Goal: Information Seeking & Learning: Learn about a topic

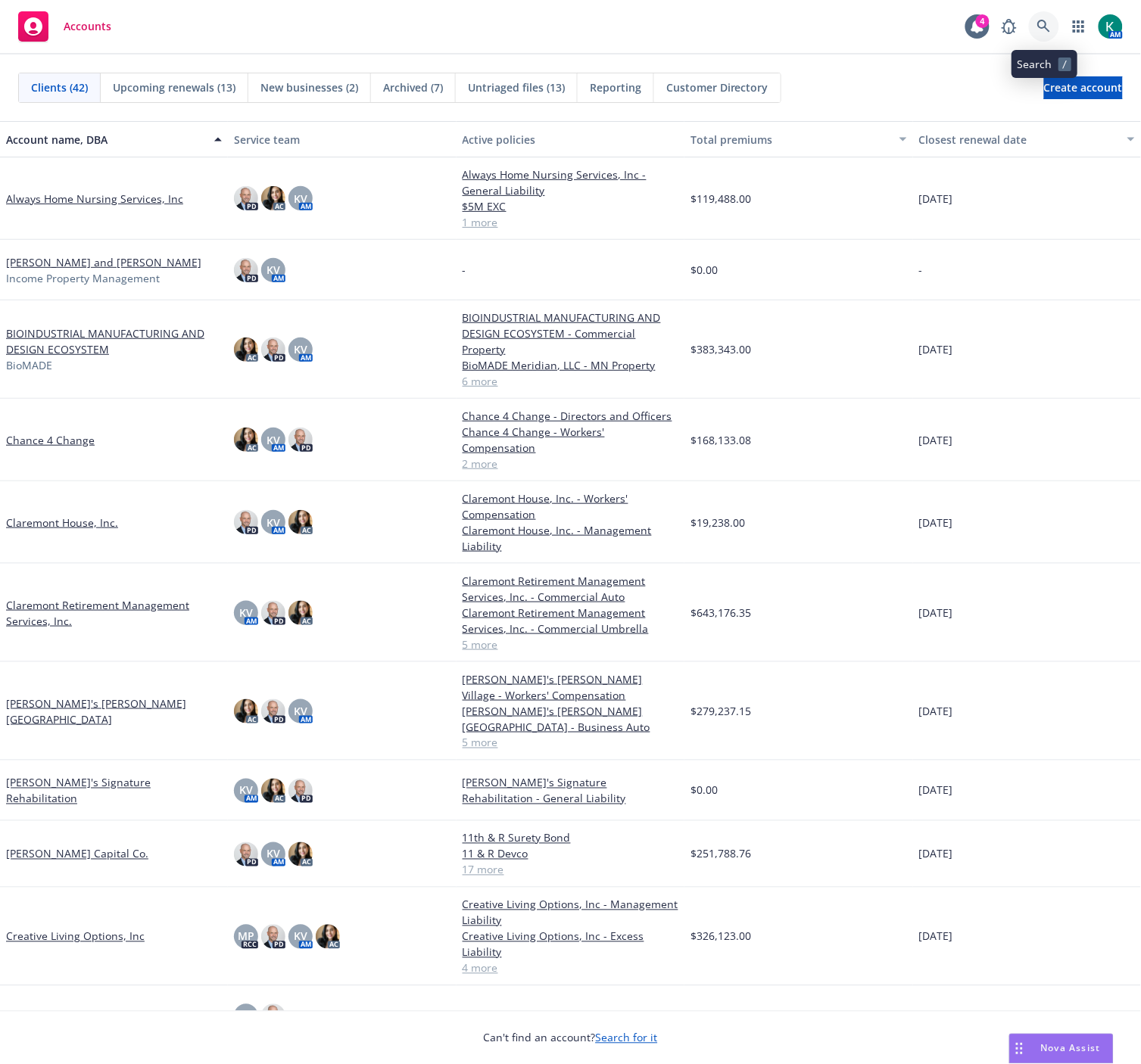
click at [1044, 27] on icon at bounding box center [1043, 26] width 13 height 13
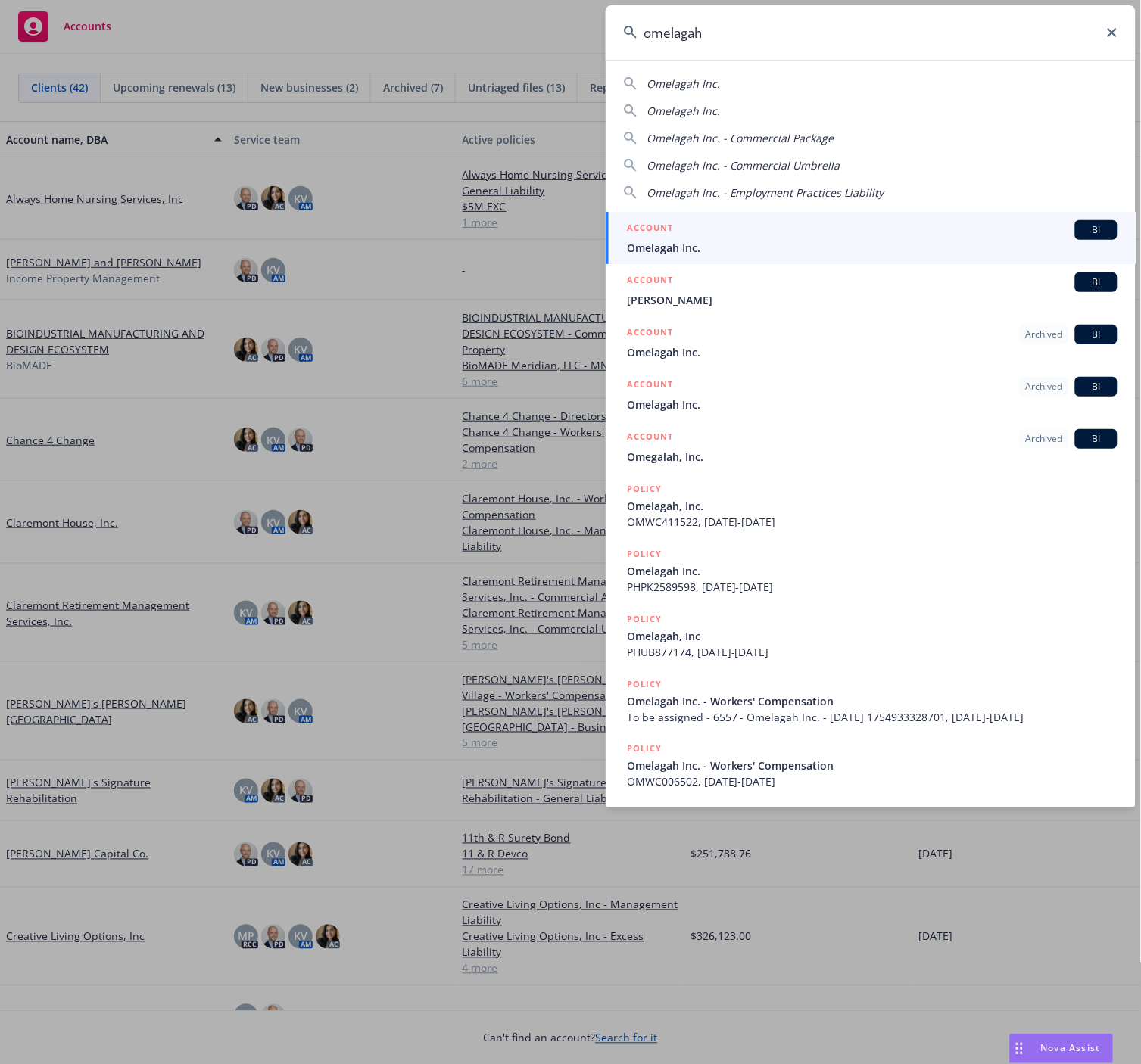
type input "omelagah"
click at [909, 233] on div "ACCOUNT BI" at bounding box center [871, 230] width 491 height 20
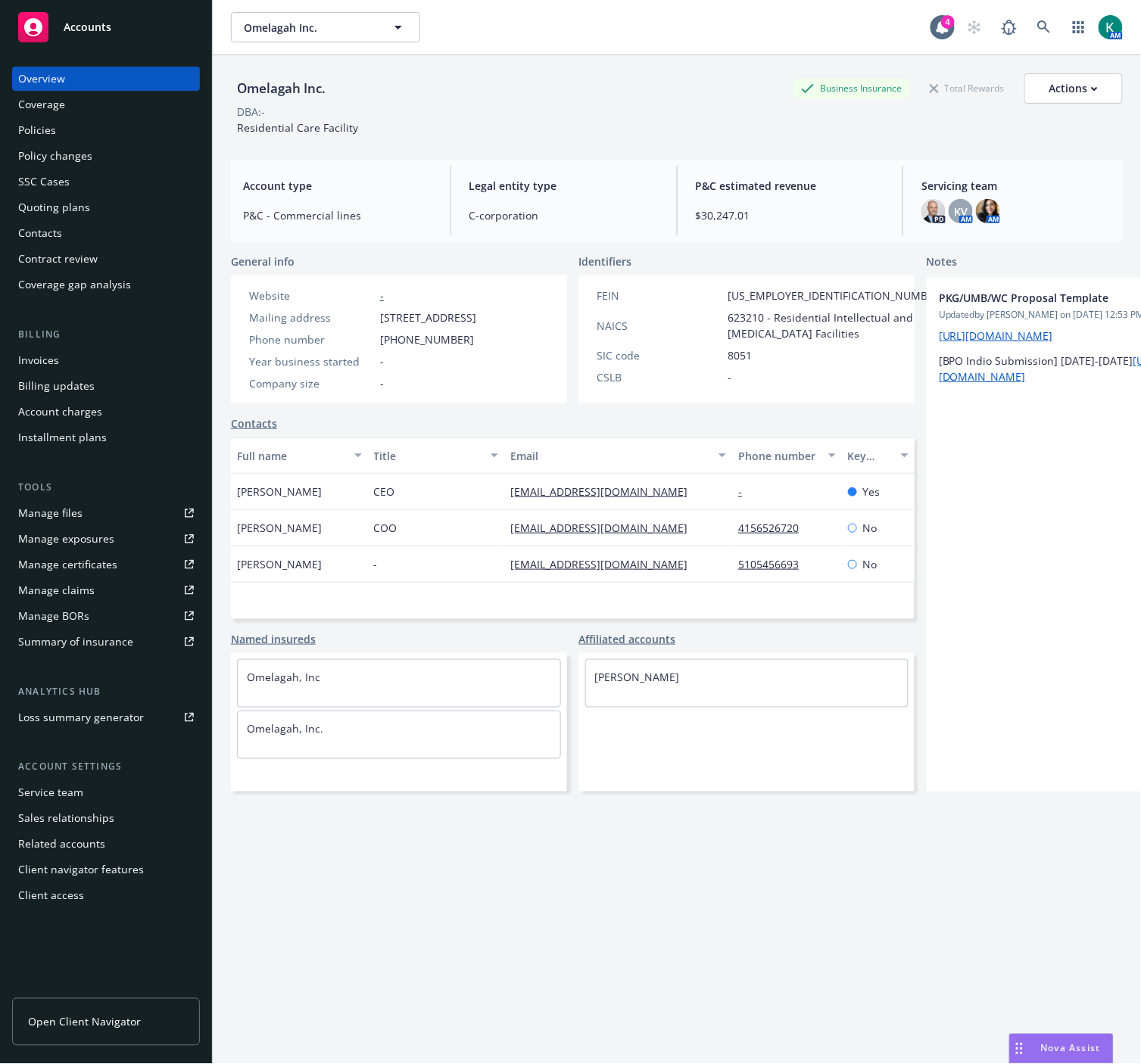
click at [115, 137] on div "Policies" at bounding box center [106, 130] width 176 height 24
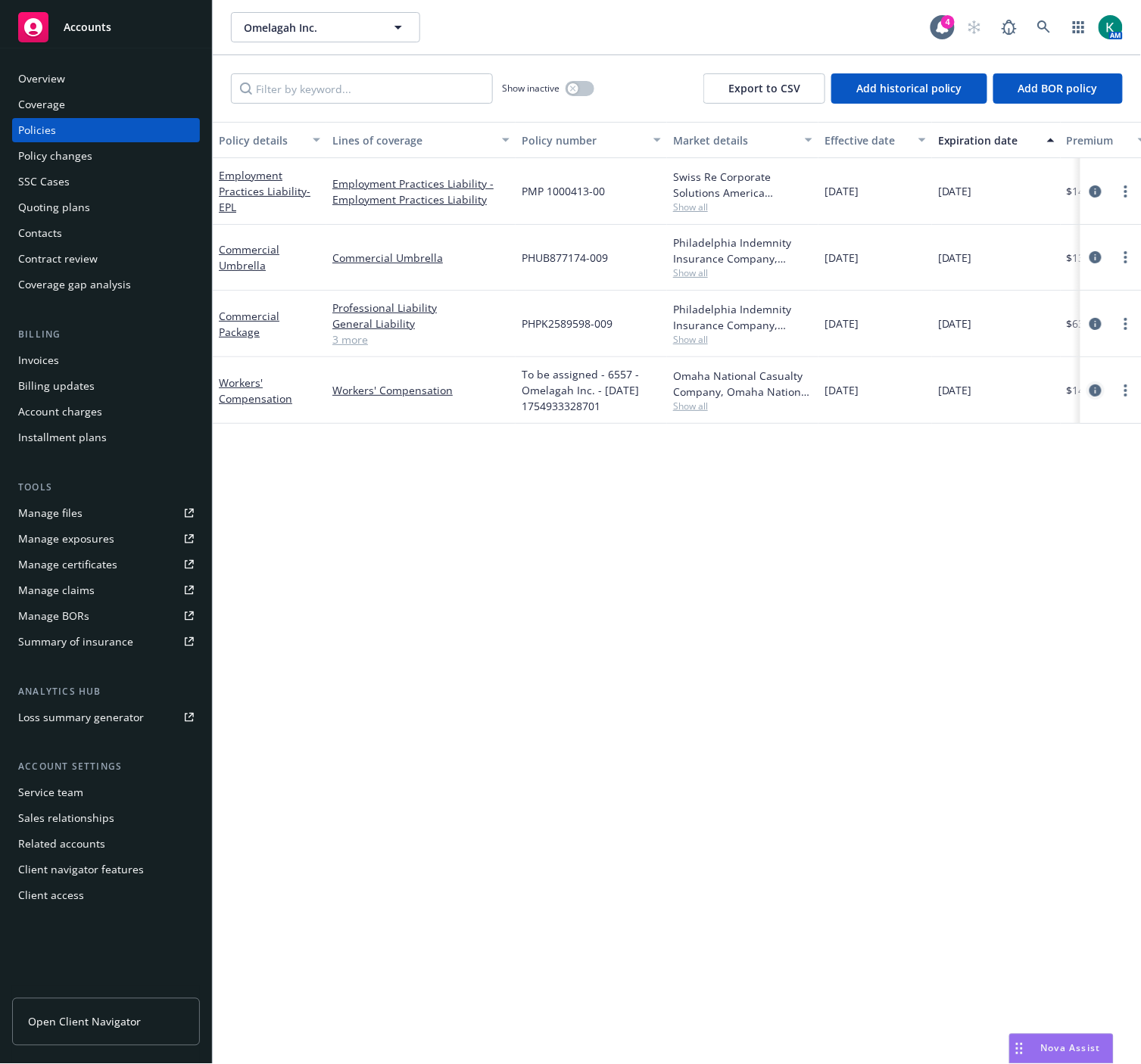
click at [1099, 391] on icon "circleInformation" at bounding box center [1095, 391] width 12 height 12
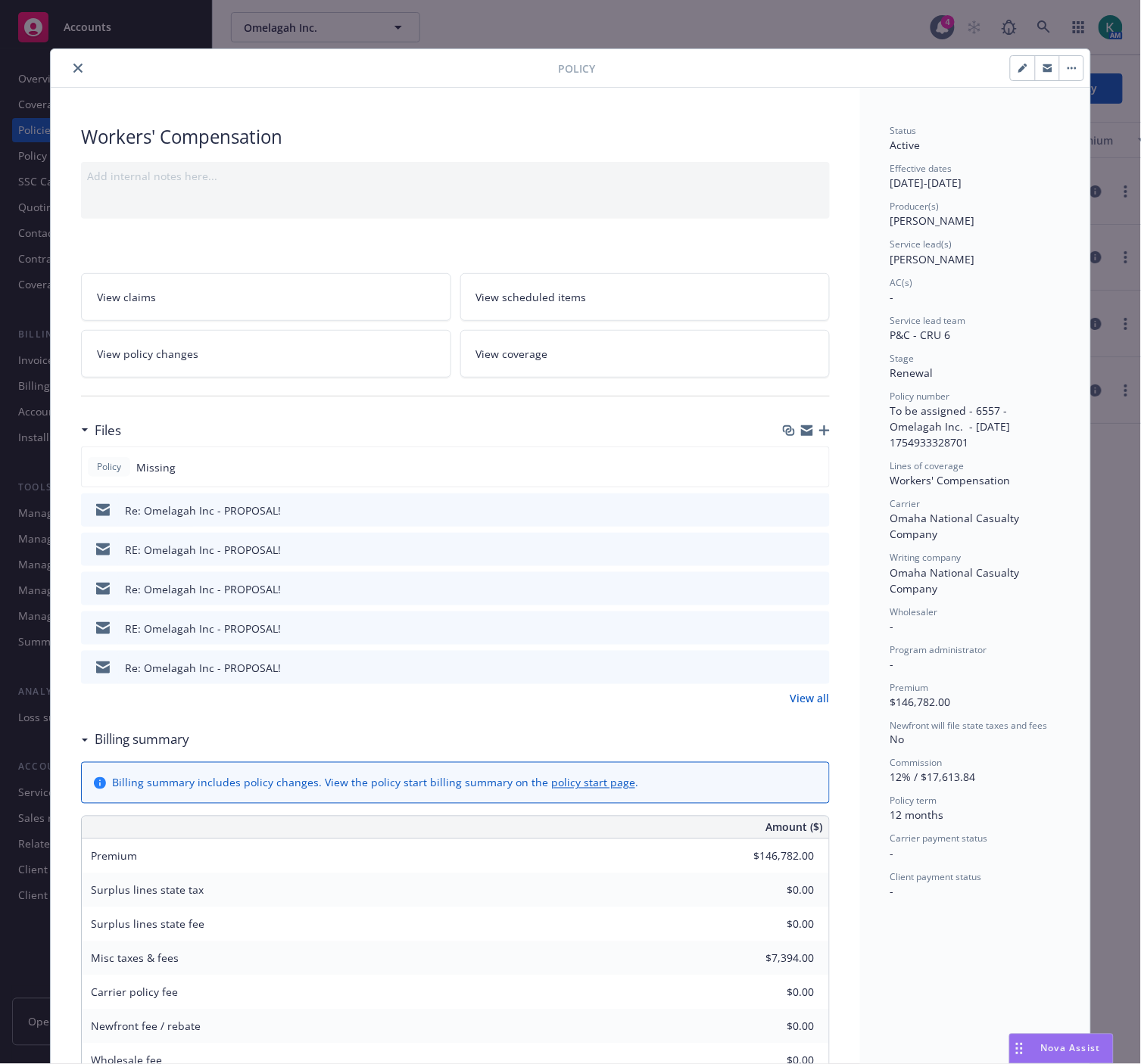
drag, startPoint x: 548, startPoint y: 58, endPoint x: 563, endPoint y: 67, distance: 17.5
click at [548, 58] on div "Policy" at bounding box center [570, 68] width 1039 height 39
click at [1018, 73] on button "button" at bounding box center [1022, 68] width 24 height 24
select select "RENEWAL"
select select "12"
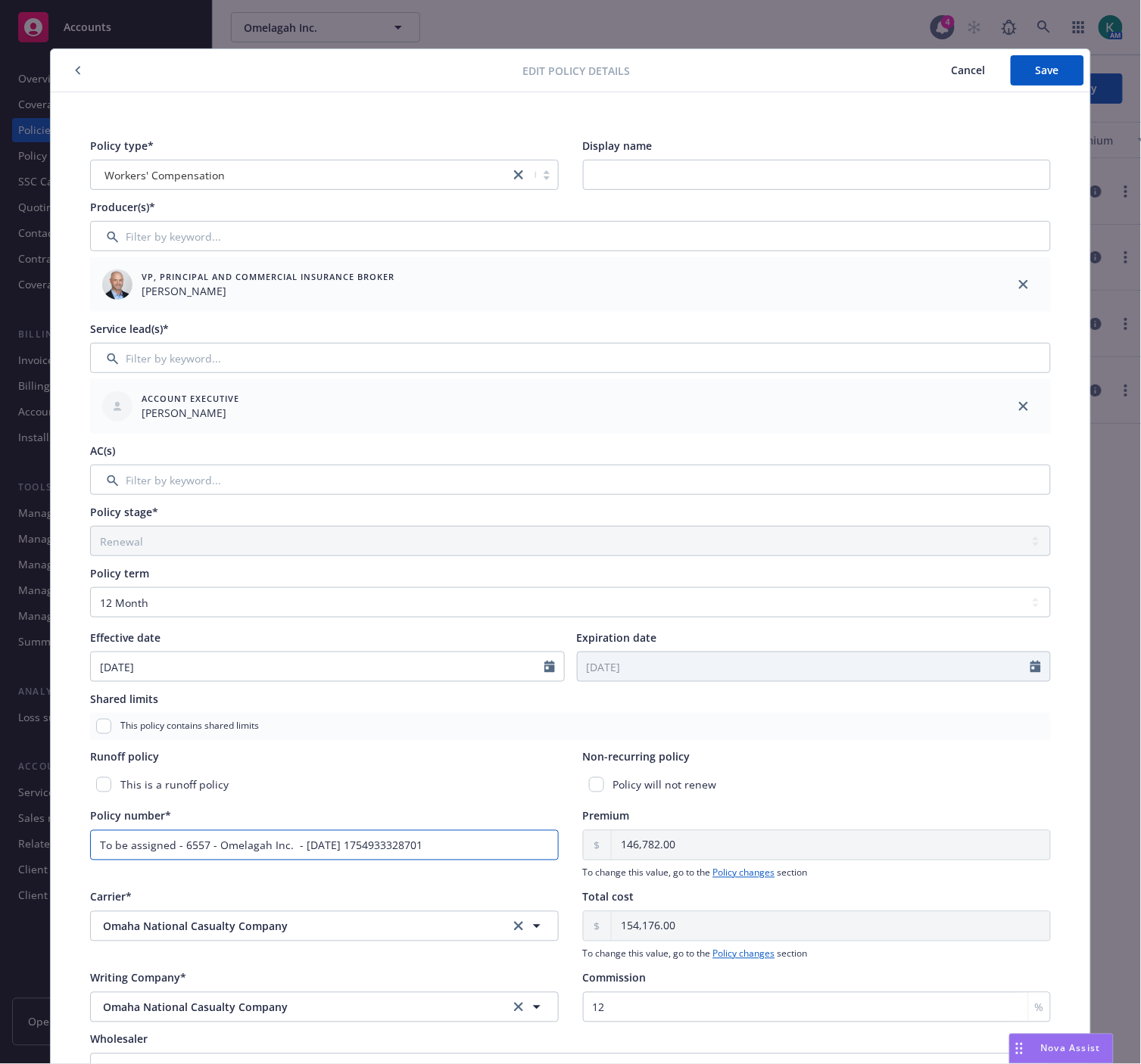
drag, startPoint x: 458, startPoint y: 850, endPoint x: 15, endPoint y: 832, distance: 443.4
click at [15, 832] on div "Edit policy details Cancel Save Policy type* Workers' Compensation Display name…" at bounding box center [570, 532] width 1141 height 1064
paste input "ONCC1702951-"
type input "ONCC1702951-01"
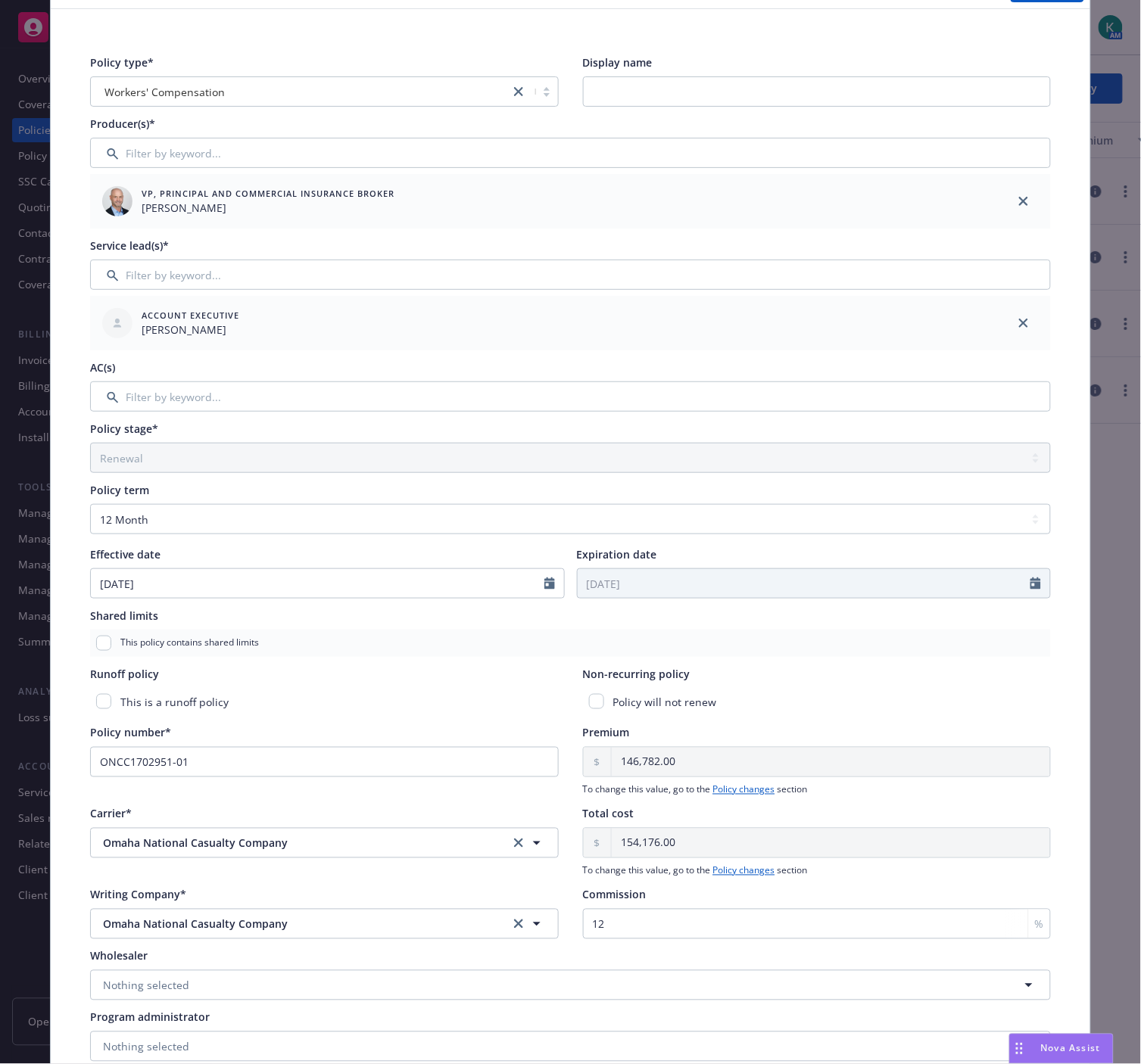
scroll to position [175, 0]
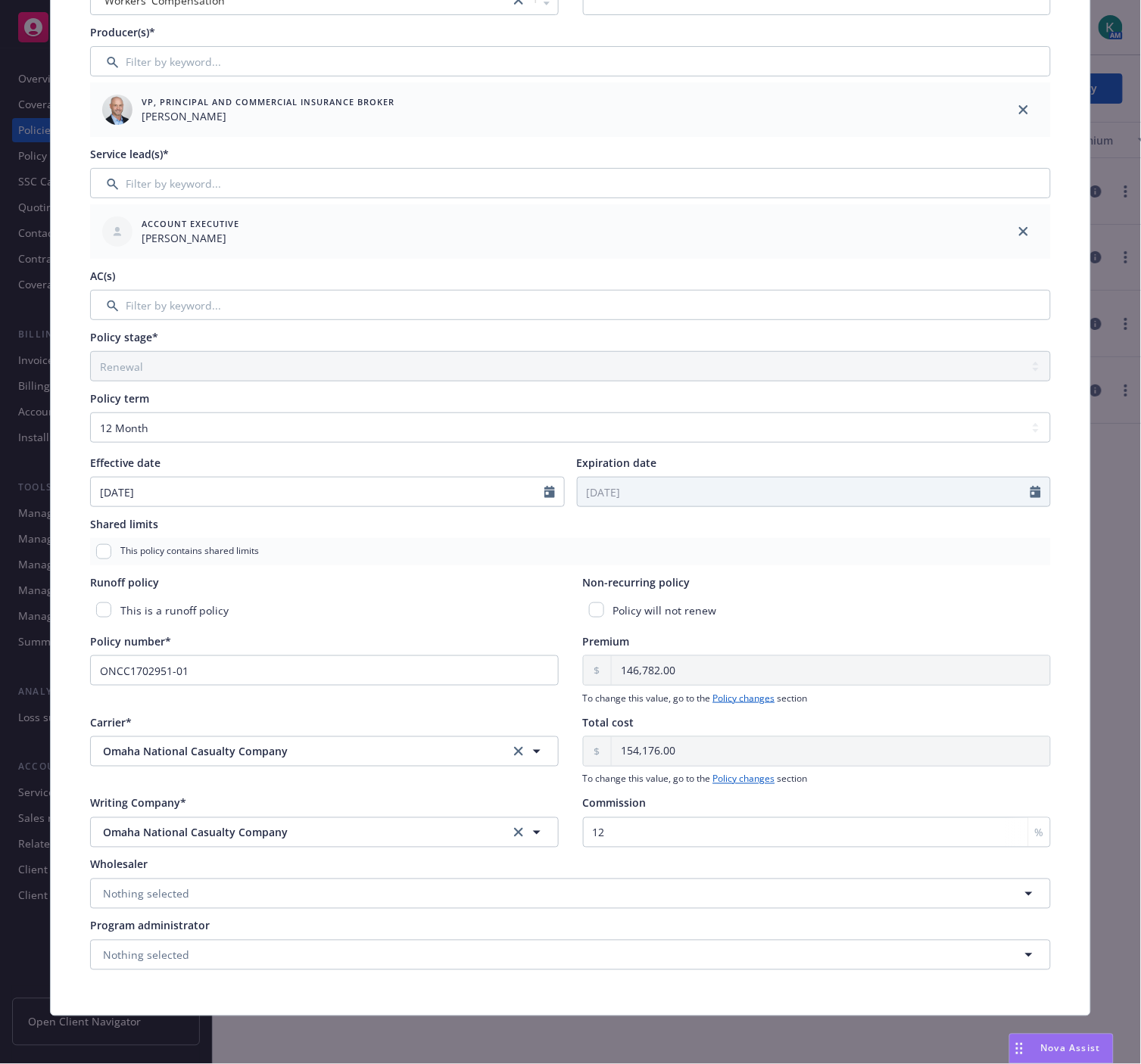
click at [611, 1001] on div "Policy type* Workers' Compensation Display name Producer(s)* VP, Principal and …" at bounding box center [570, 466] width 1039 height 1098
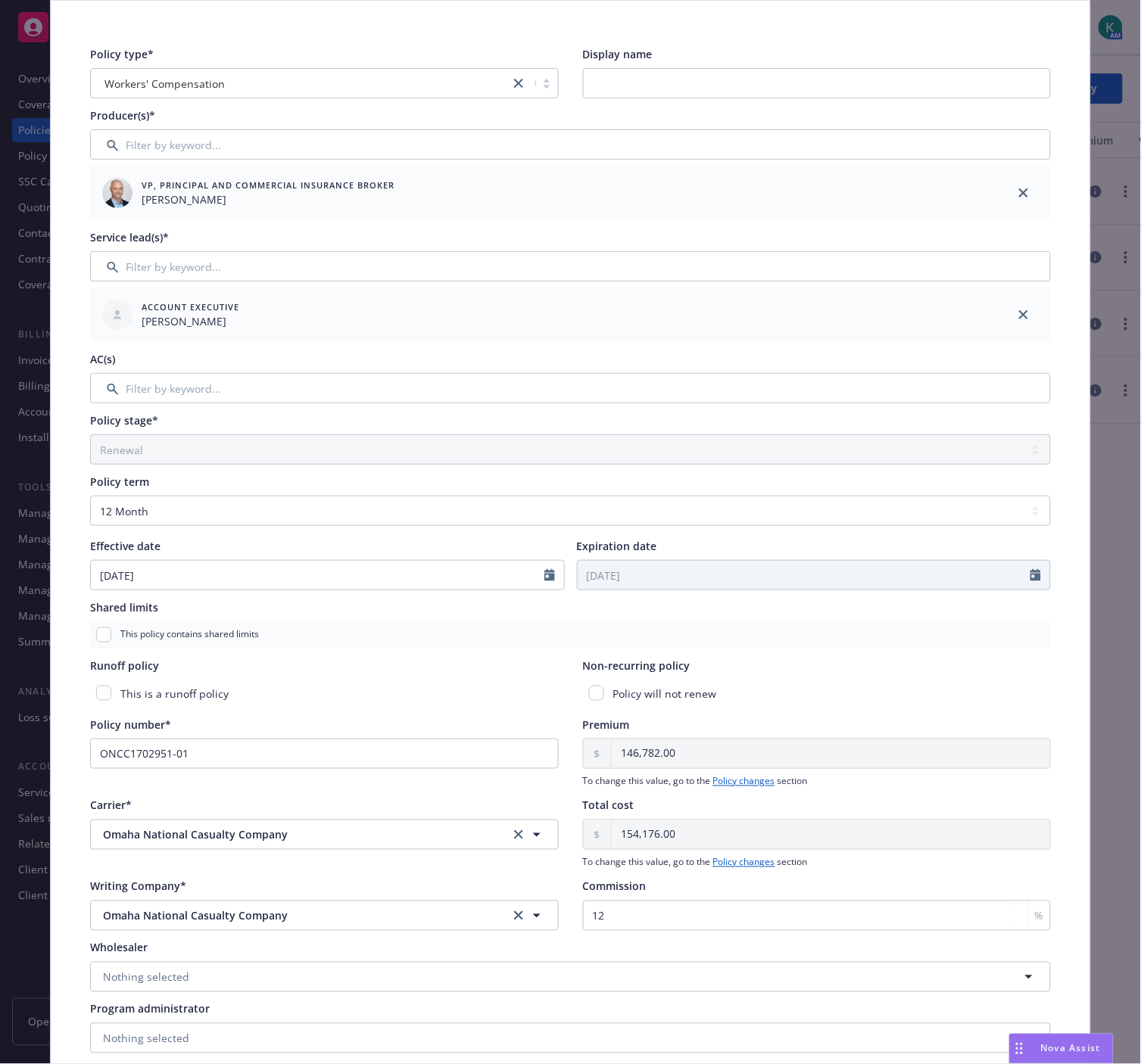
scroll to position [0, 0]
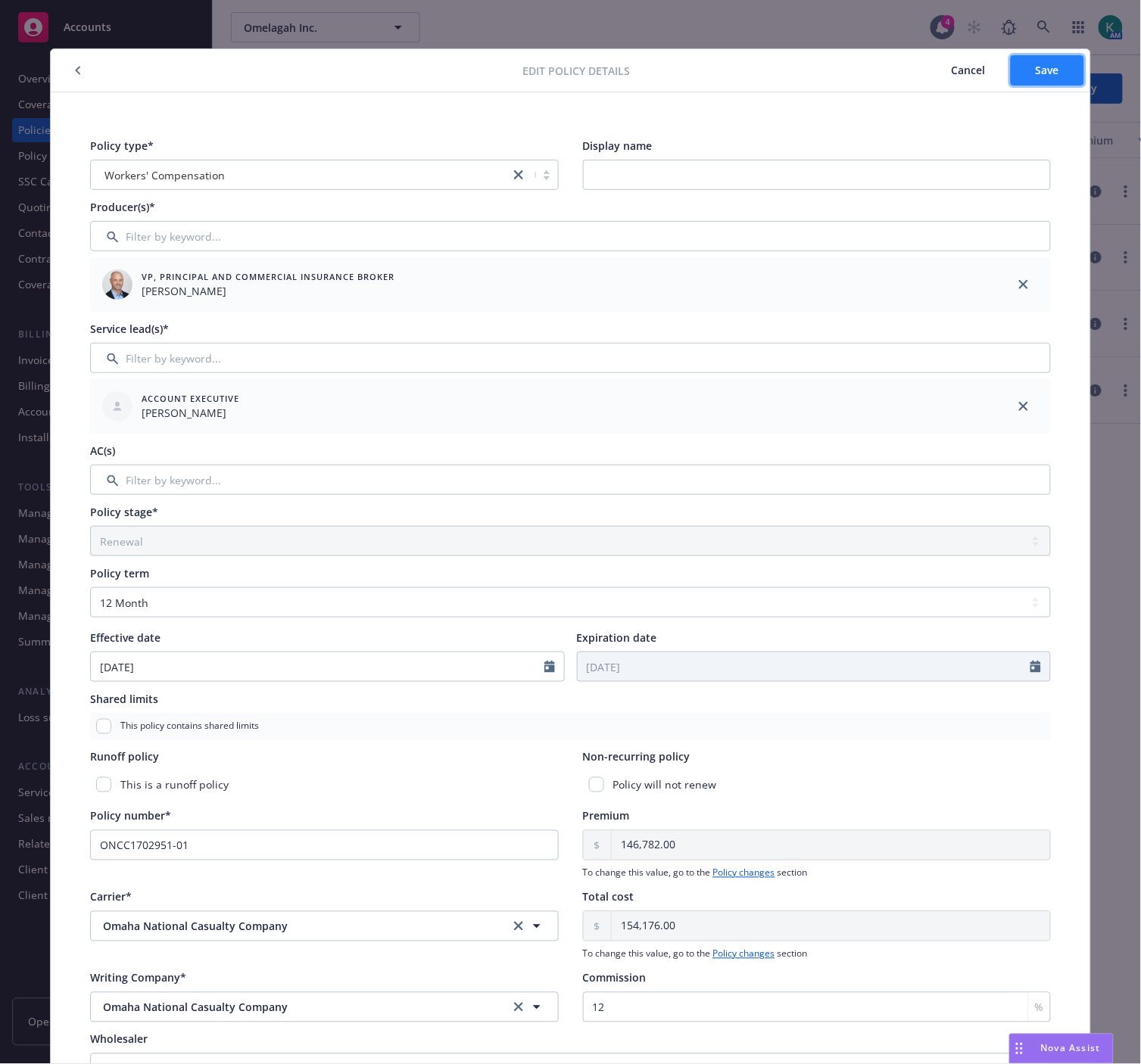
click at [1044, 70] on span "Save" at bounding box center [1046, 70] width 23 height 14
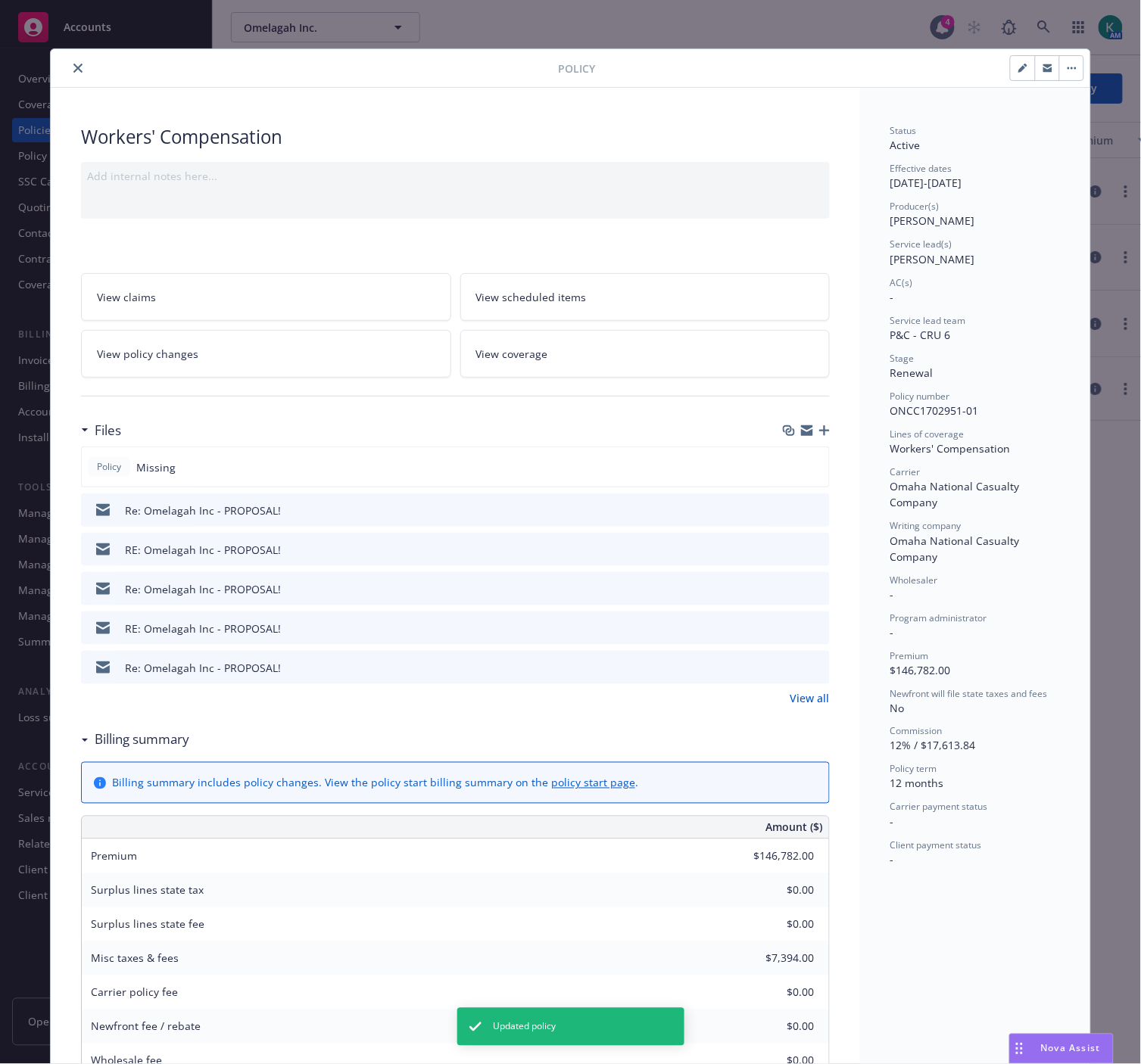
click at [821, 433] on icon "button" at bounding box center [824, 431] width 11 height 11
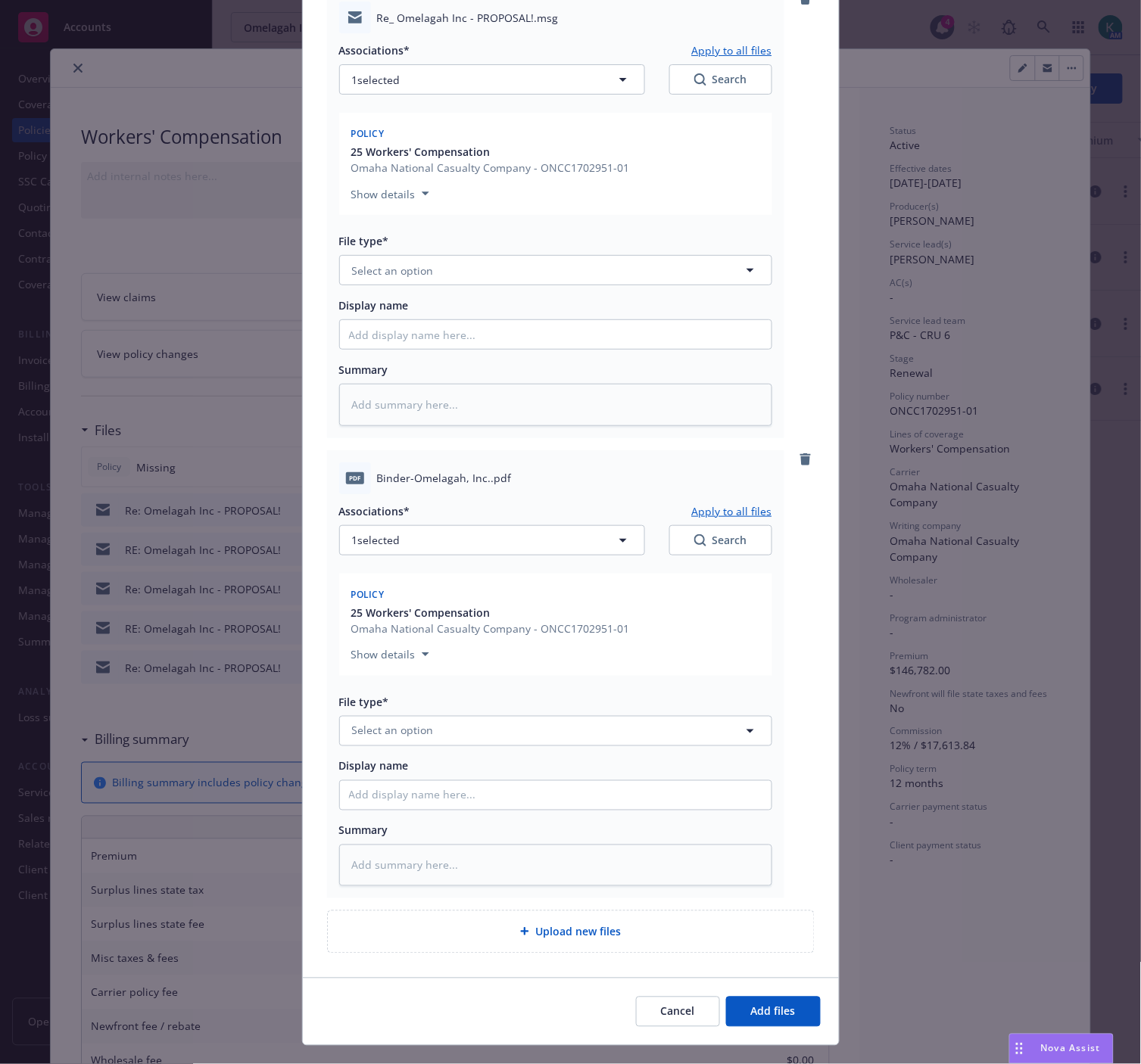
scroll to position [217, 0]
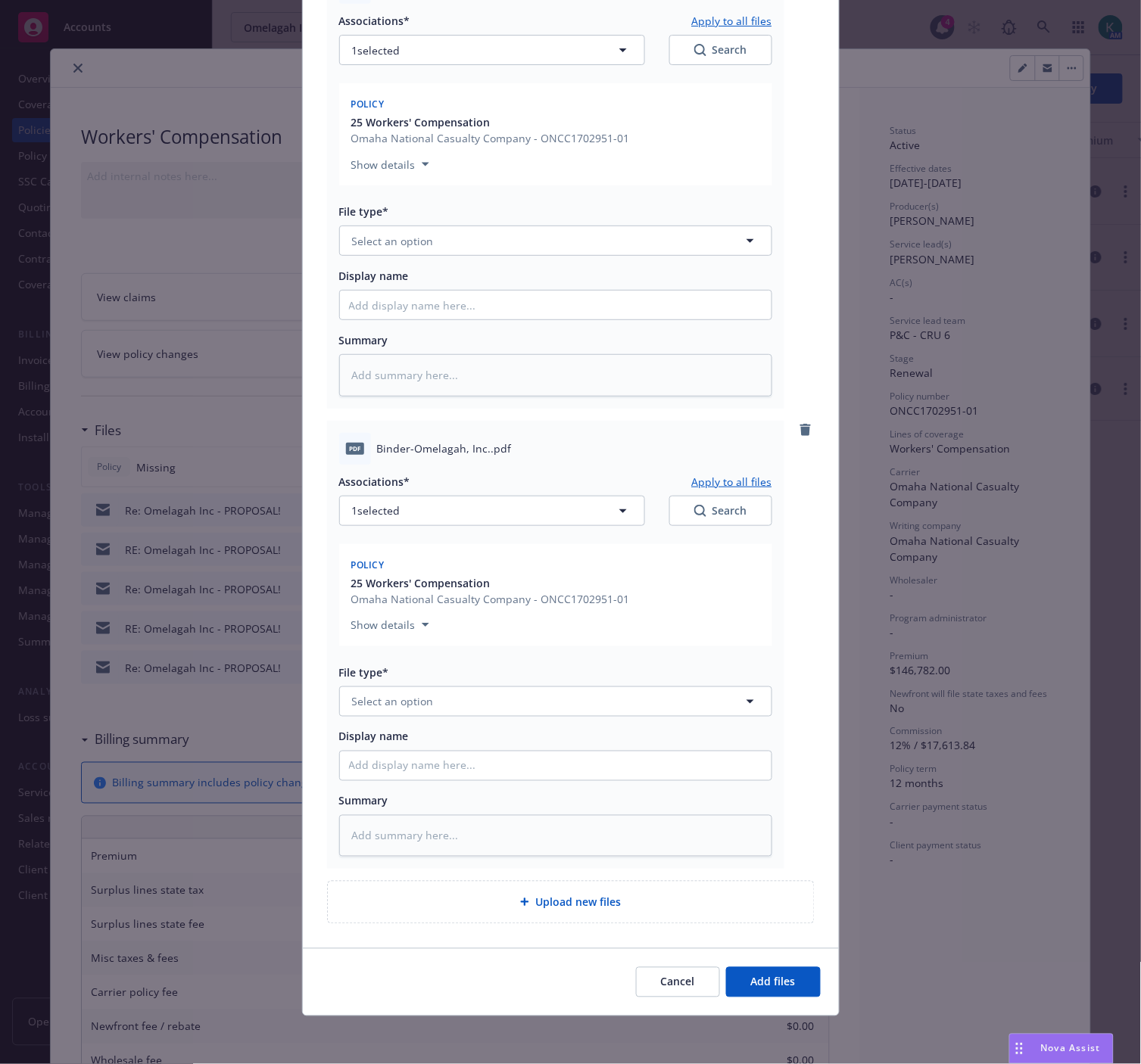
type textarea "x"
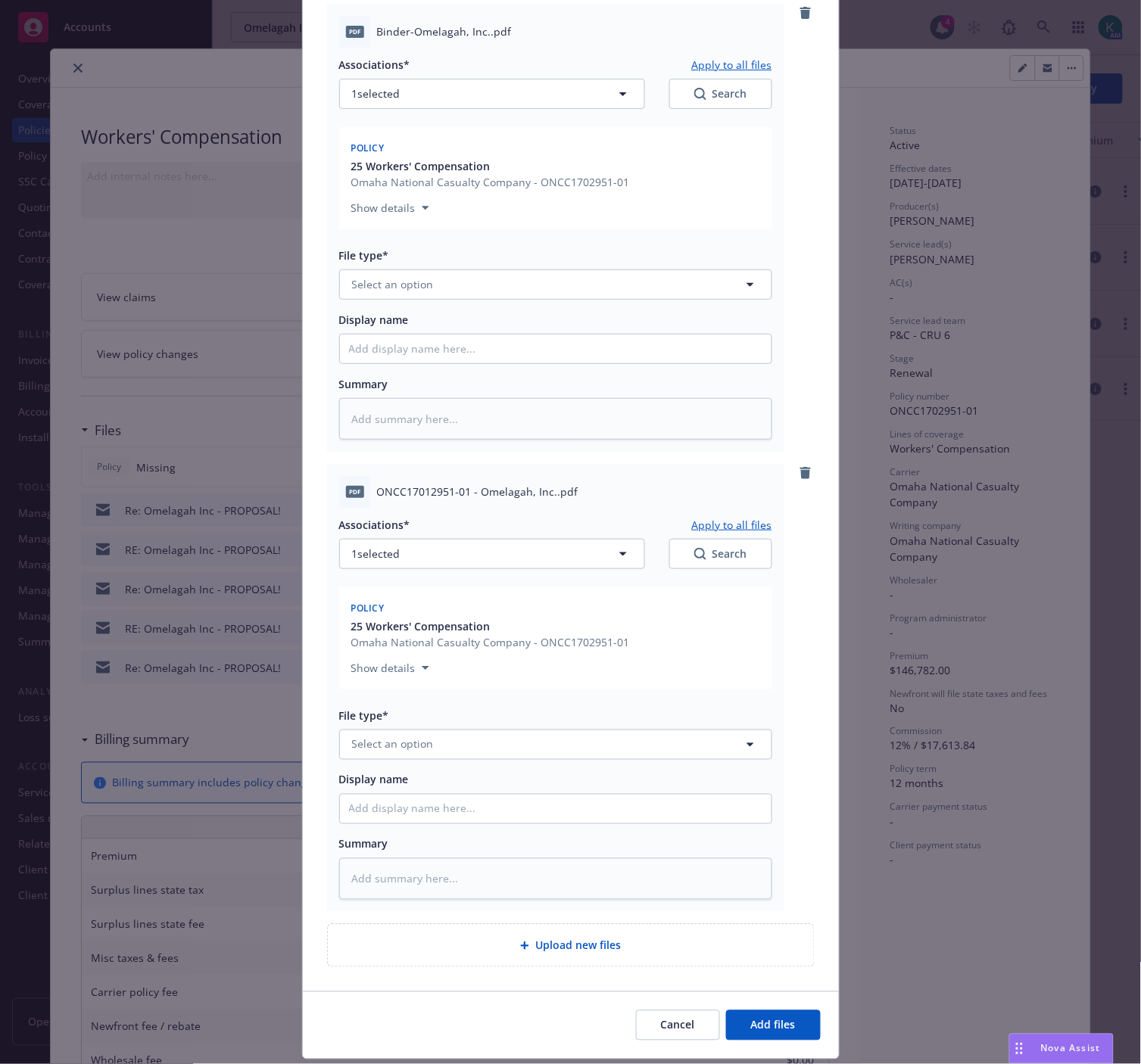
scroll to position [638, 0]
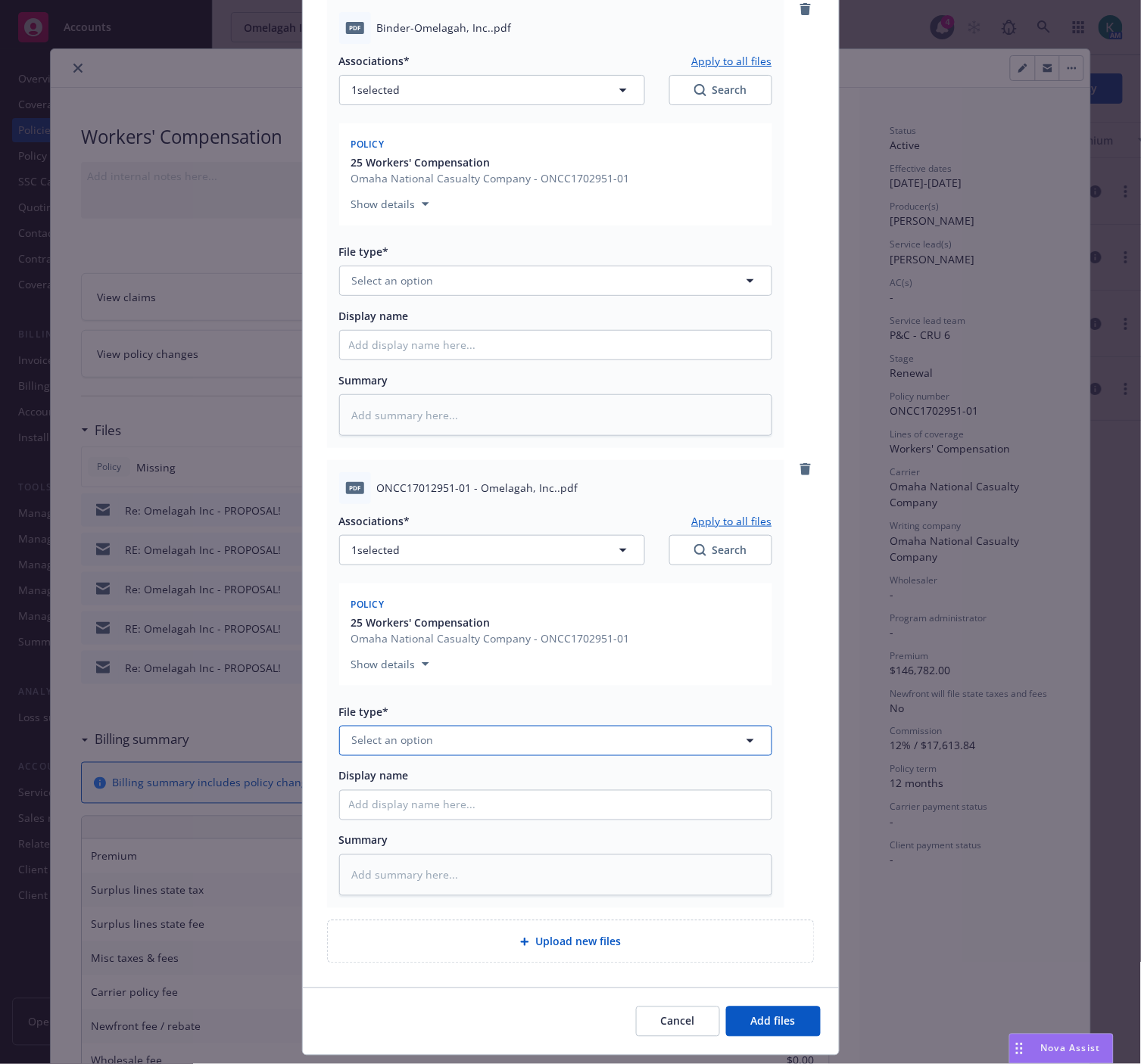
click at [437, 746] on button "Select an option" at bounding box center [555, 740] width 433 height 30
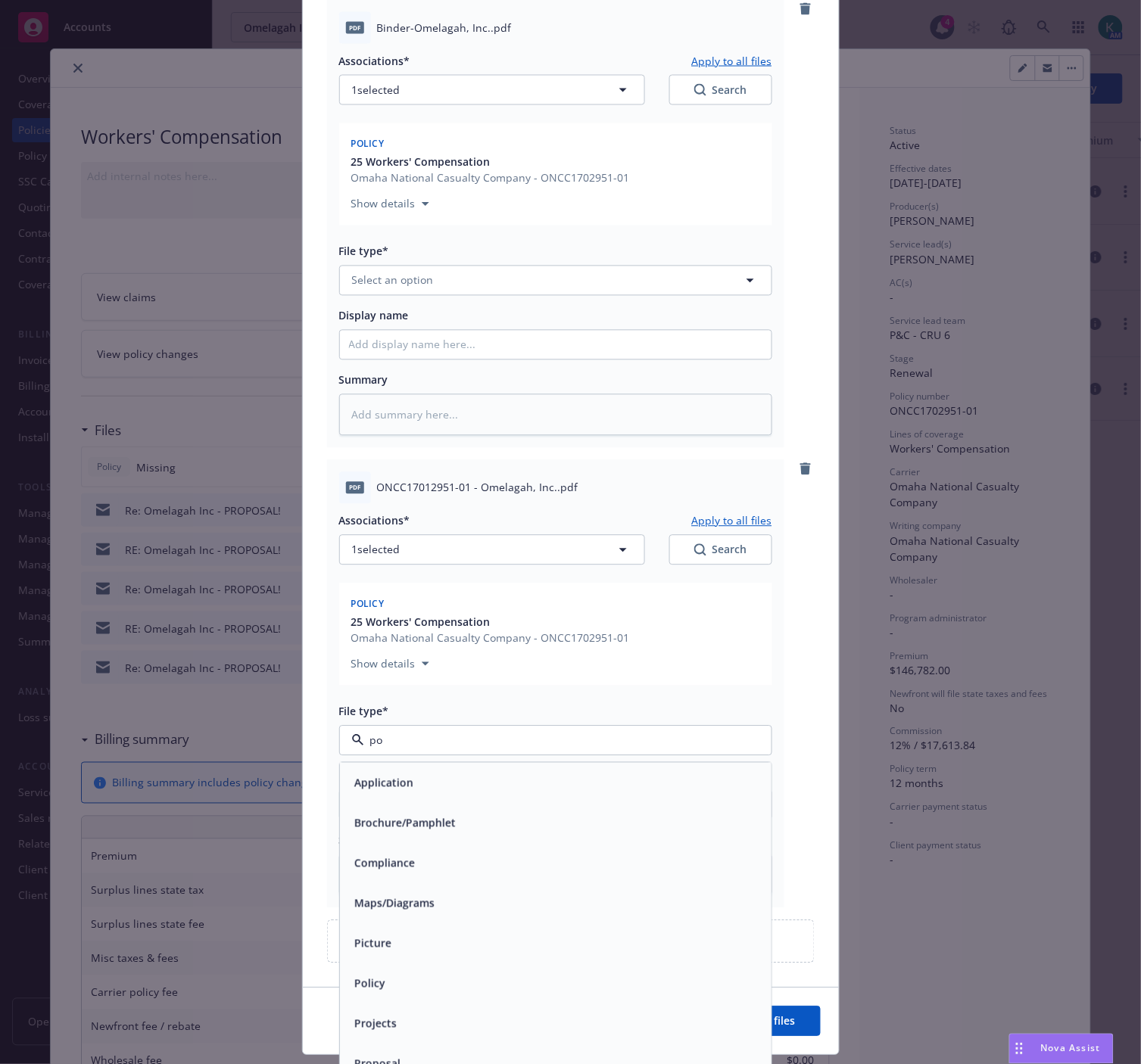
type input "pol"
click at [434, 784] on div "Policy" at bounding box center [556, 783] width 414 height 22
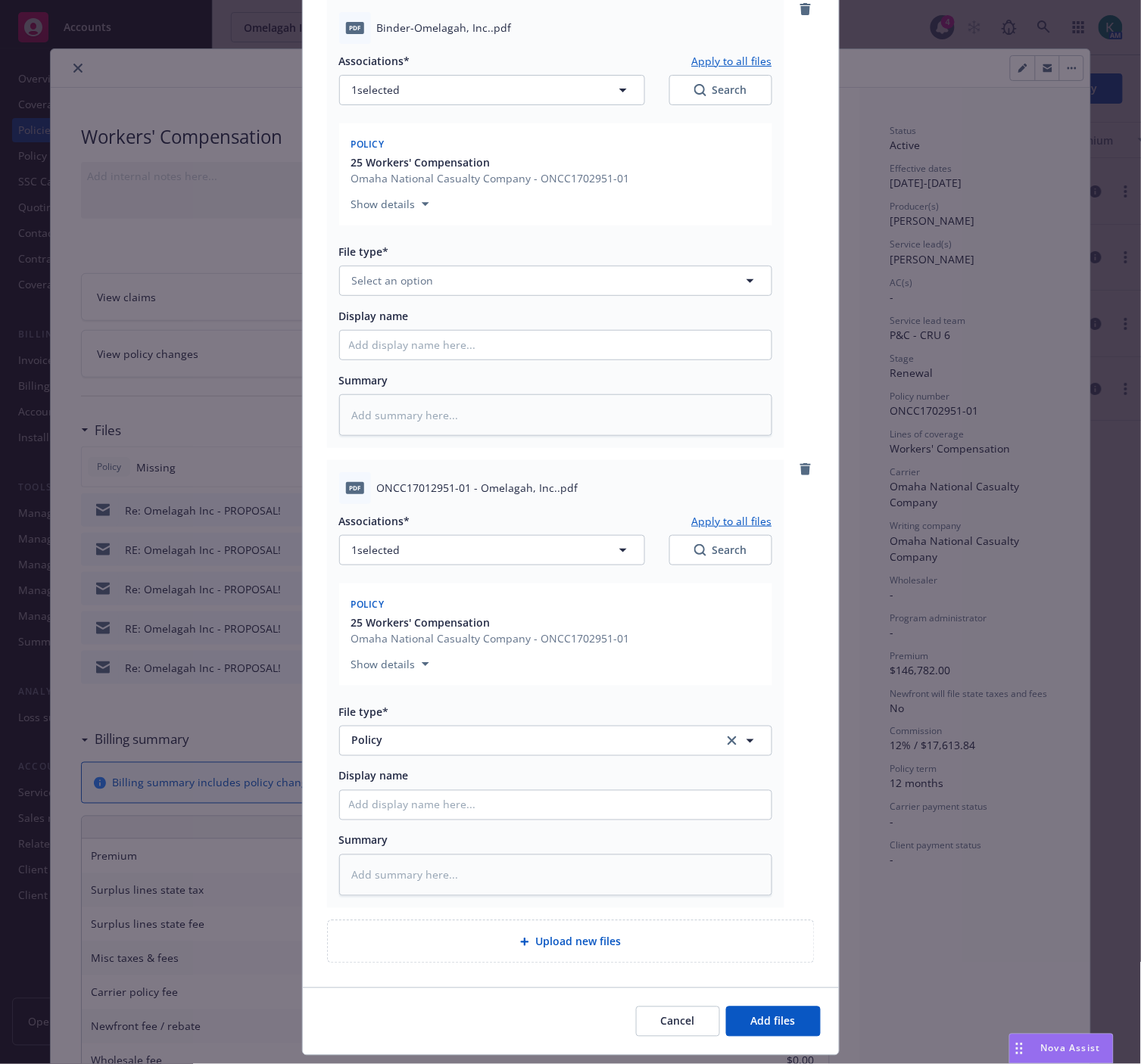
click at [417, 819] on div "Associations* Apply to all files 1 selected Search Policy 25 Workers' Compensat…" at bounding box center [555, 700] width 433 height 392
type textarea "x"
type input "2"
type textarea "x"
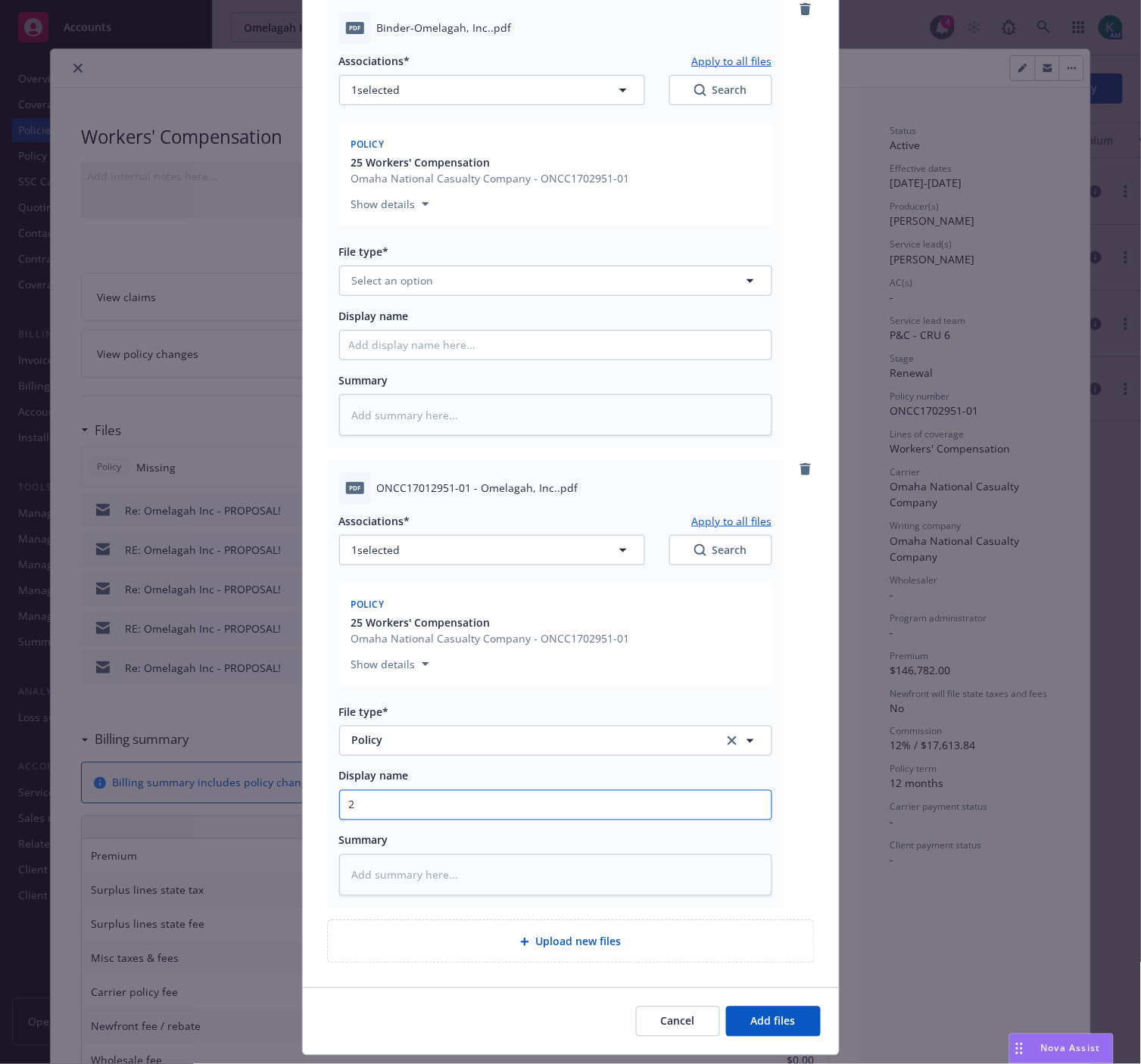
type input "20"
type textarea "x"
type input "202"
type textarea "x"
type input "2025"
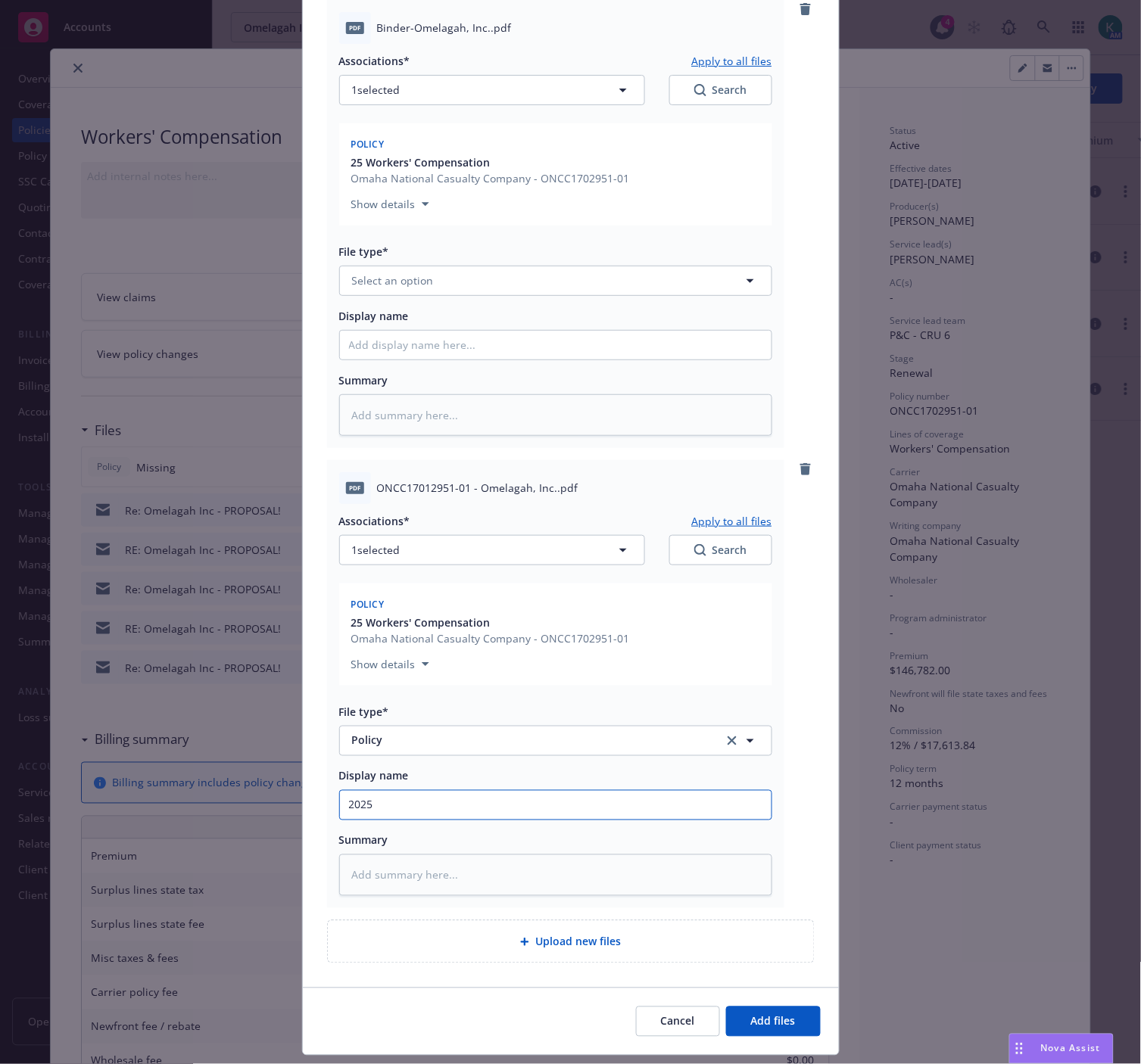
type textarea "x"
type input "2025"
type textarea "x"
type input "2025 W"
type textarea "x"
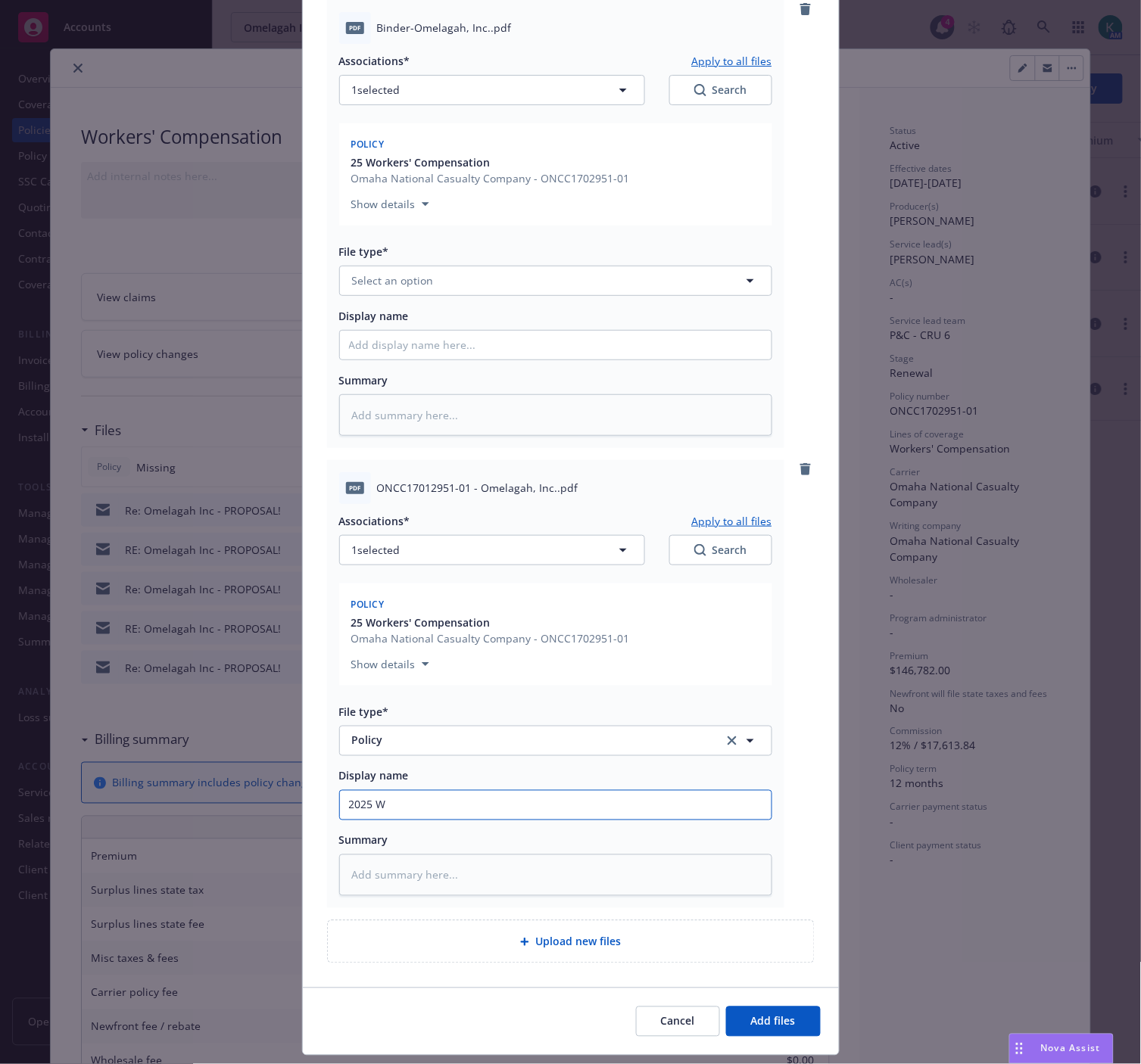
type input "2025 WC"
type textarea "x"
type input "2025 WC"
type textarea "x"
type input "2025 WC P"
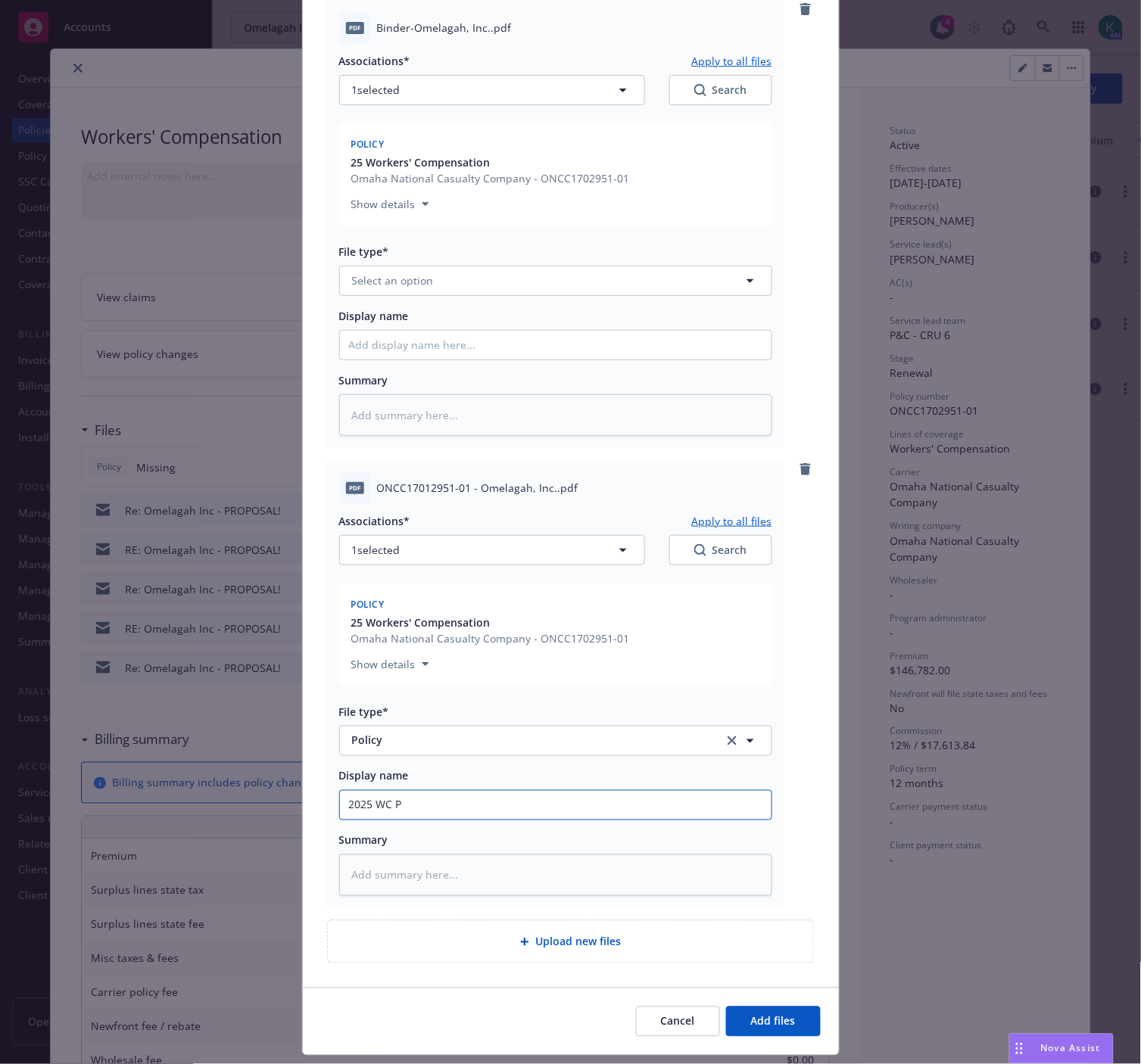
type textarea "x"
type input "2025 WC Po"
type textarea "x"
type input "2025 WC Pol"
type textarea "x"
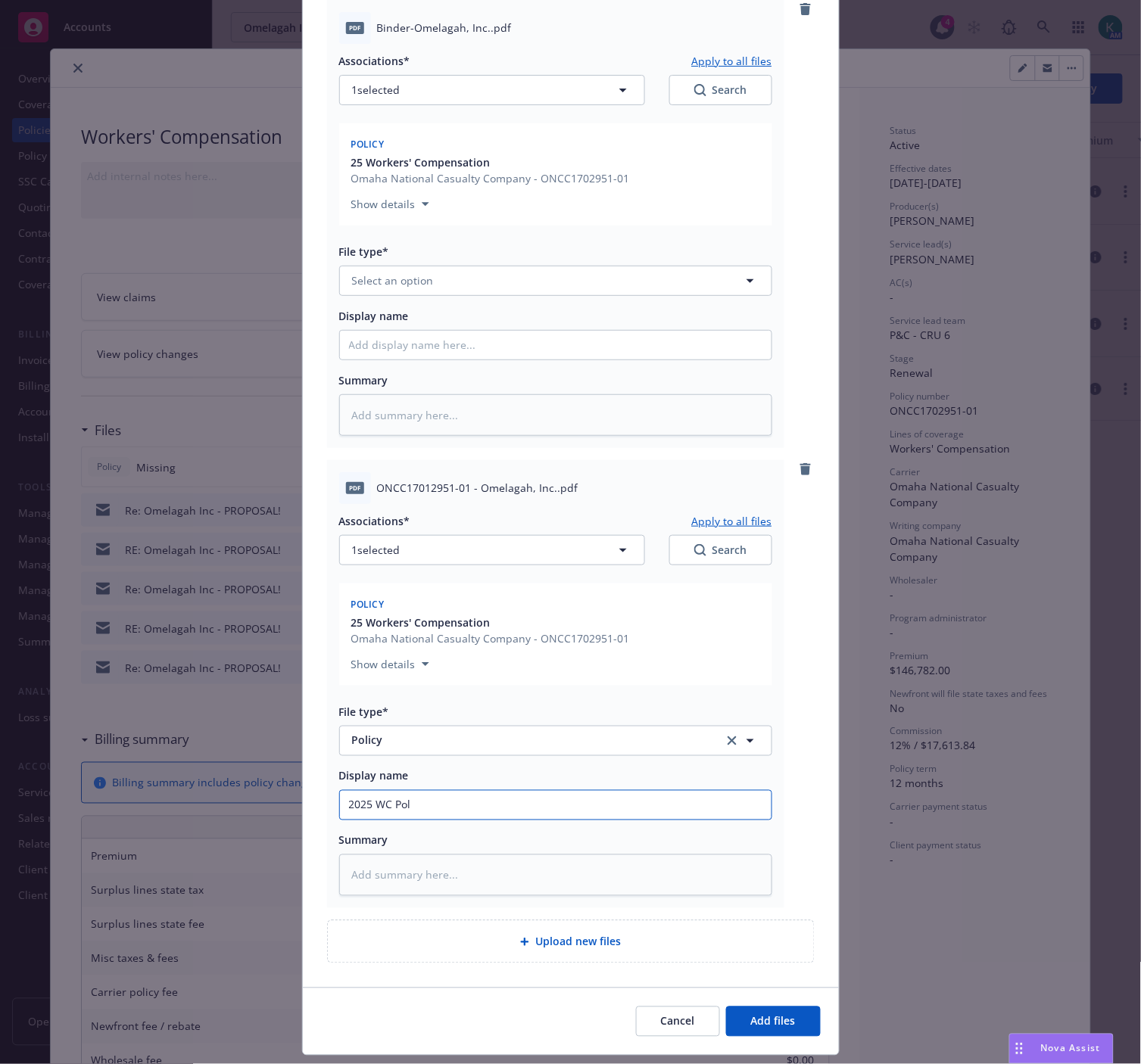
type input "2025 WC Poli"
type textarea "x"
type input "2025 WC Polic"
type textarea "x"
type input "2025 WC Policy"
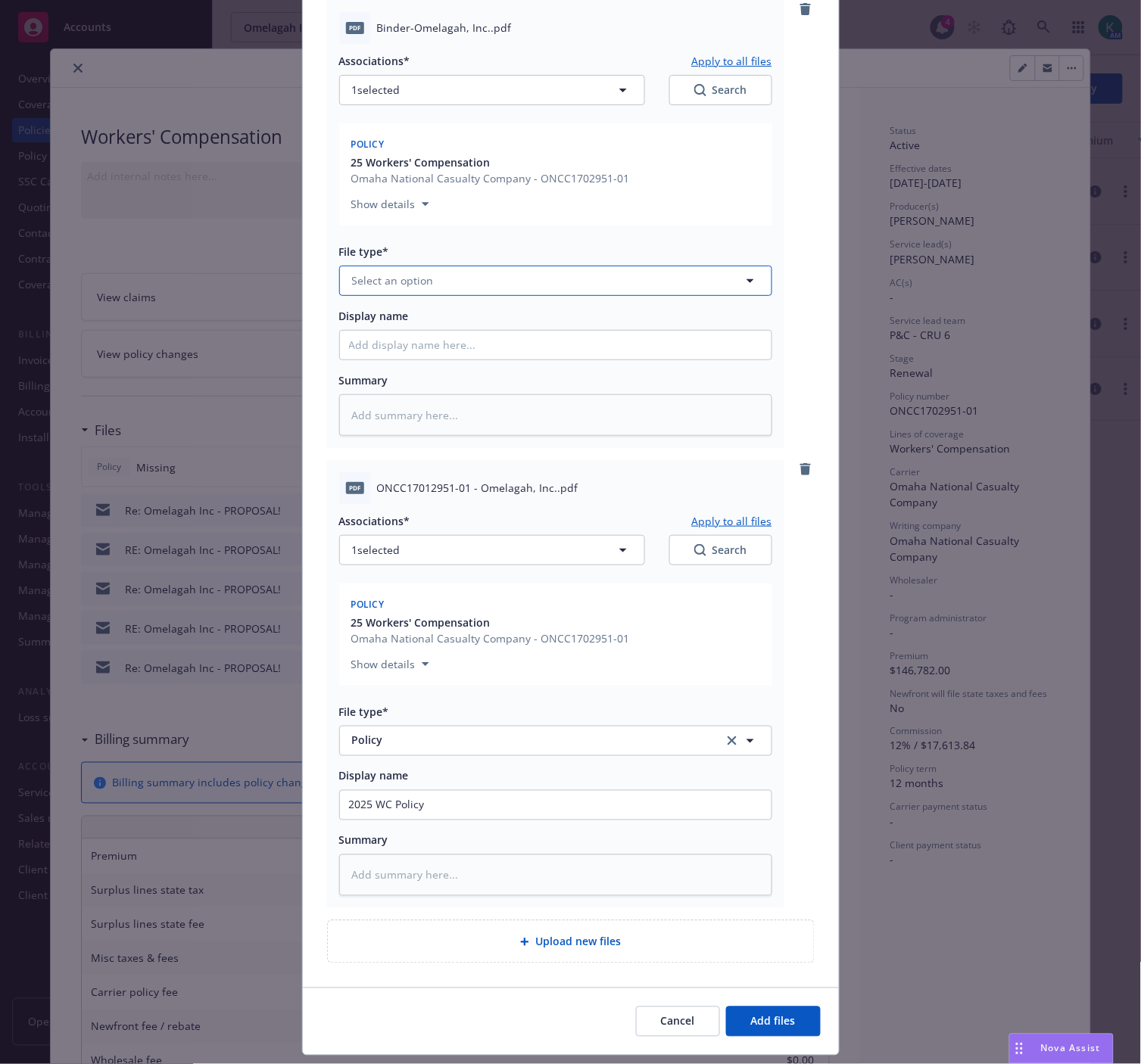
click at [433, 271] on button "Select an option" at bounding box center [555, 281] width 433 height 30
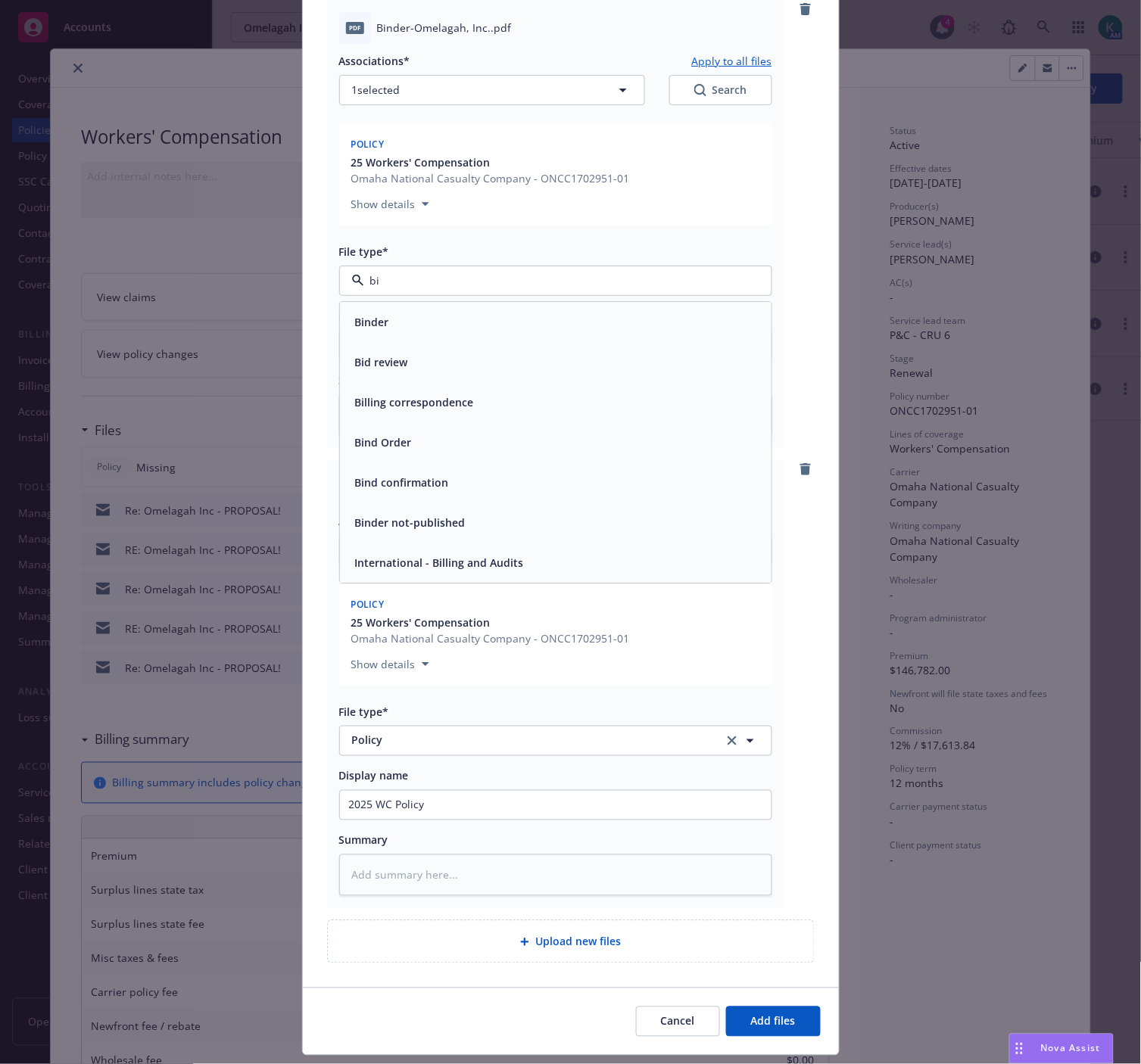
type input "bin"
click at [417, 316] on div "Binder" at bounding box center [556, 322] width 414 height 22
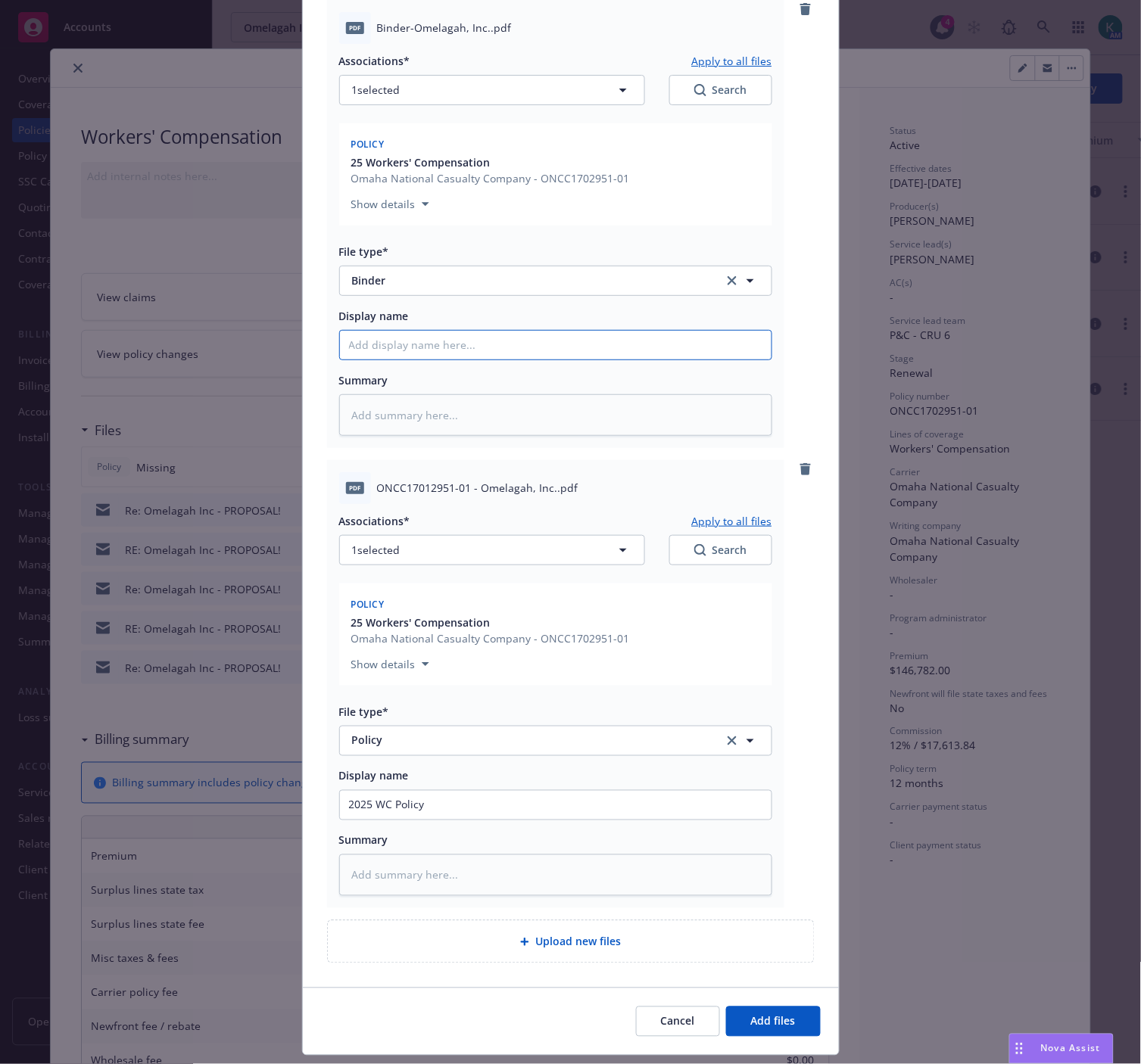
type textarea "x"
type input "2"
type textarea "x"
type input "20"
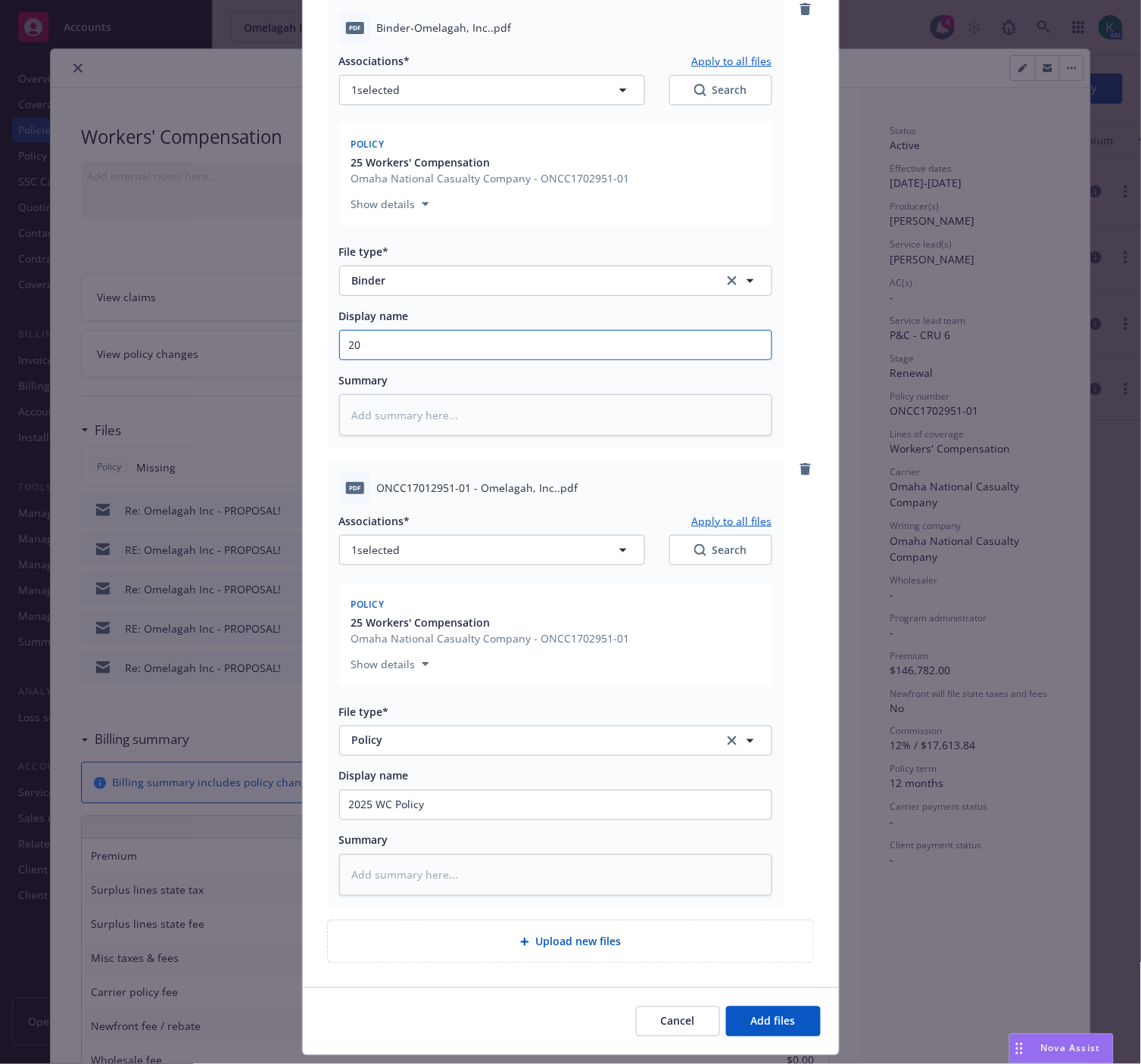
type textarea "x"
type input "202"
type textarea "x"
type input "2025"
type textarea "x"
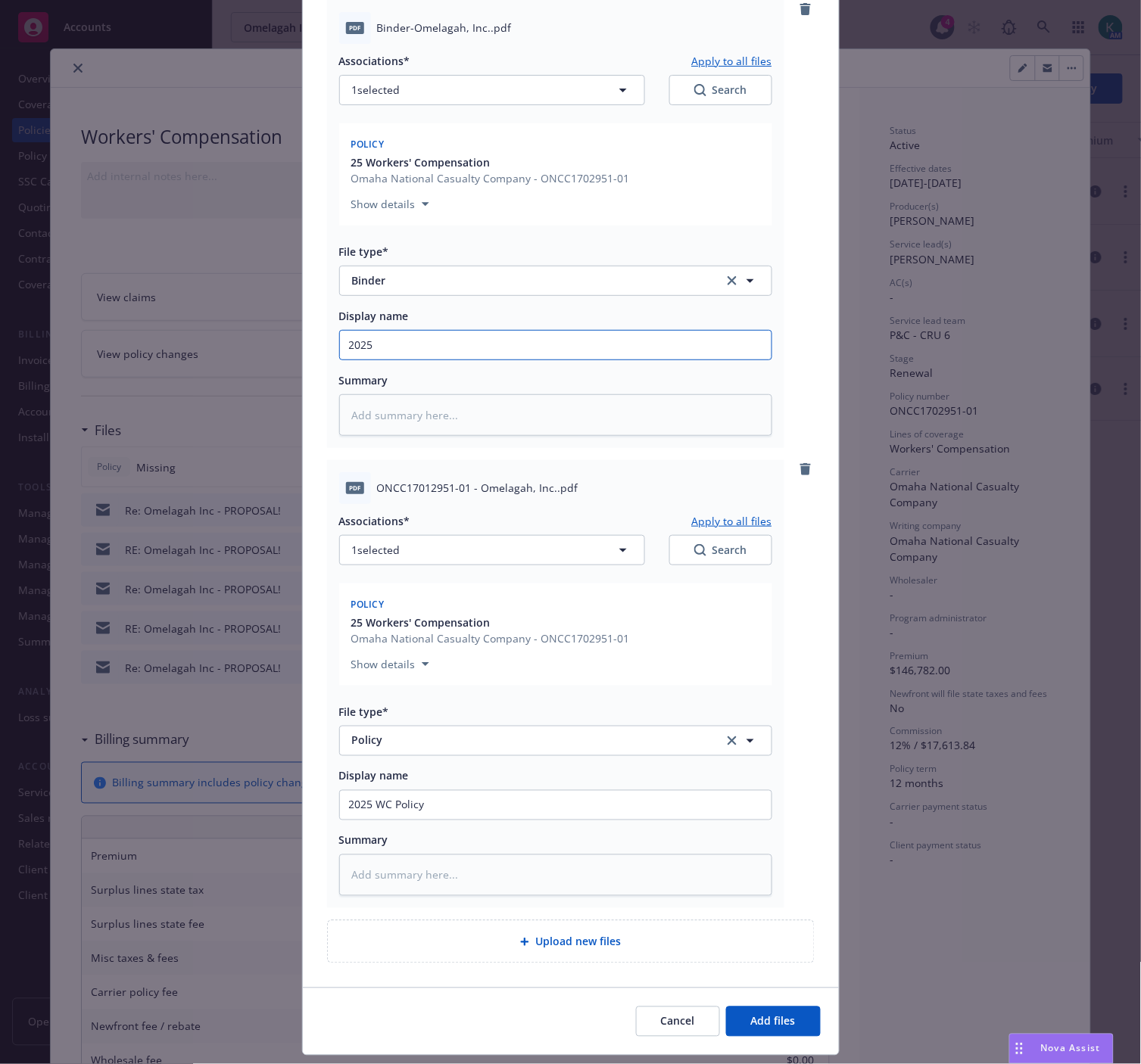
type input "2025"
type textarea "x"
type input "2025 W"
type textarea "x"
type input "2025 WC"
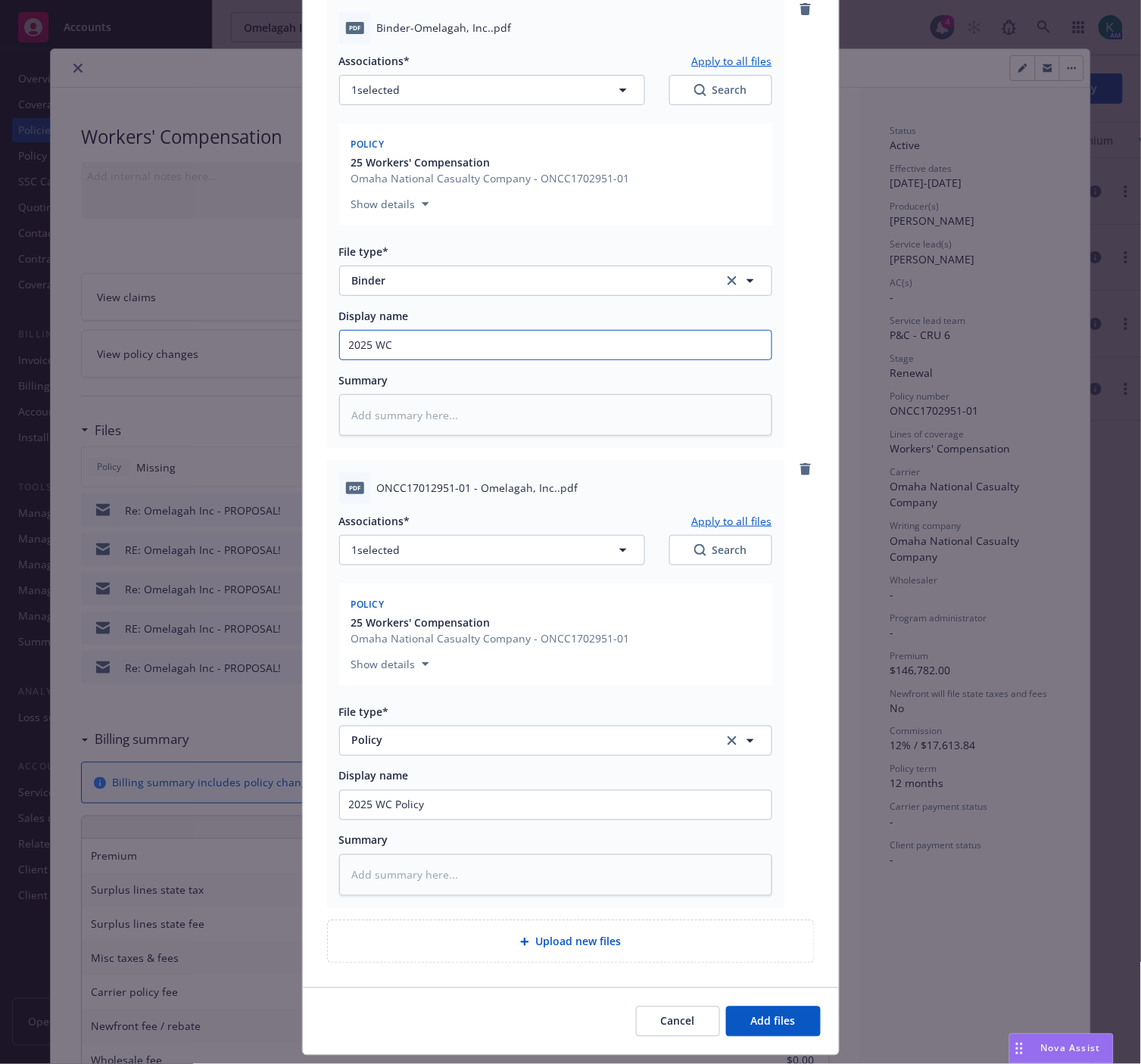
type textarea "x"
type input "2025 WC"
type textarea "x"
type input "2025 WC B"
type textarea "x"
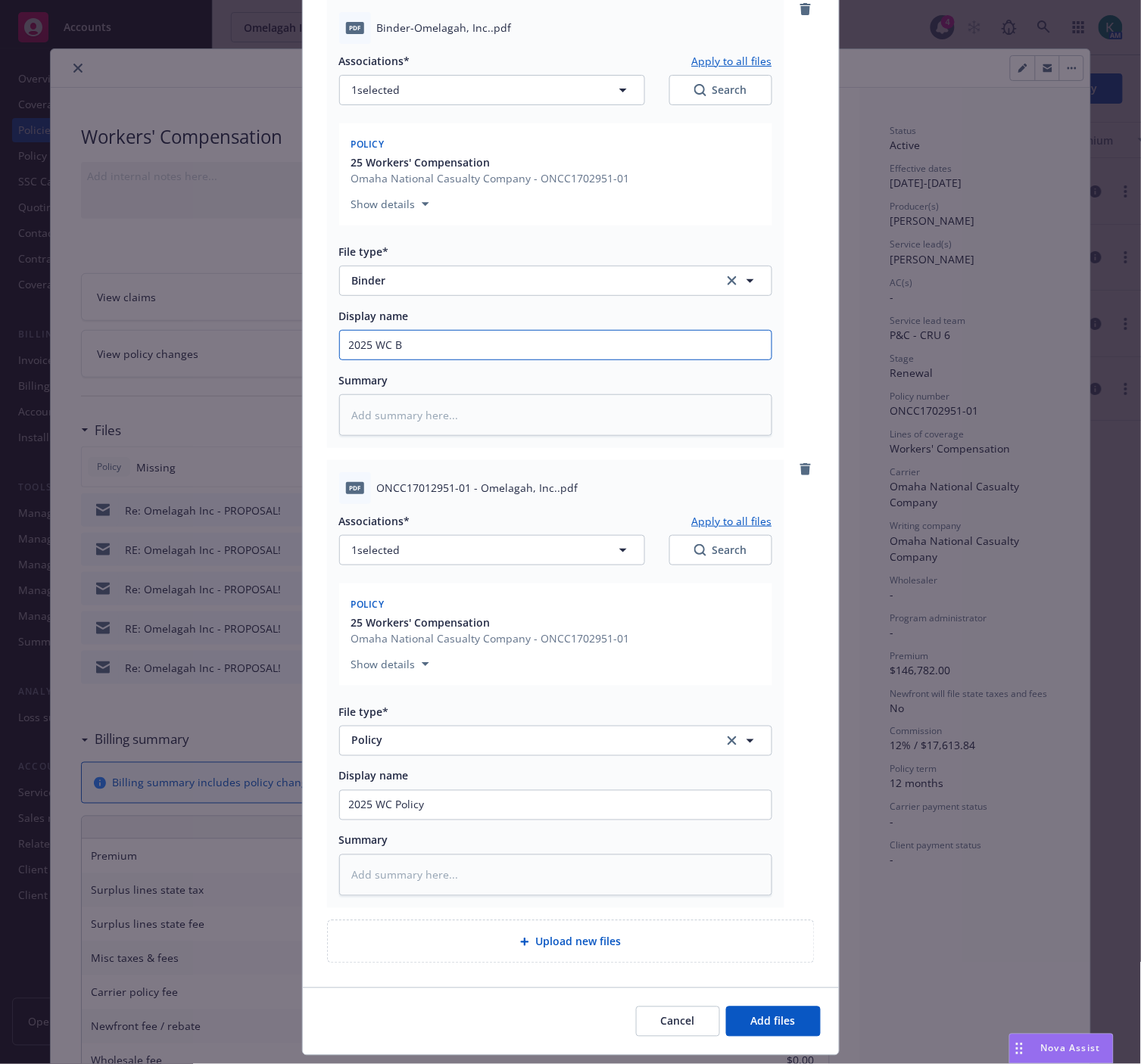
type input "2025 WC Bi"
type textarea "x"
type input "2025 WC Bin"
type textarea "x"
type input "2025 WC Bind"
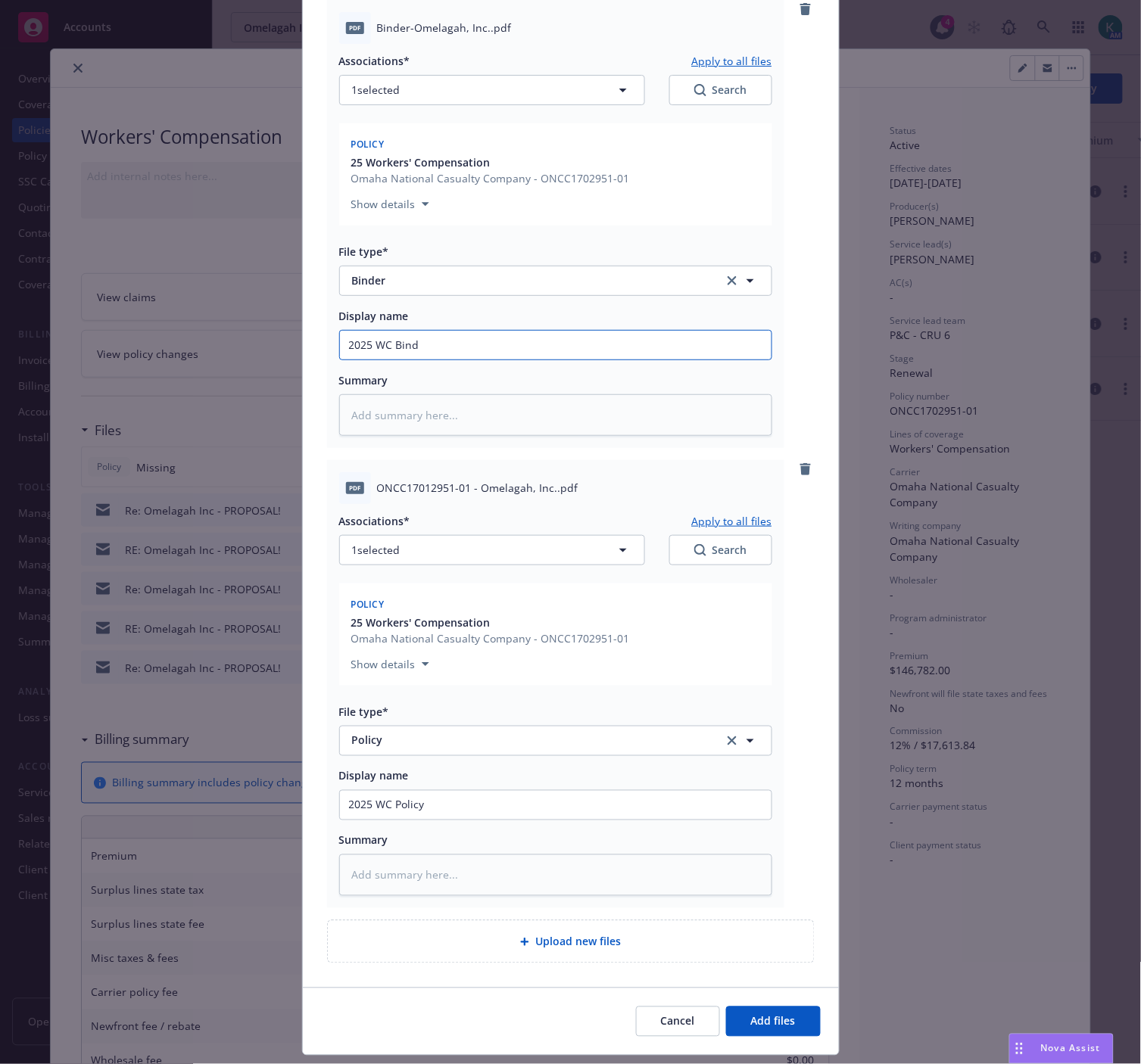
type textarea "x"
type input "2025 WC Binde"
type textarea "x"
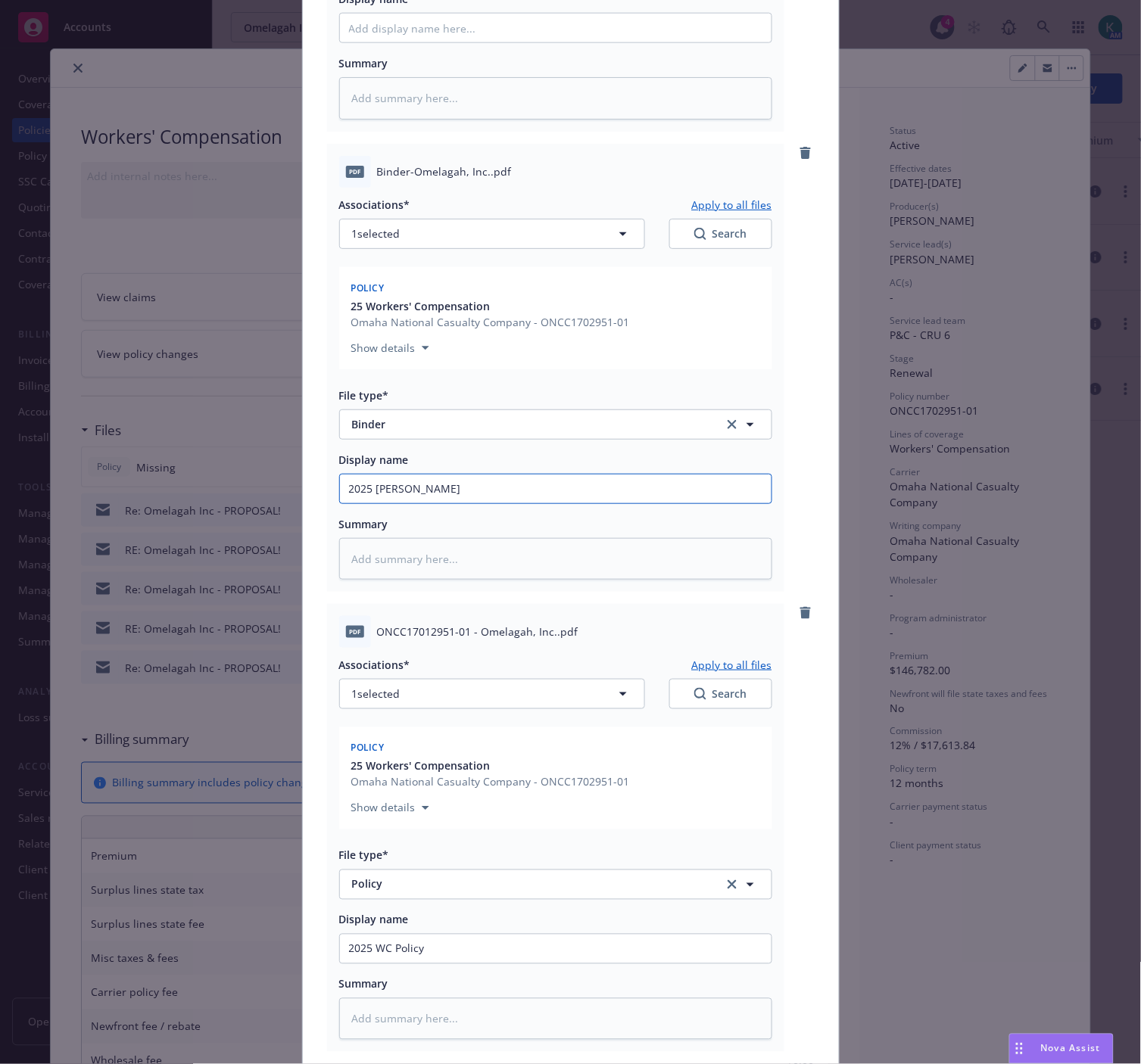
scroll to position [133, 0]
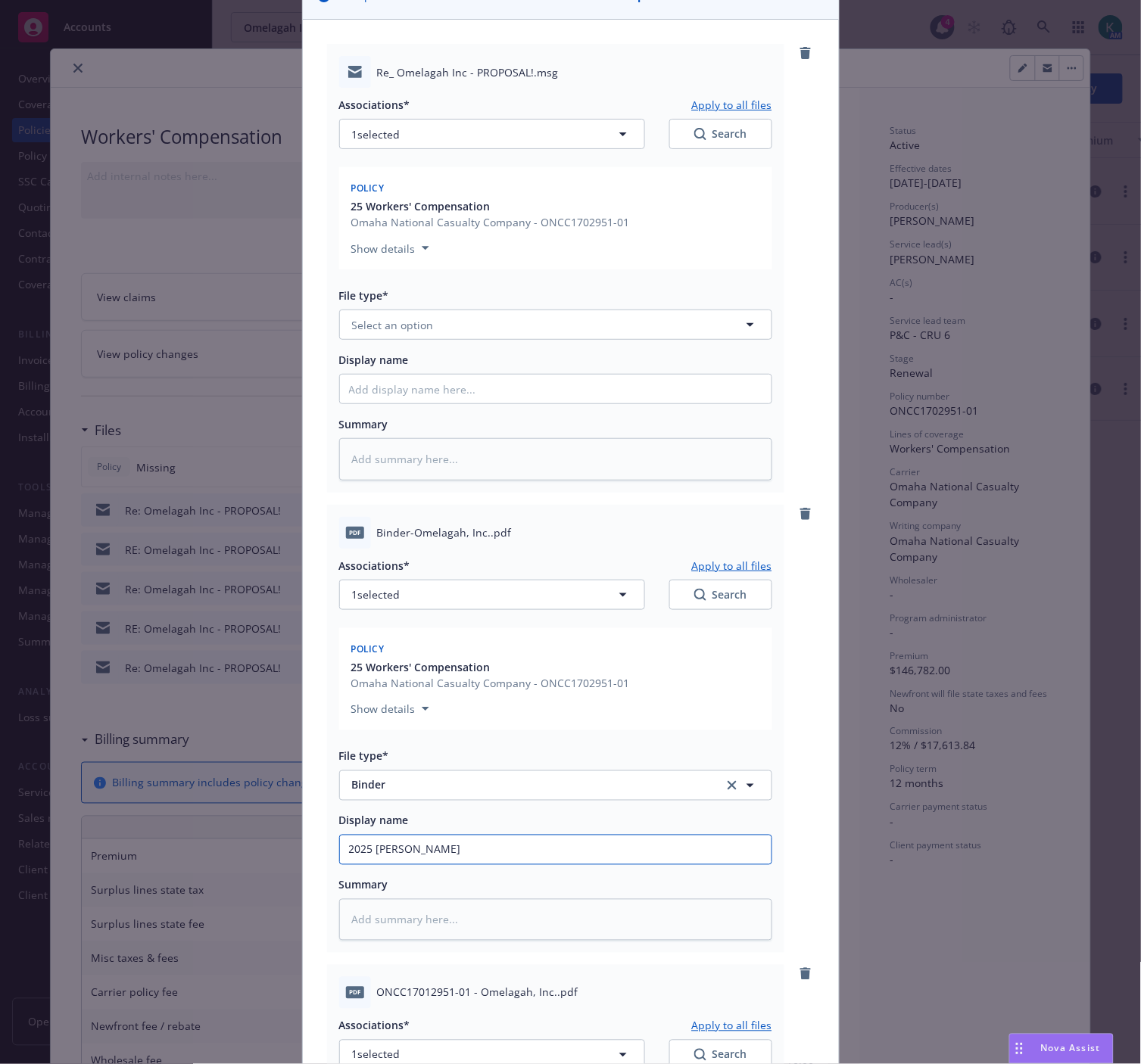
type input "2025 WC Binder"
click at [364, 323] on span "Select an option" at bounding box center [393, 325] width 82 height 16
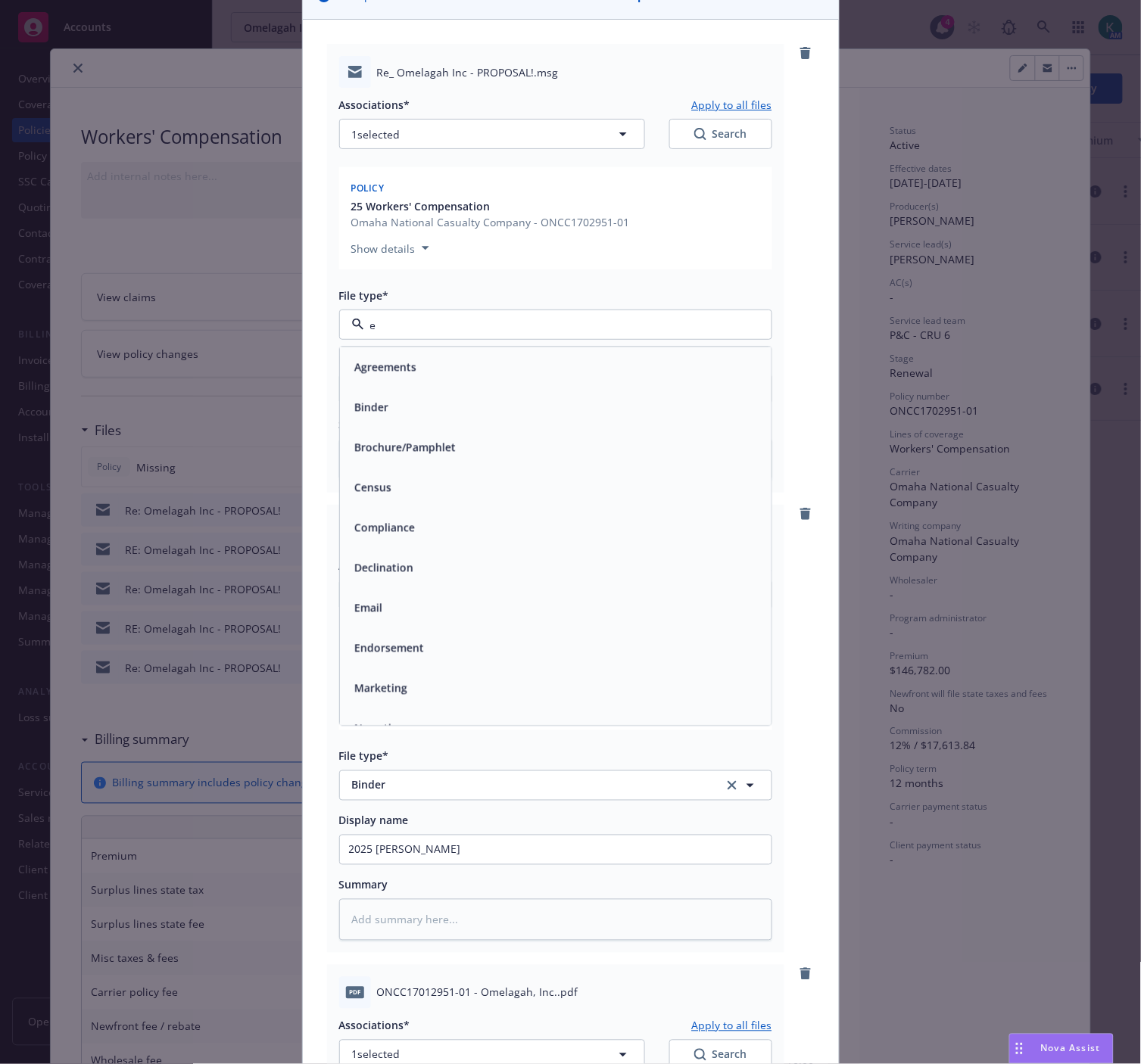
type input "em"
click at [360, 396] on div "Email" at bounding box center [367, 407] width 37 height 22
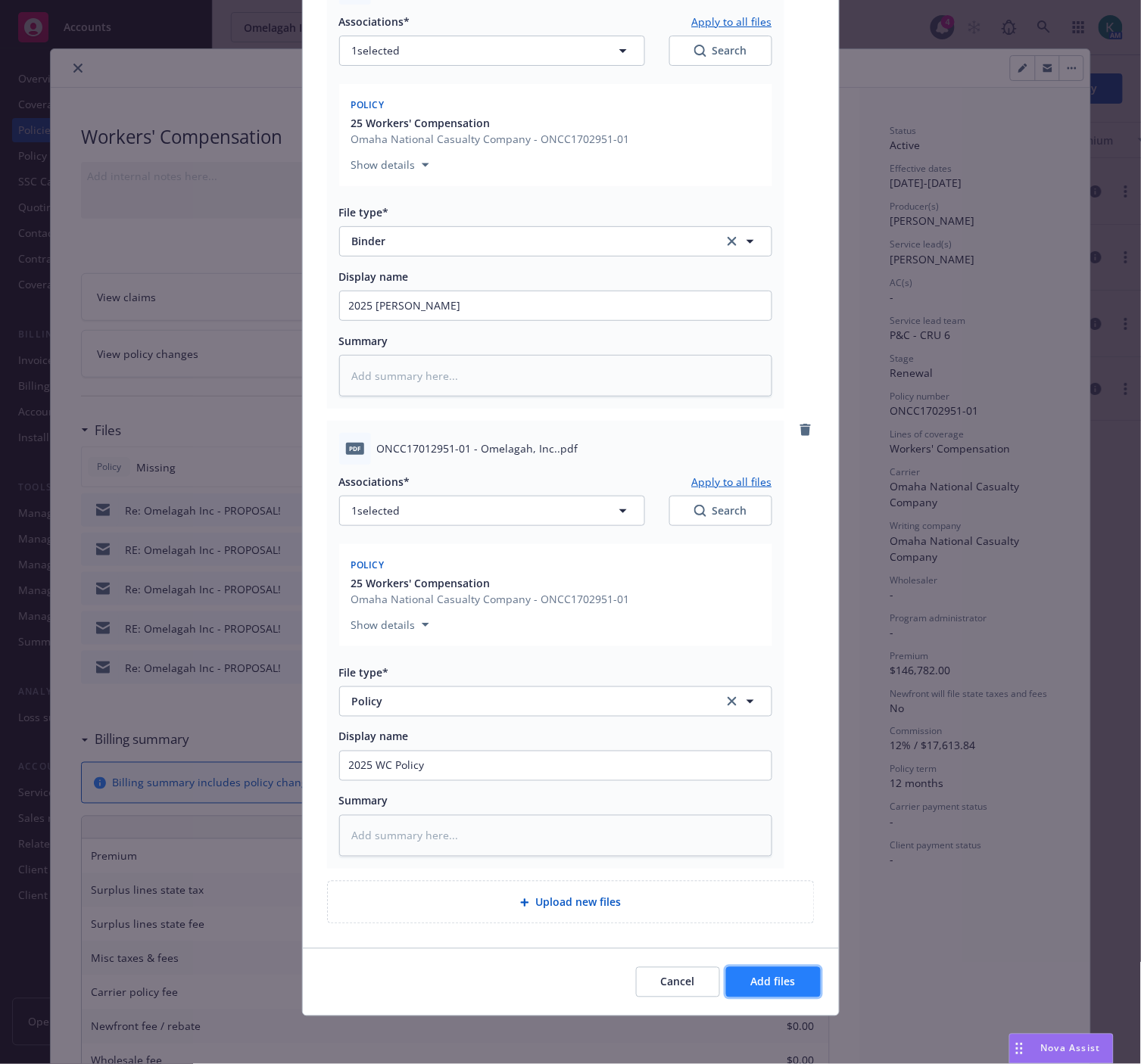
click at [778, 986] on span "Add files" at bounding box center [772, 982] width 45 height 14
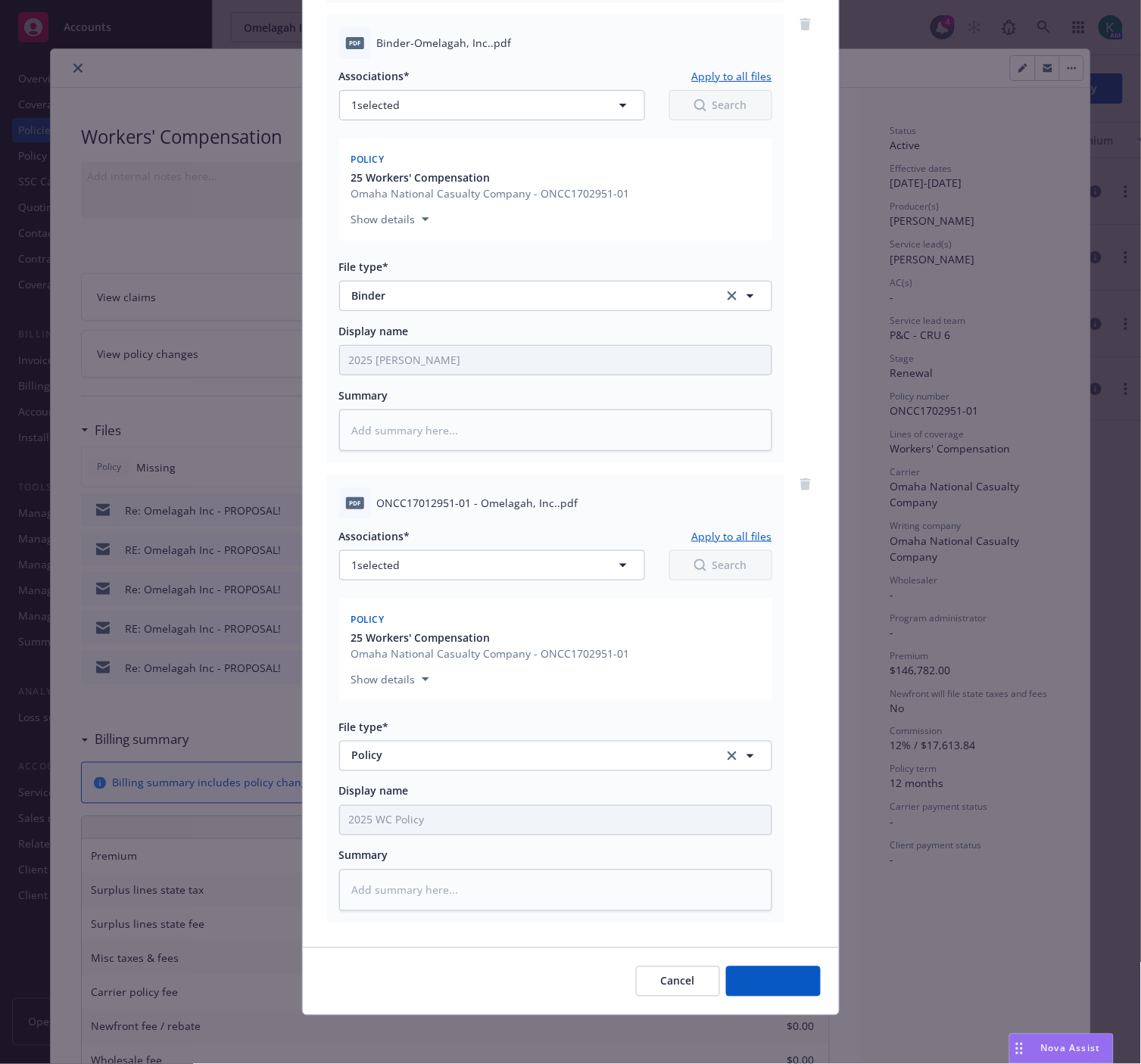
scroll to position [622, 0]
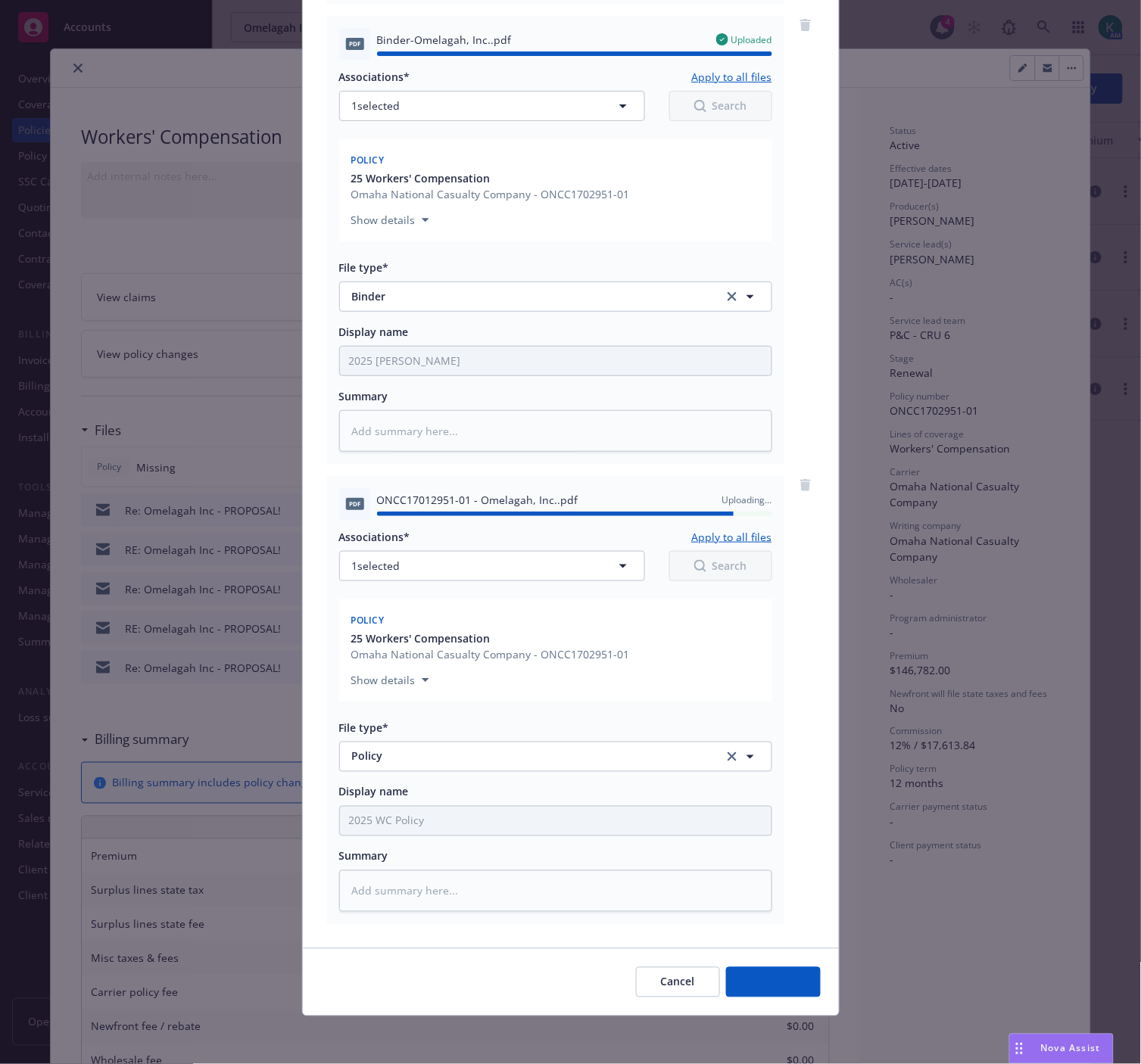
type textarea "x"
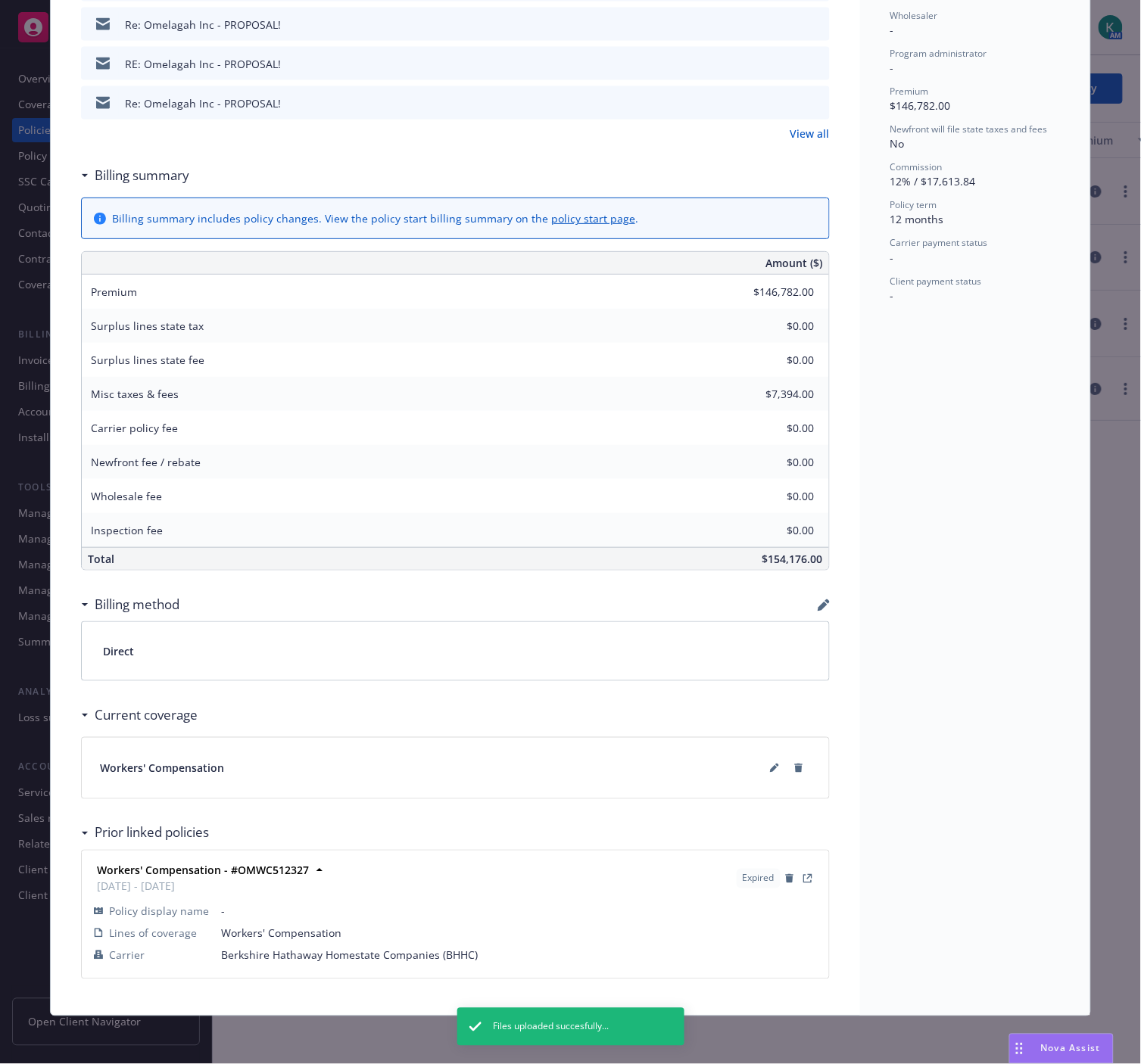
scroll to position [565, 0]
click at [769, 769] on icon at bounding box center [773, 767] width 9 height 9
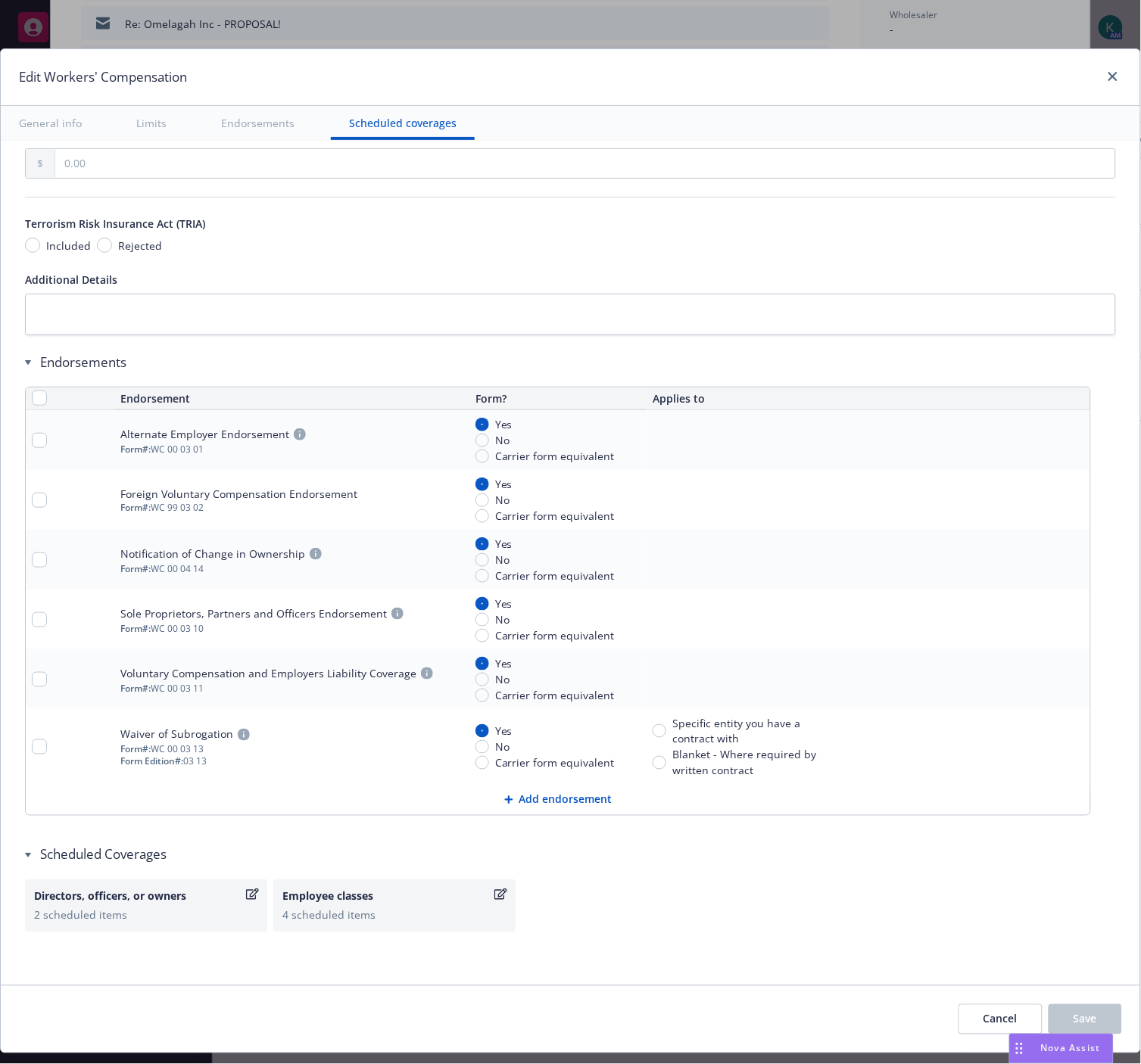
scroll to position [1382, 0]
click at [1103, 69] on link "close" at bounding box center [1112, 76] width 18 height 18
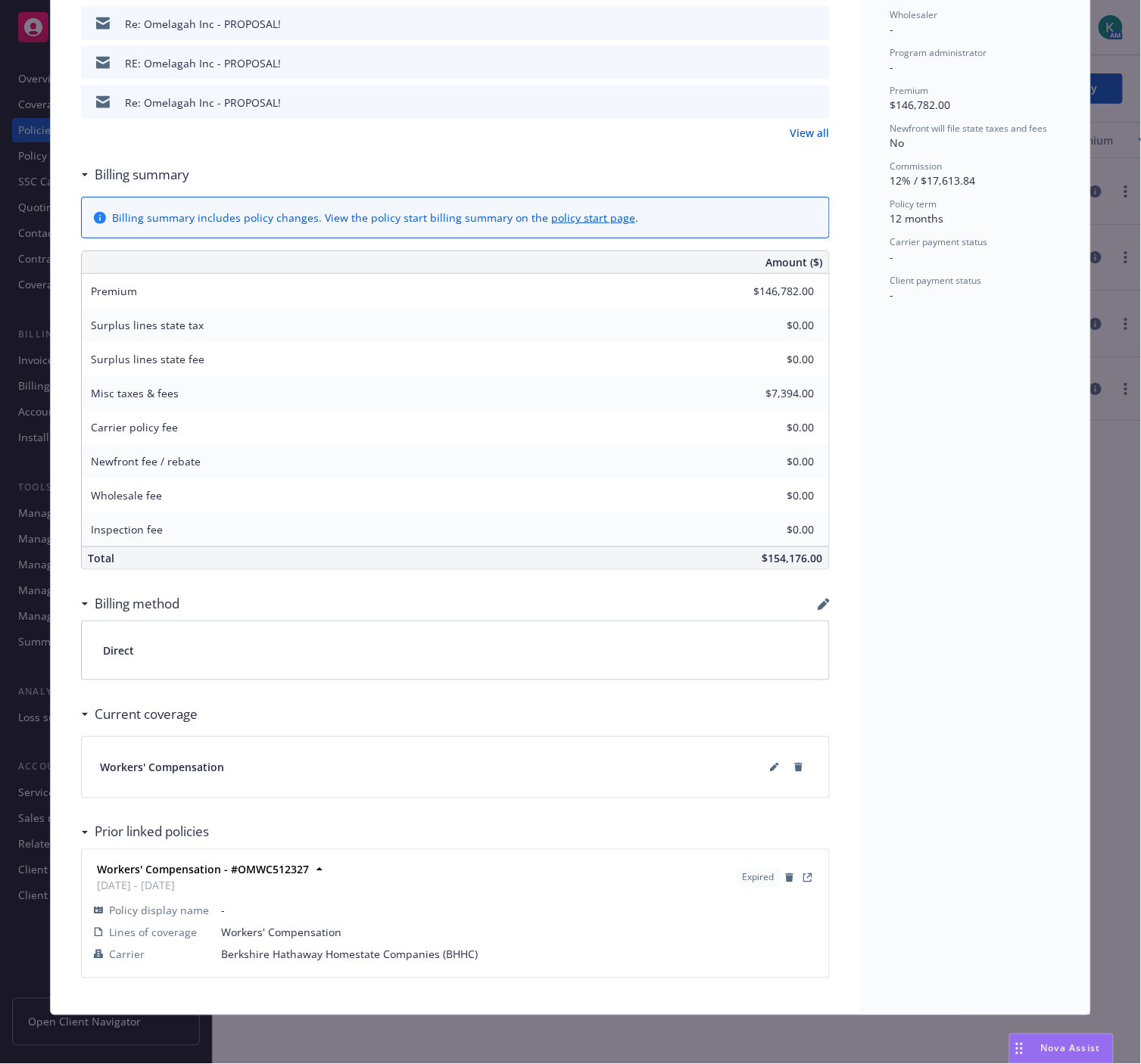
scroll to position [0, 0]
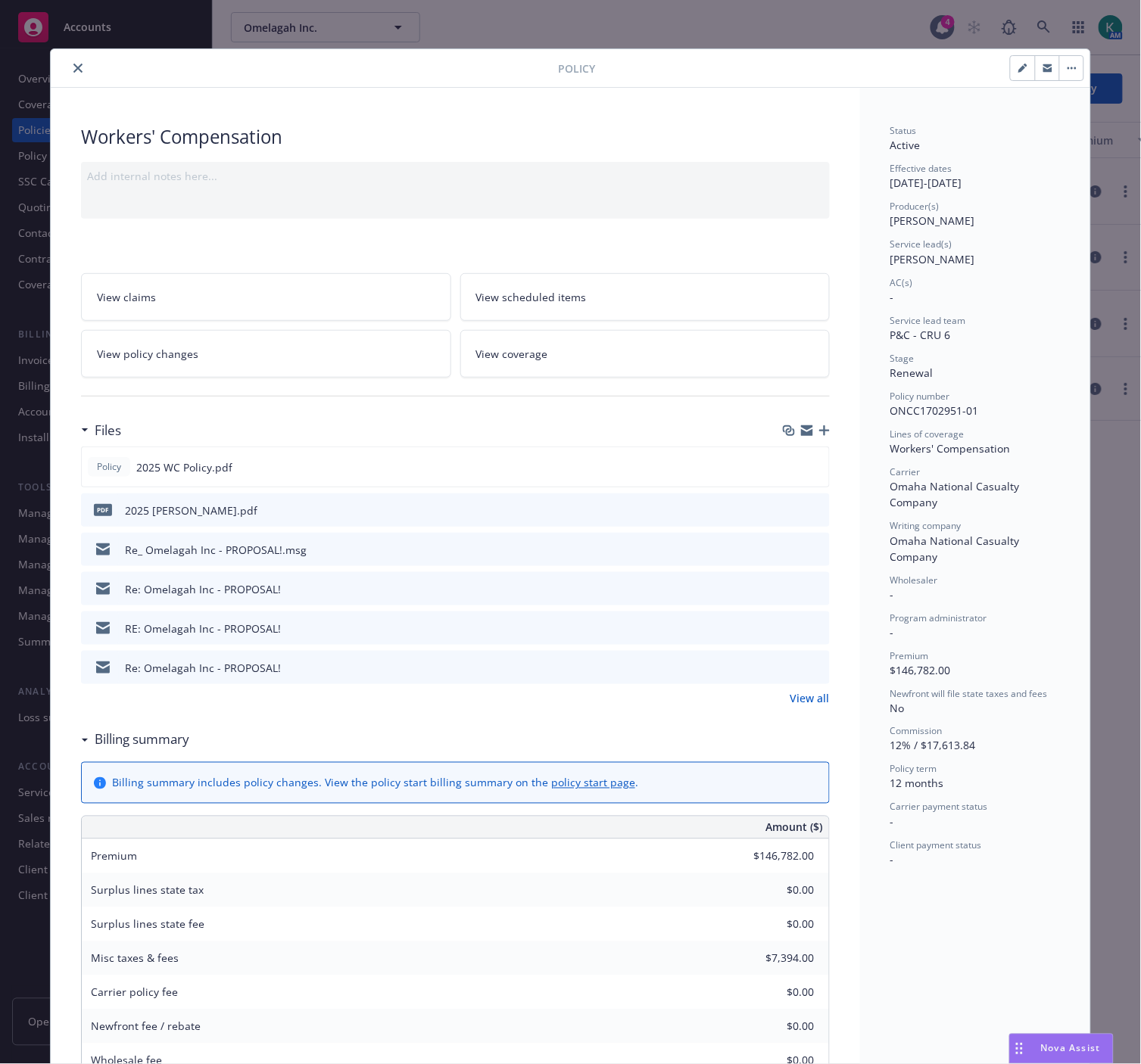
click at [74, 70] on icon "close" at bounding box center [77, 68] width 9 height 9
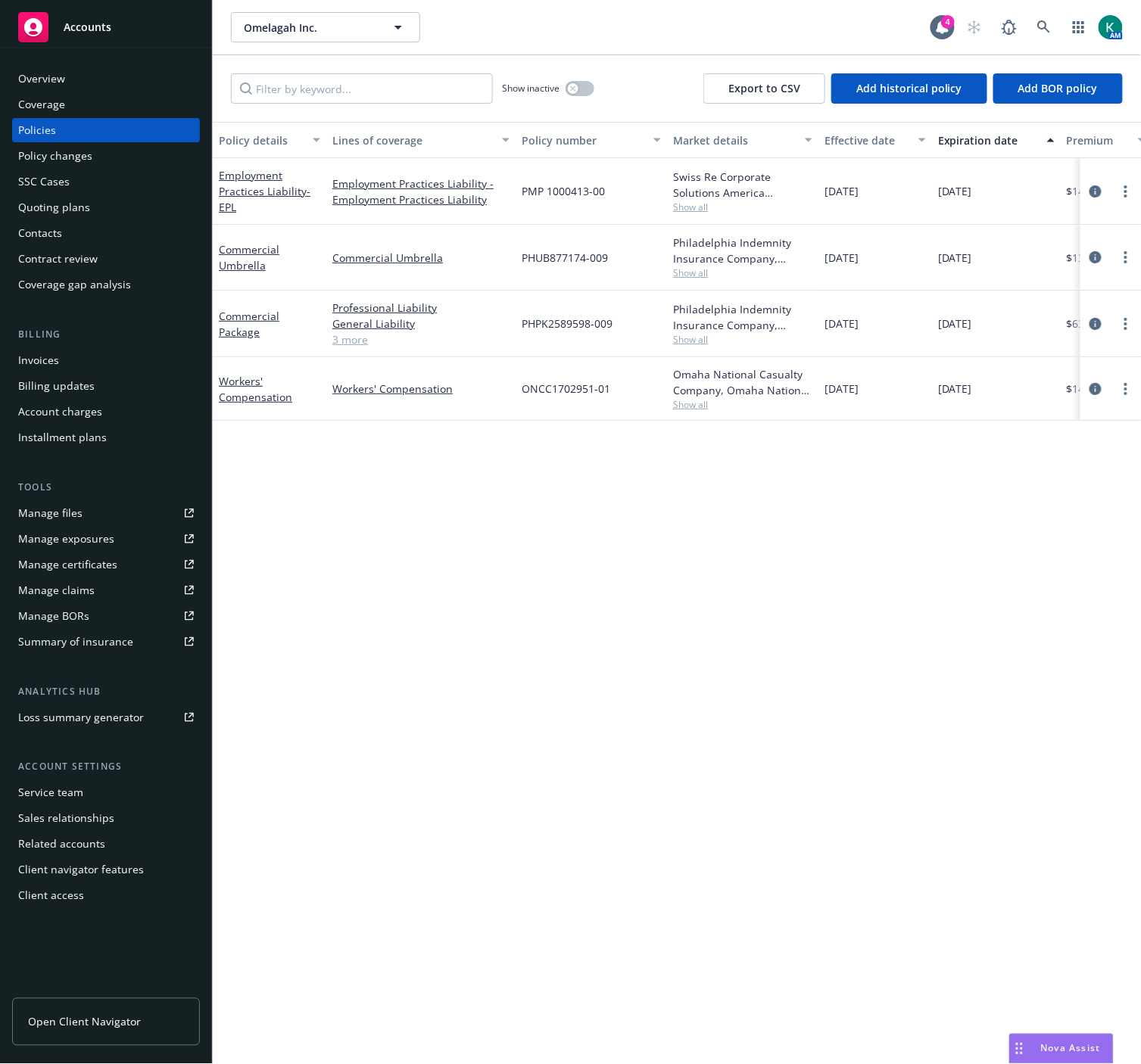
drag, startPoint x: 697, startPoint y: 543, endPoint x: 807, endPoint y: 233, distance: 328.9
click at [696, 541] on div "Policy details Lines of coverage Policy number Market details Effective date Ex…" at bounding box center [676, 593] width 928 height 943
click at [1043, 20] on icon at bounding box center [1043, 26] width 13 height 13
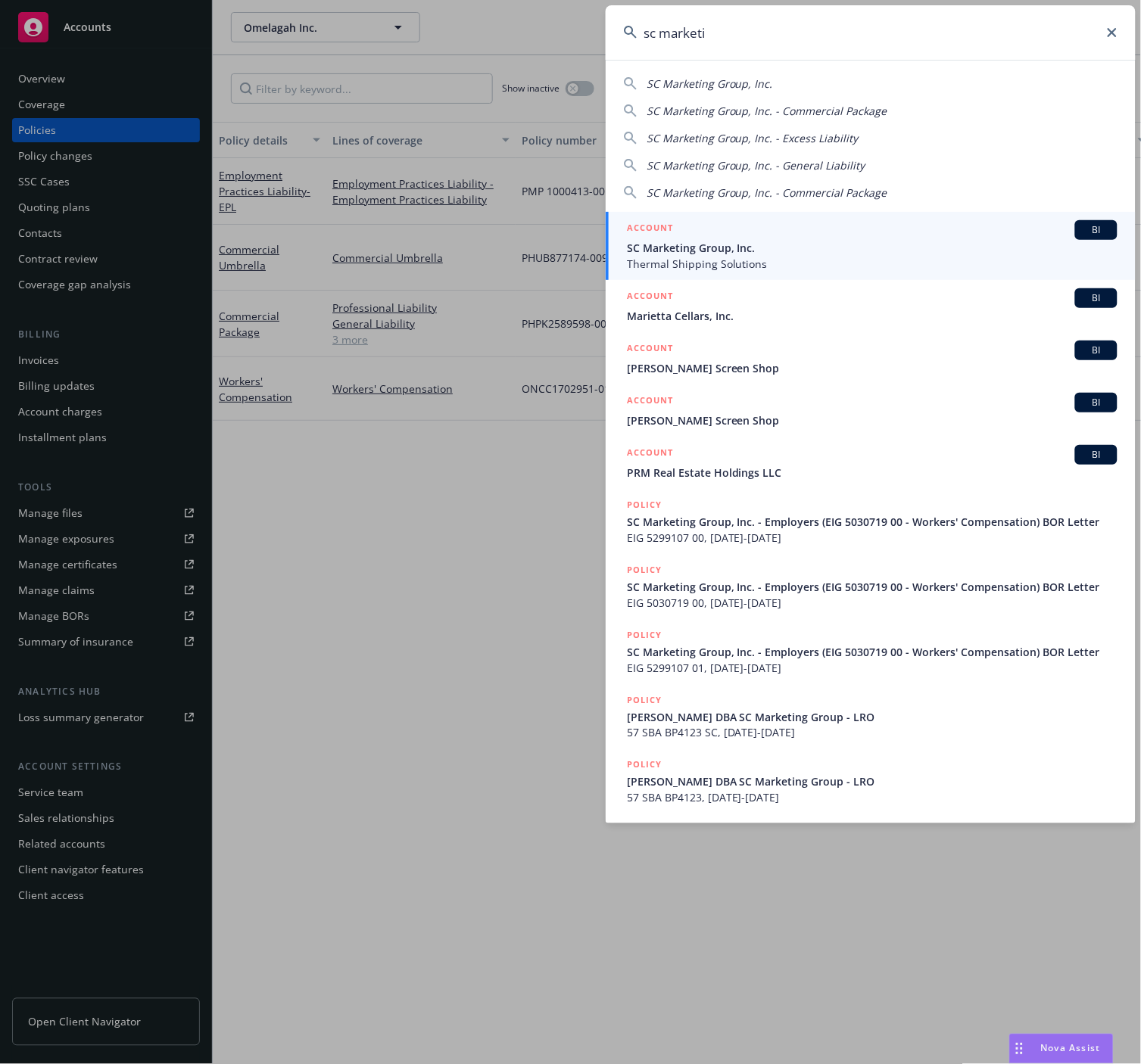
type input "sc marketi"
click at [666, 253] on span "SC Marketing Group, Inc." at bounding box center [871, 248] width 491 height 16
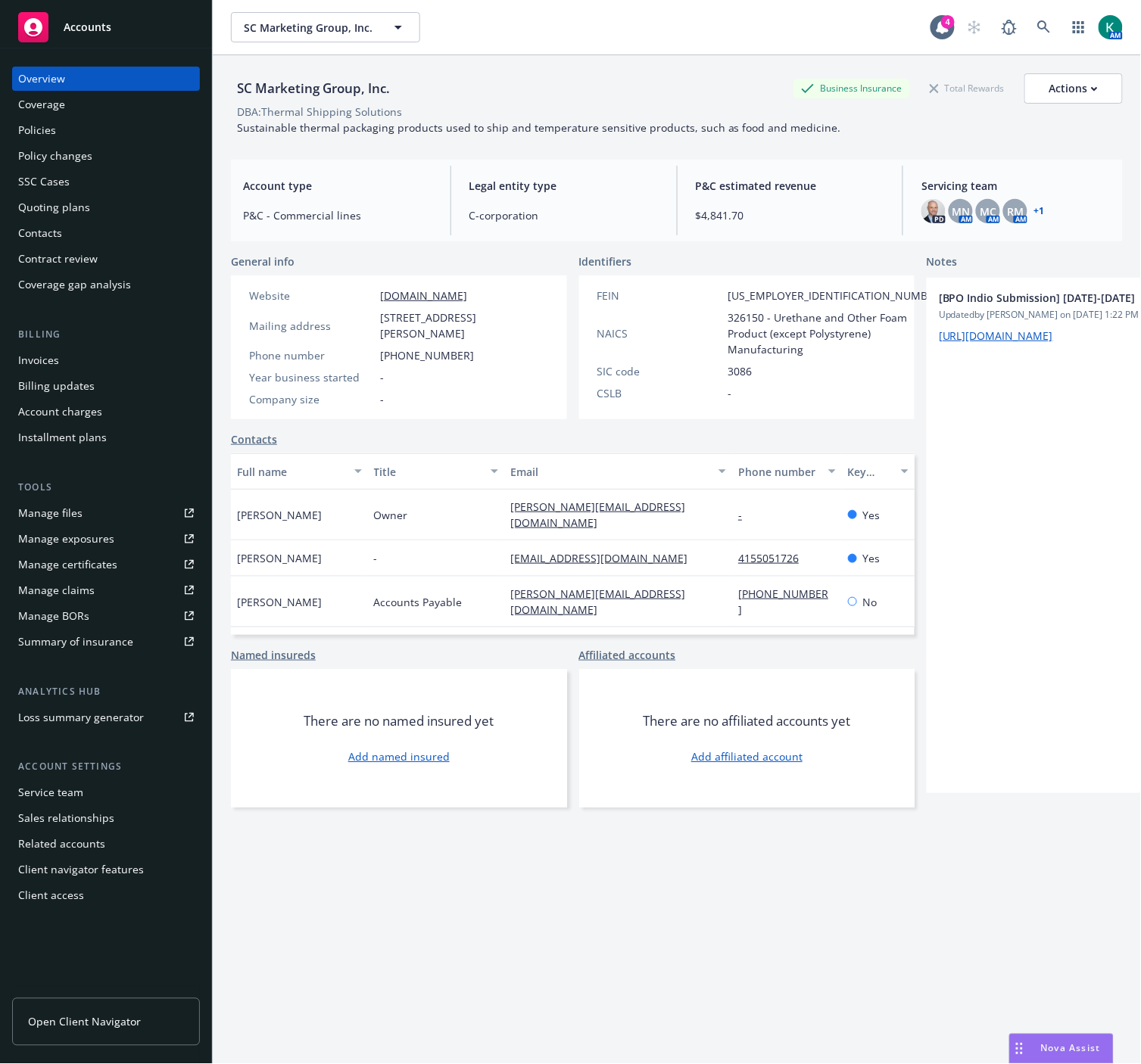
click at [1033, 210] on link "+ 1" at bounding box center [1038, 211] width 11 height 9
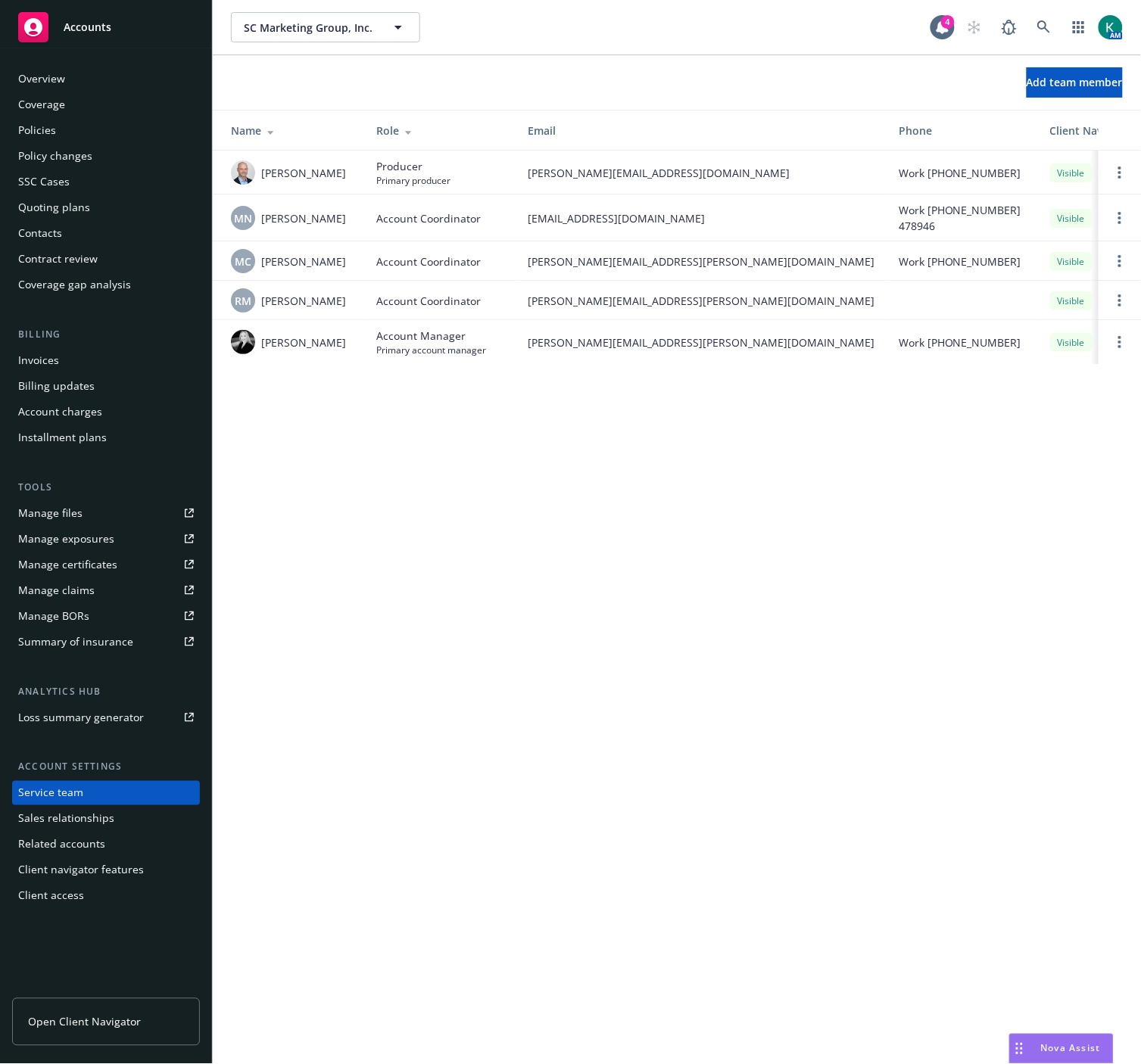
click at [501, 632] on div "SC Marketing Group, Inc. SC Marketing Group, Inc. 4 AM Add team member Name Rol…" at bounding box center [676, 532] width 928 height 1064
click at [1050, 20] on link at bounding box center [1043, 27] width 30 height 30
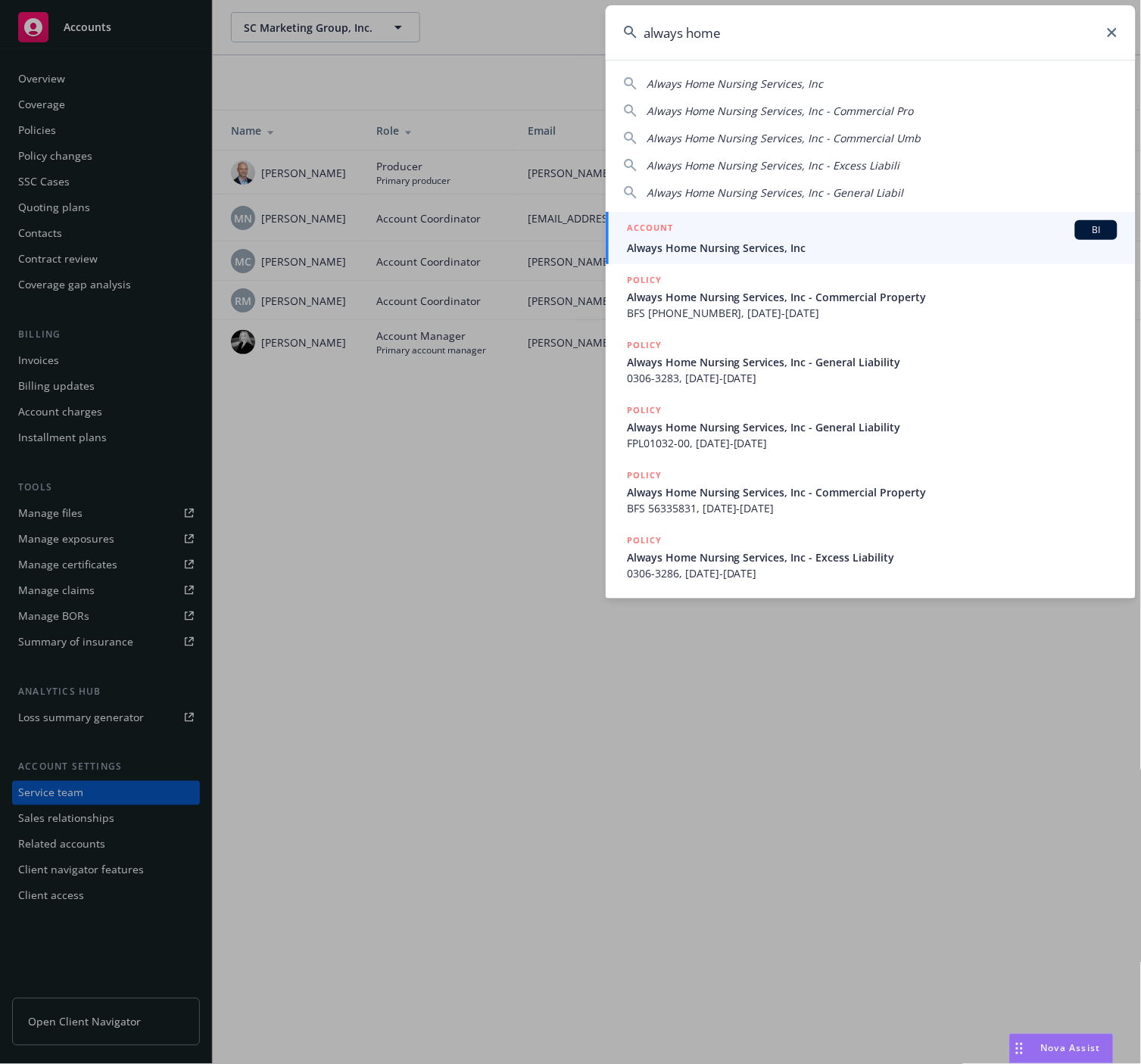
type input "always home"
click at [797, 223] on div "ACCOUNT BI" at bounding box center [871, 230] width 491 height 20
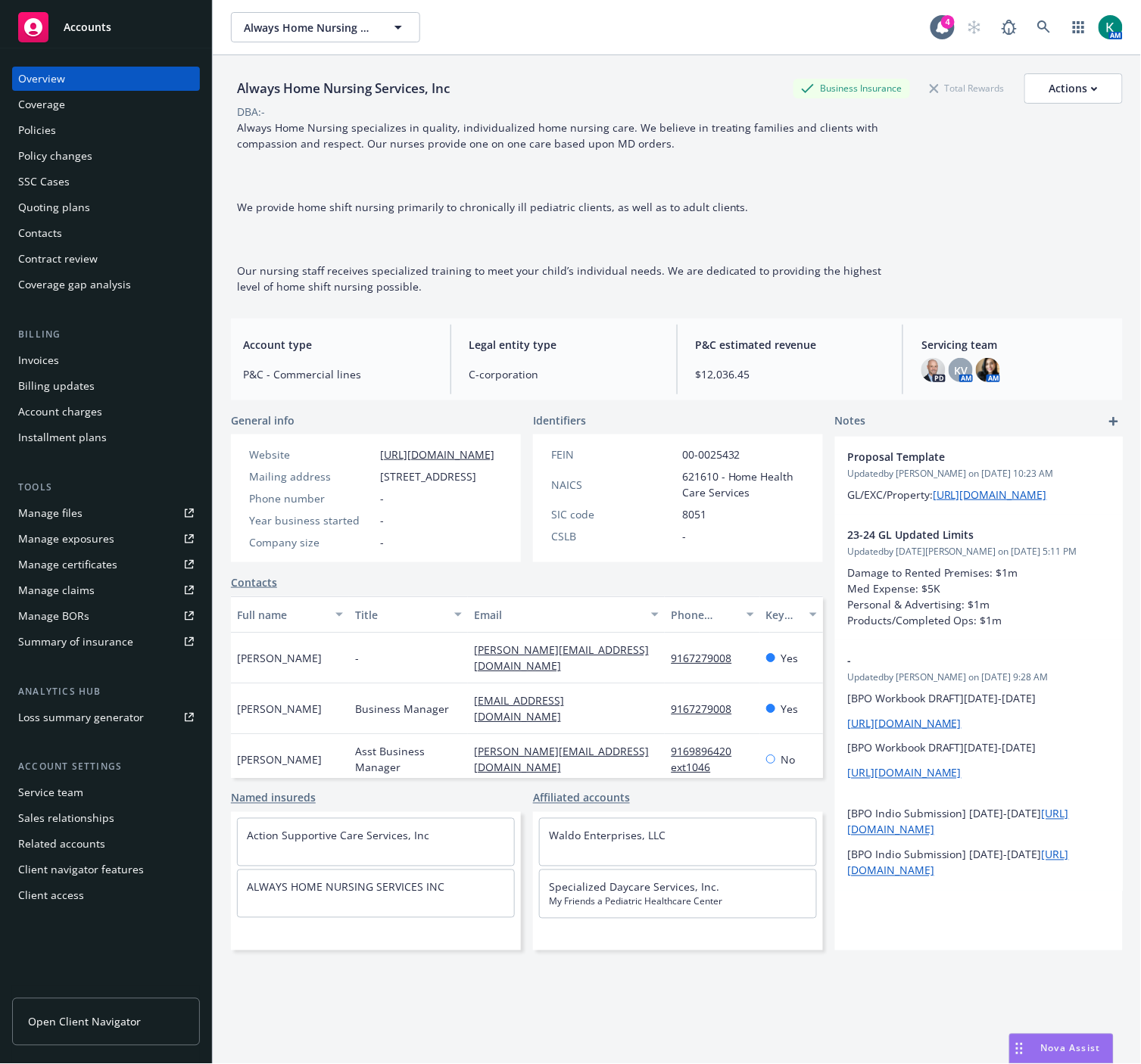
click at [62, 136] on div "Policies" at bounding box center [106, 130] width 176 height 24
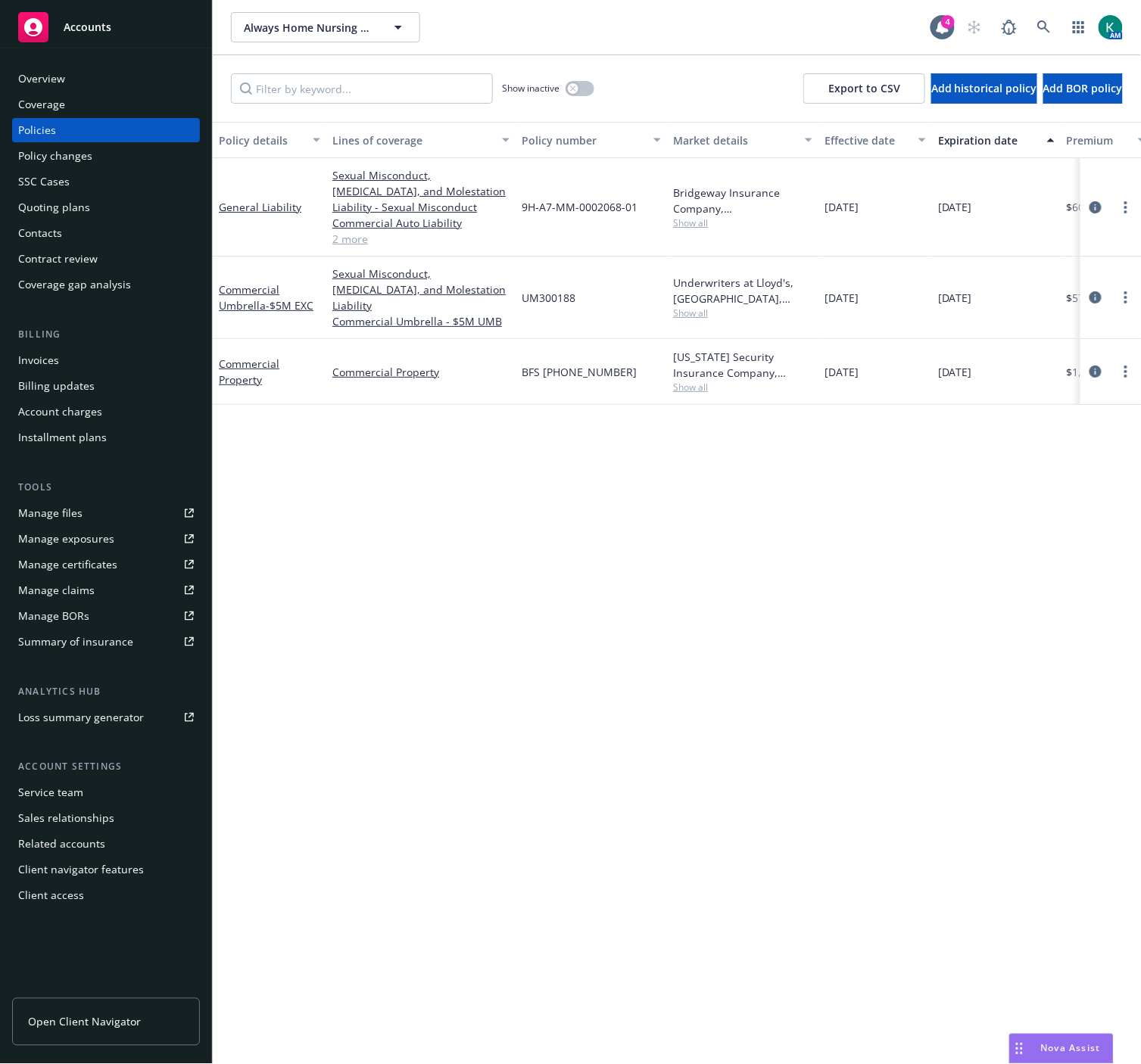
click at [1053, 1042] on span "Nova Assist" at bounding box center [1071, 1048] width 60 height 13
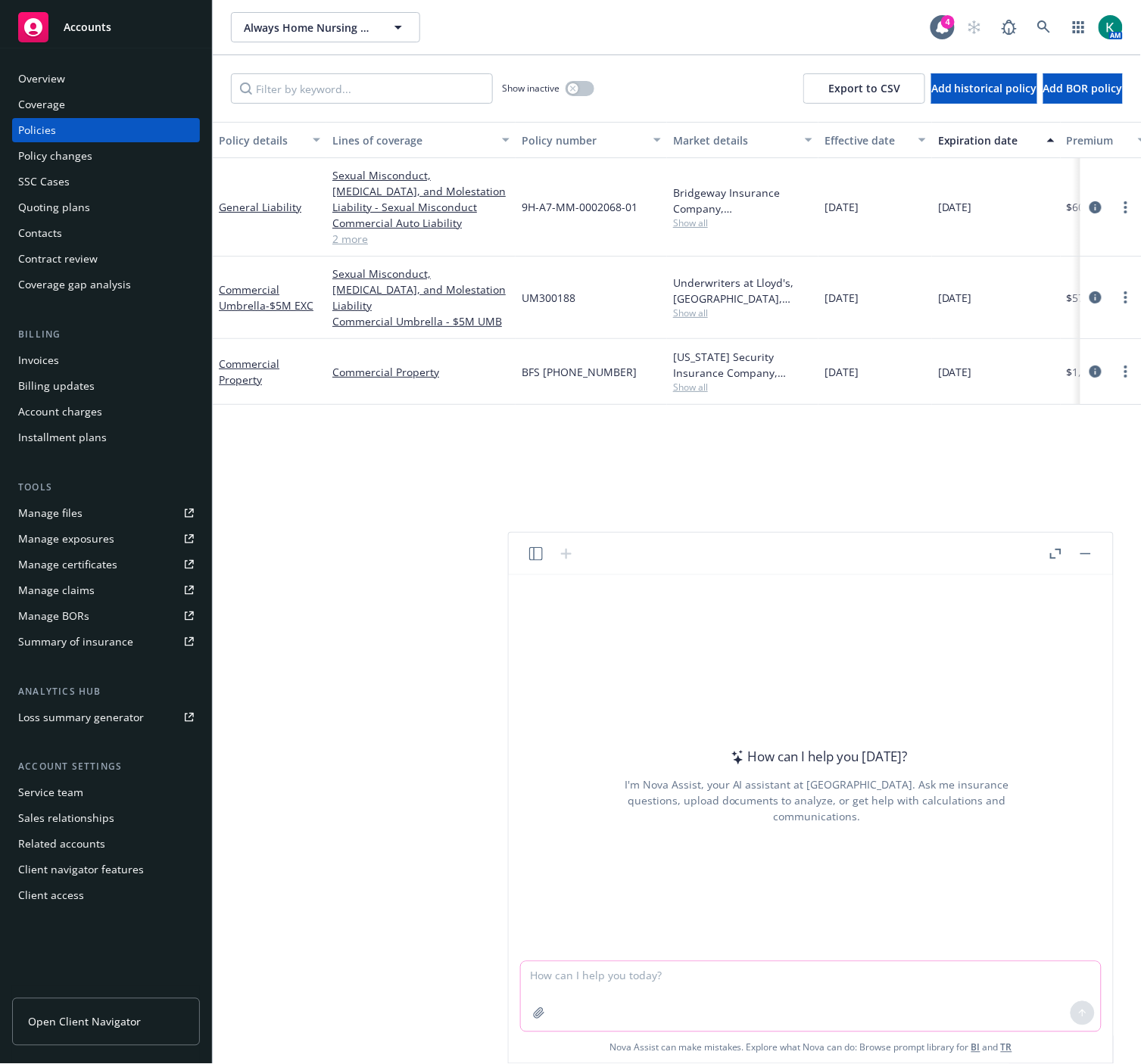
click at [603, 985] on textarea at bounding box center [810, 997] width 579 height 70
type textarea "Hi Nova, can you please explain Damages to Rented Premises coverage in a genera…"
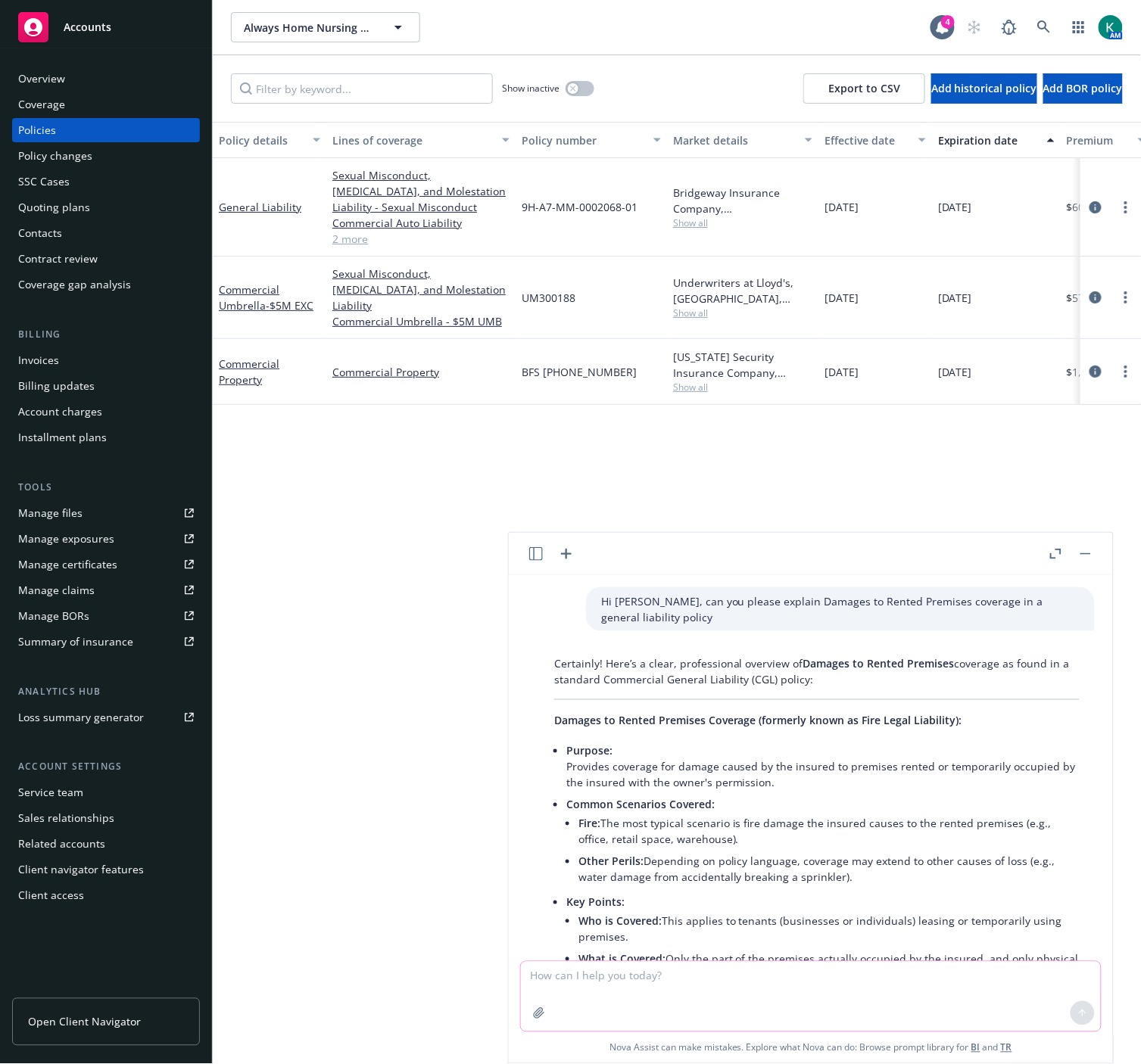
click at [715, 990] on textarea at bounding box center [810, 997] width 579 height 70
type textarea "Hi Nova, how can I best explain to an insured that their Umbrella limits cover …"
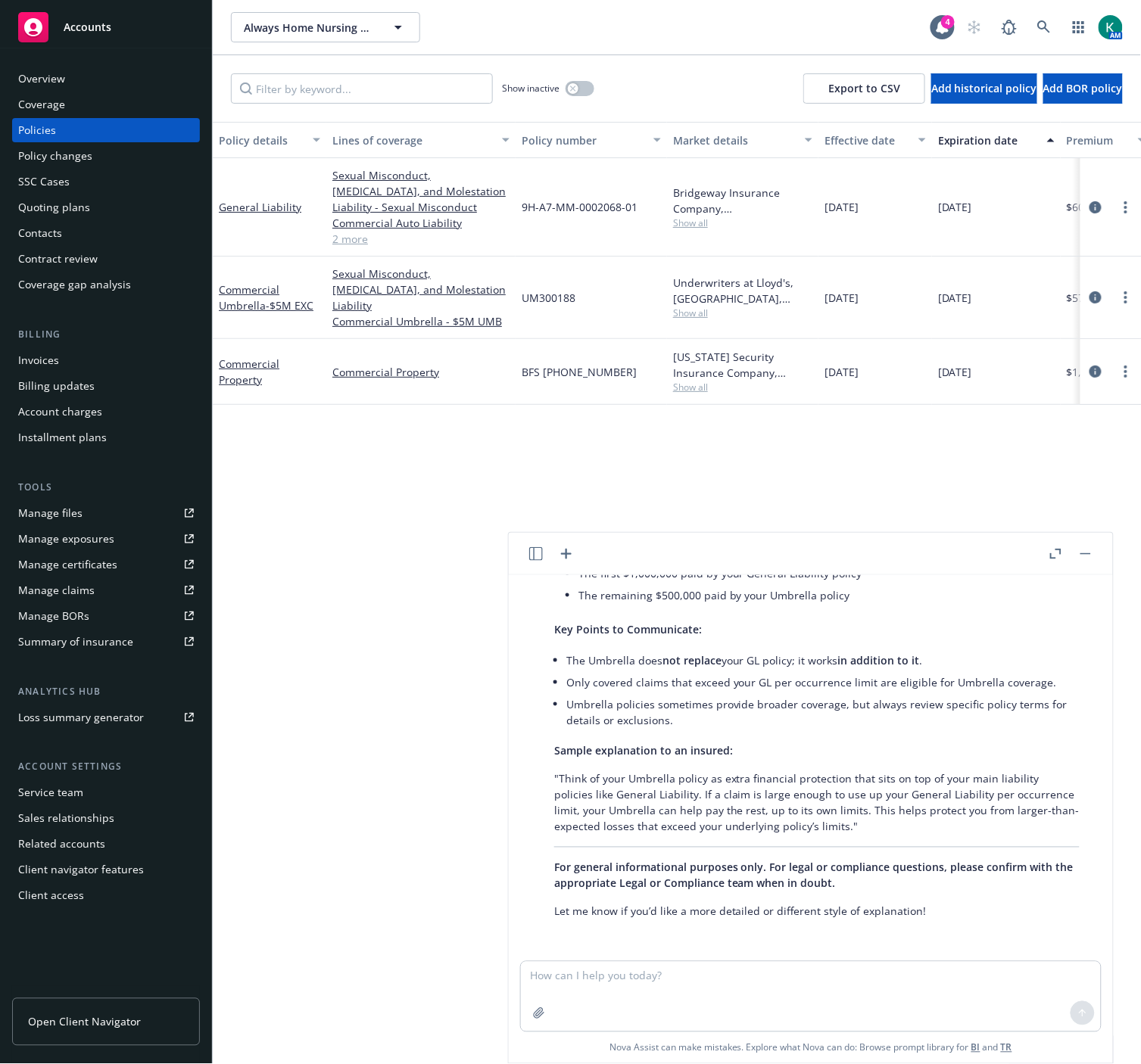
scroll to position [1025, 0]
click at [1097, 292] on icon "circleInformation" at bounding box center [1095, 298] width 12 height 12
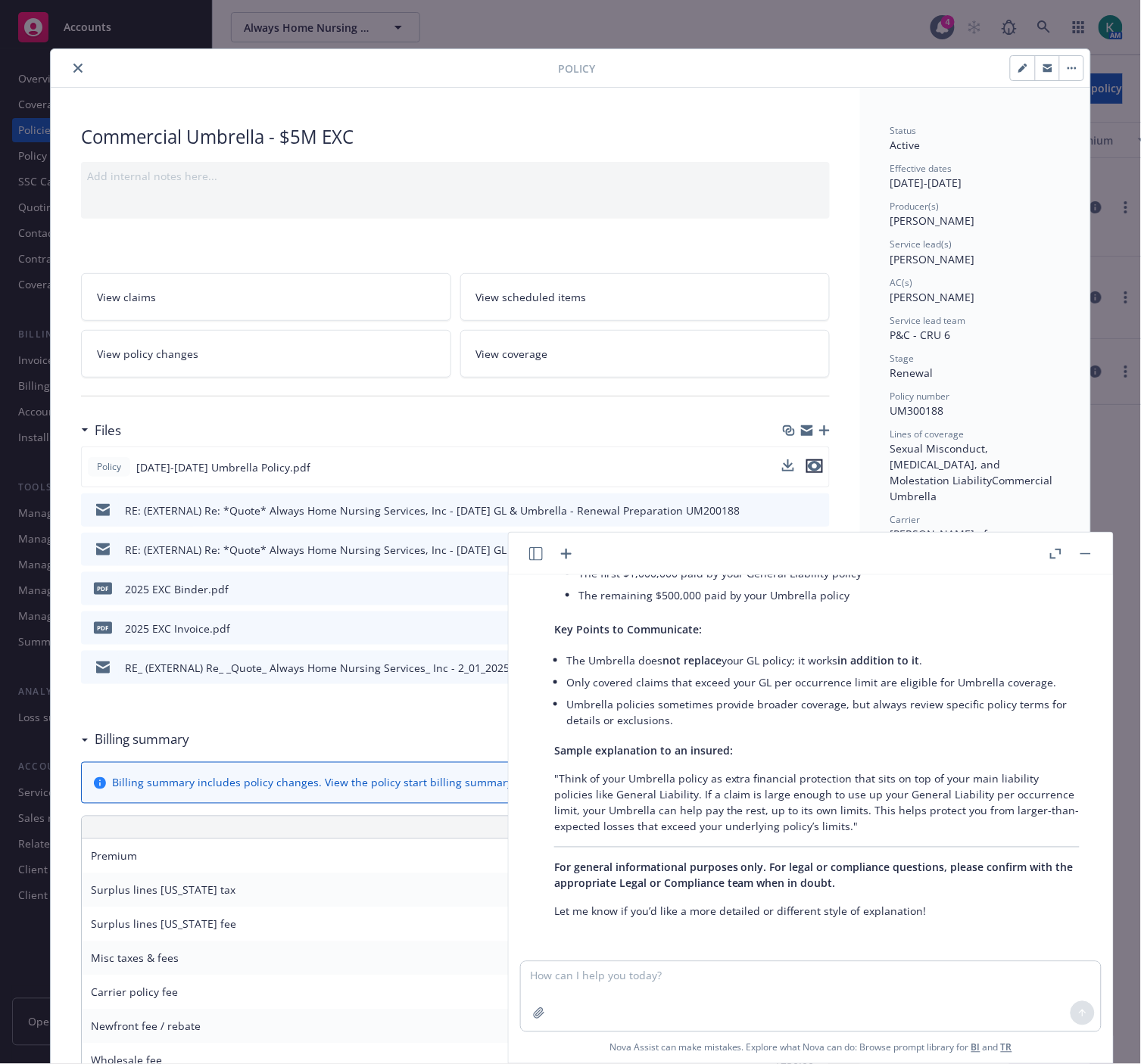
click at [807, 466] on icon "preview file" at bounding box center [814, 466] width 14 height 11
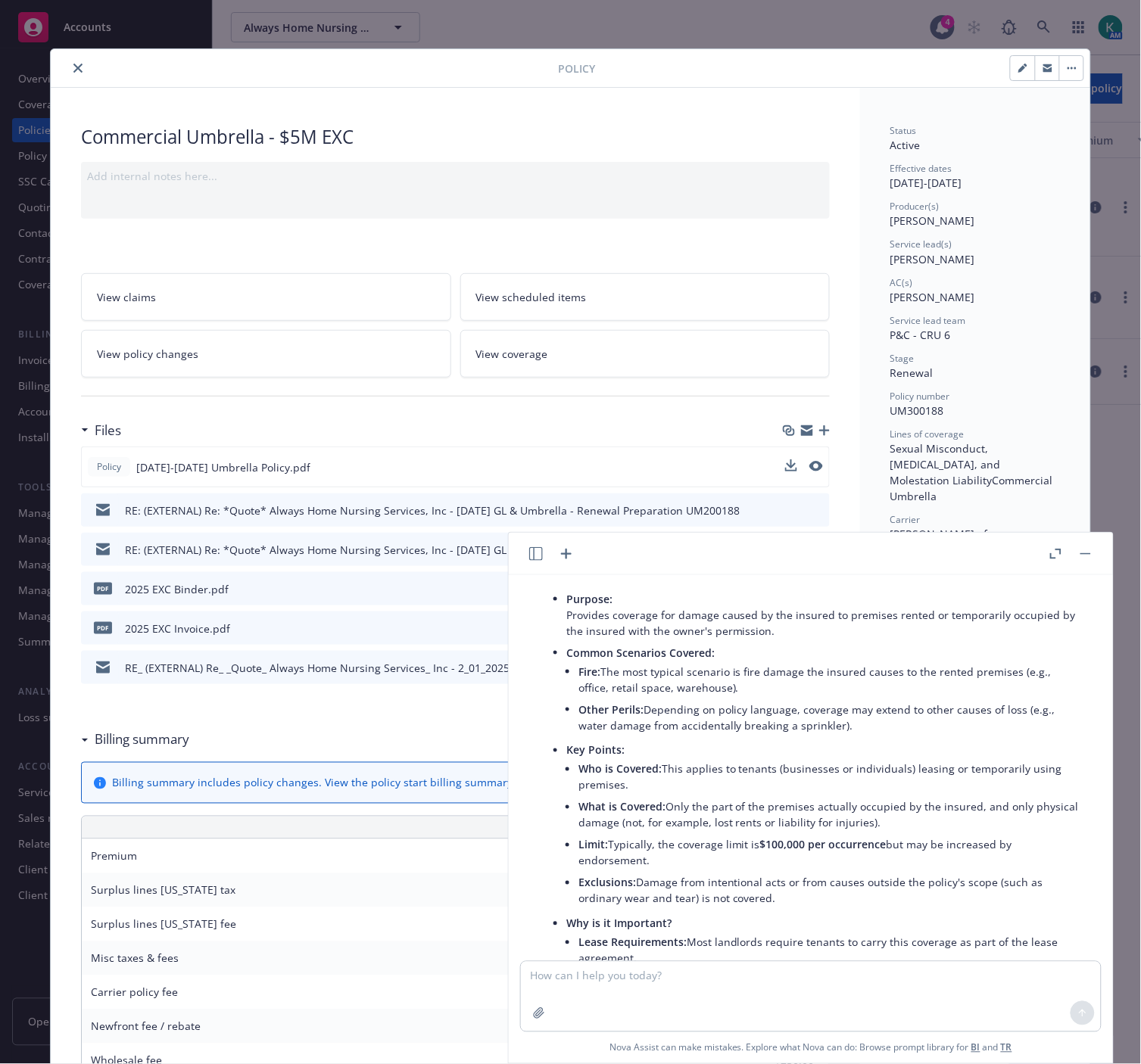
scroll to position [0, 0]
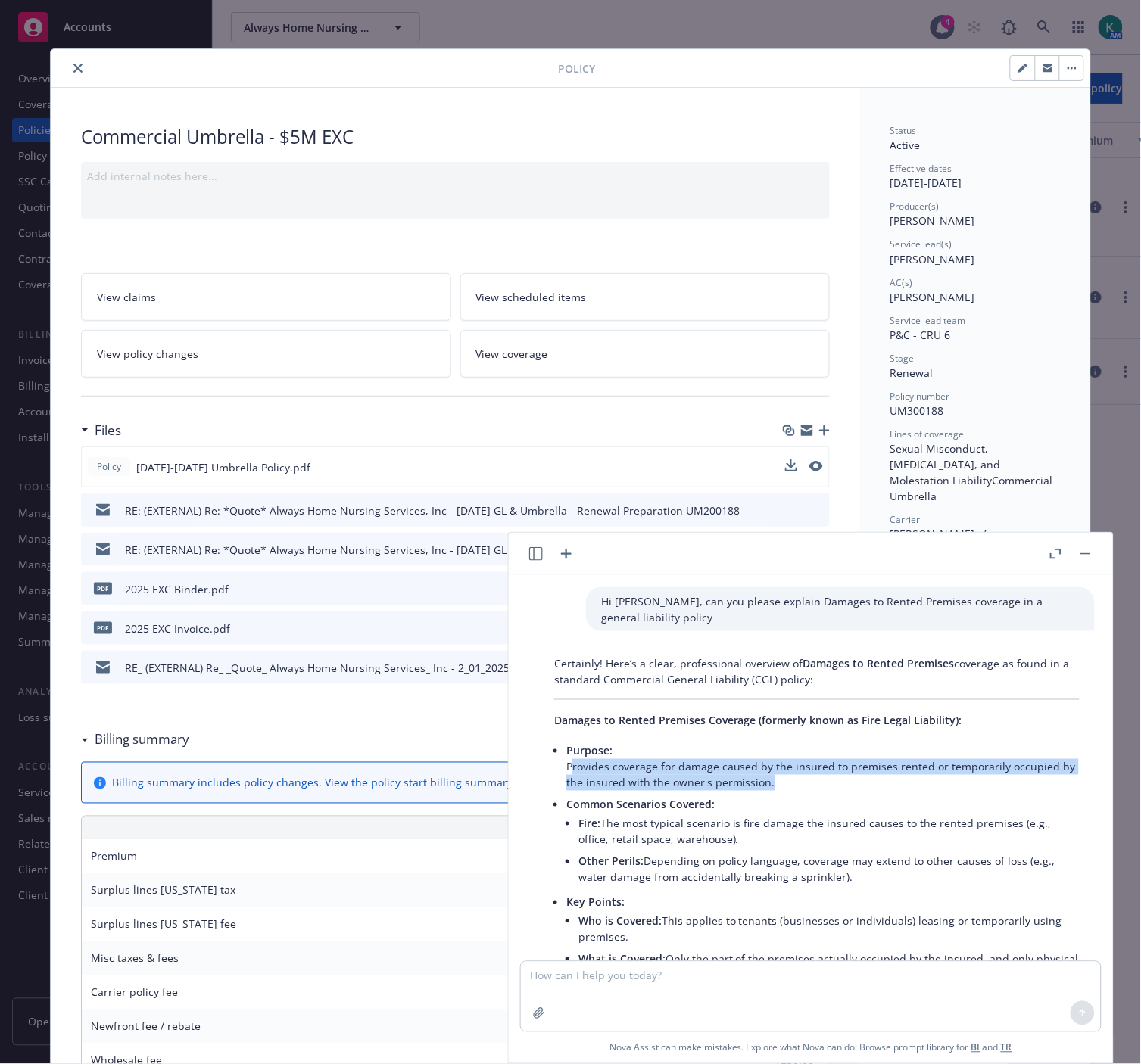
drag, startPoint x: 570, startPoint y: 764, endPoint x: 778, endPoint y: 782, distance: 208.8
click at [778, 782] on p "Purpose: Provides coverage for damage caused by the insured to premises rented …" at bounding box center [823, 767] width 514 height 48
drag, startPoint x: 664, startPoint y: 780, endPoint x: 606, endPoint y: 775, distance: 58.2
click at [662, 777] on p "Purpose: Provides coverage for damage caused by the insured to premises rented …" at bounding box center [823, 767] width 514 height 48
click at [564, 760] on div "Certainly! Here’s a clear, professional overview of Damages to Rented Premises …" at bounding box center [816, 951] width 556 height 603
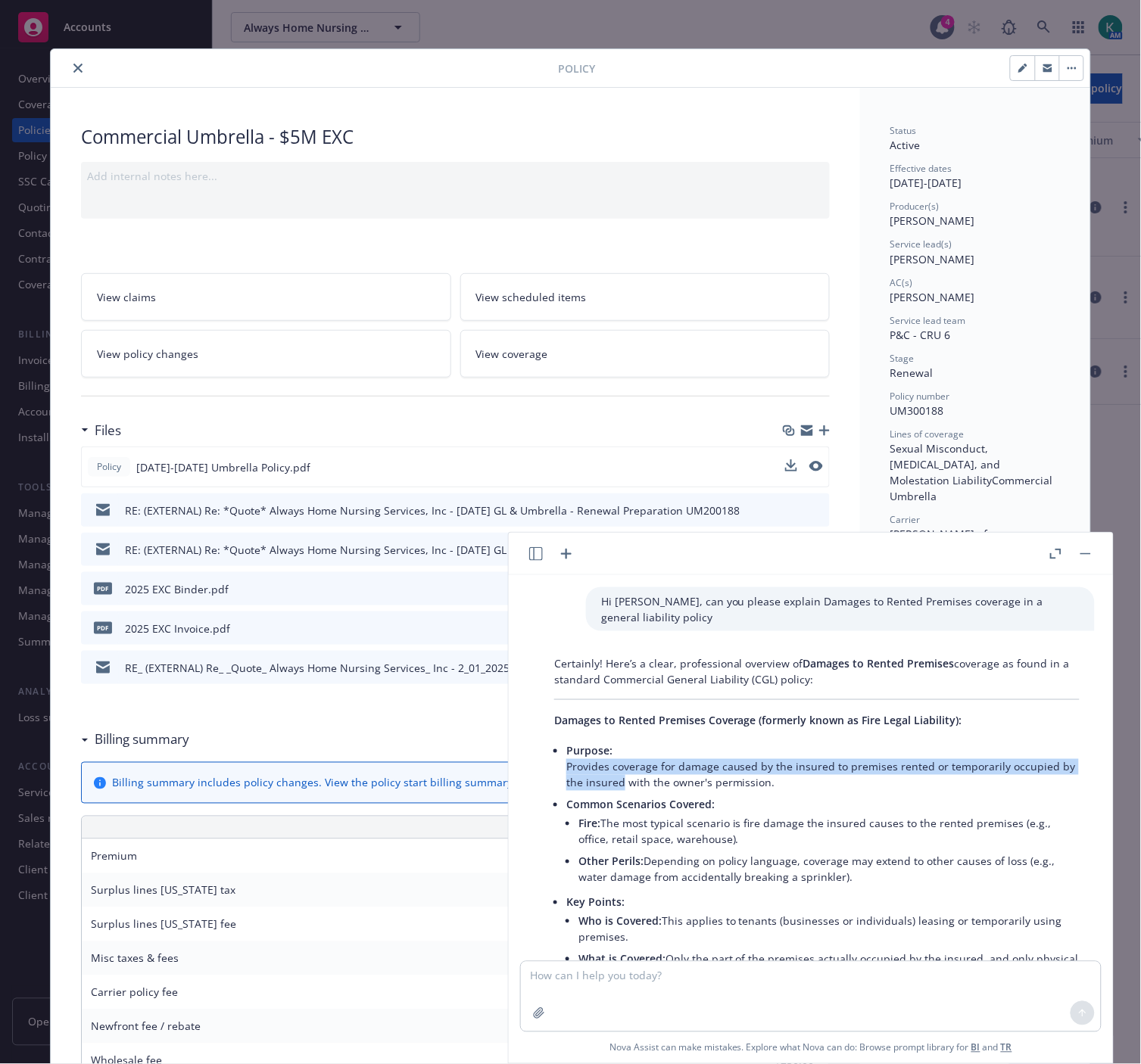
drag, startPoint x: 566, startPoint y: 765, endPoint x: 621, endPoint y: 782, distance: 57.6
click at [621, 782] on p "Purpose: Provides coverage for damage caused by the insured to premises rented …" at bounding box center [823, 767] width 514 height 48
copy p "Provides coverage for damage caused by the insured to premises rented or tempor…"
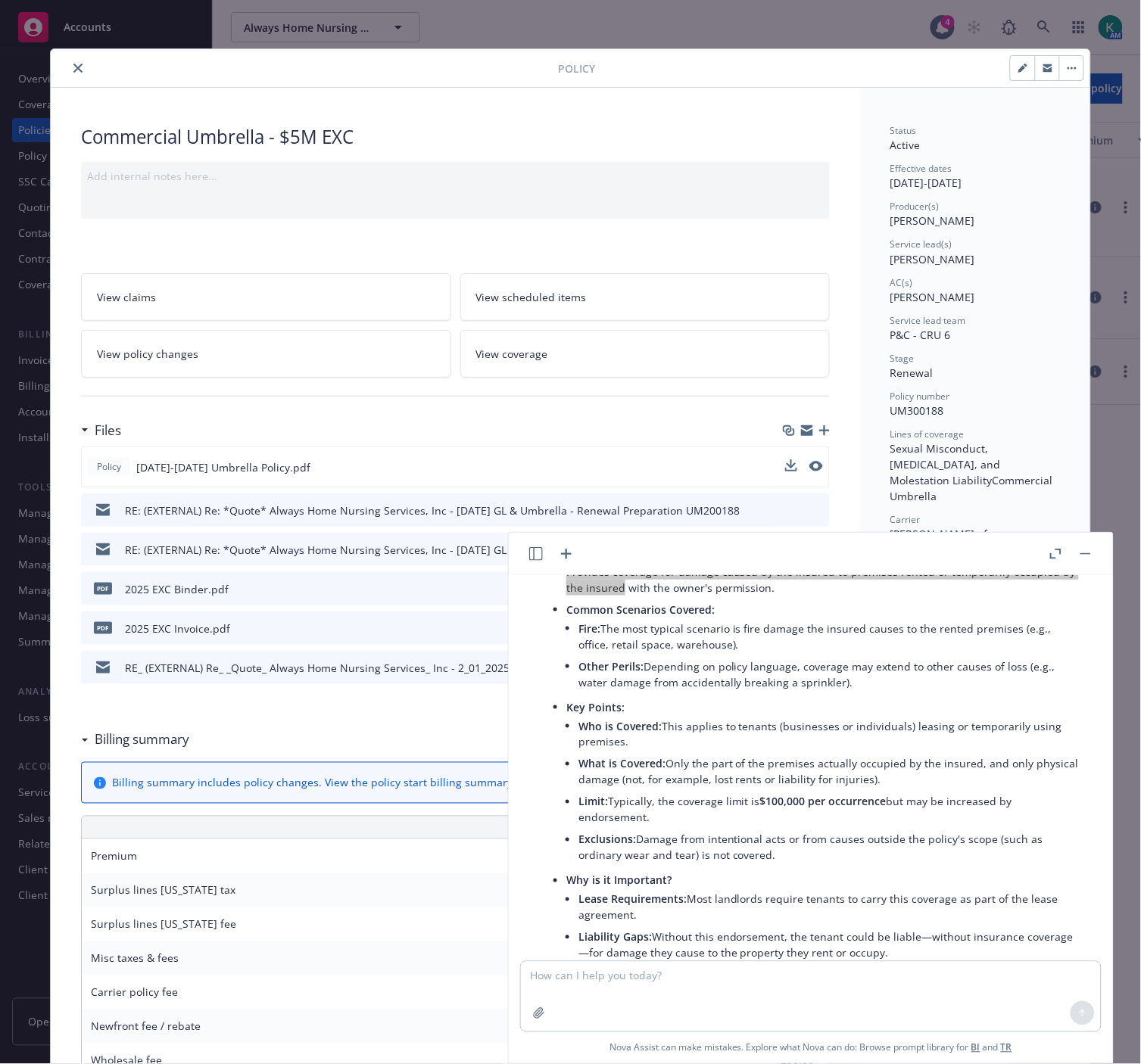
scroll to position [168, 0]
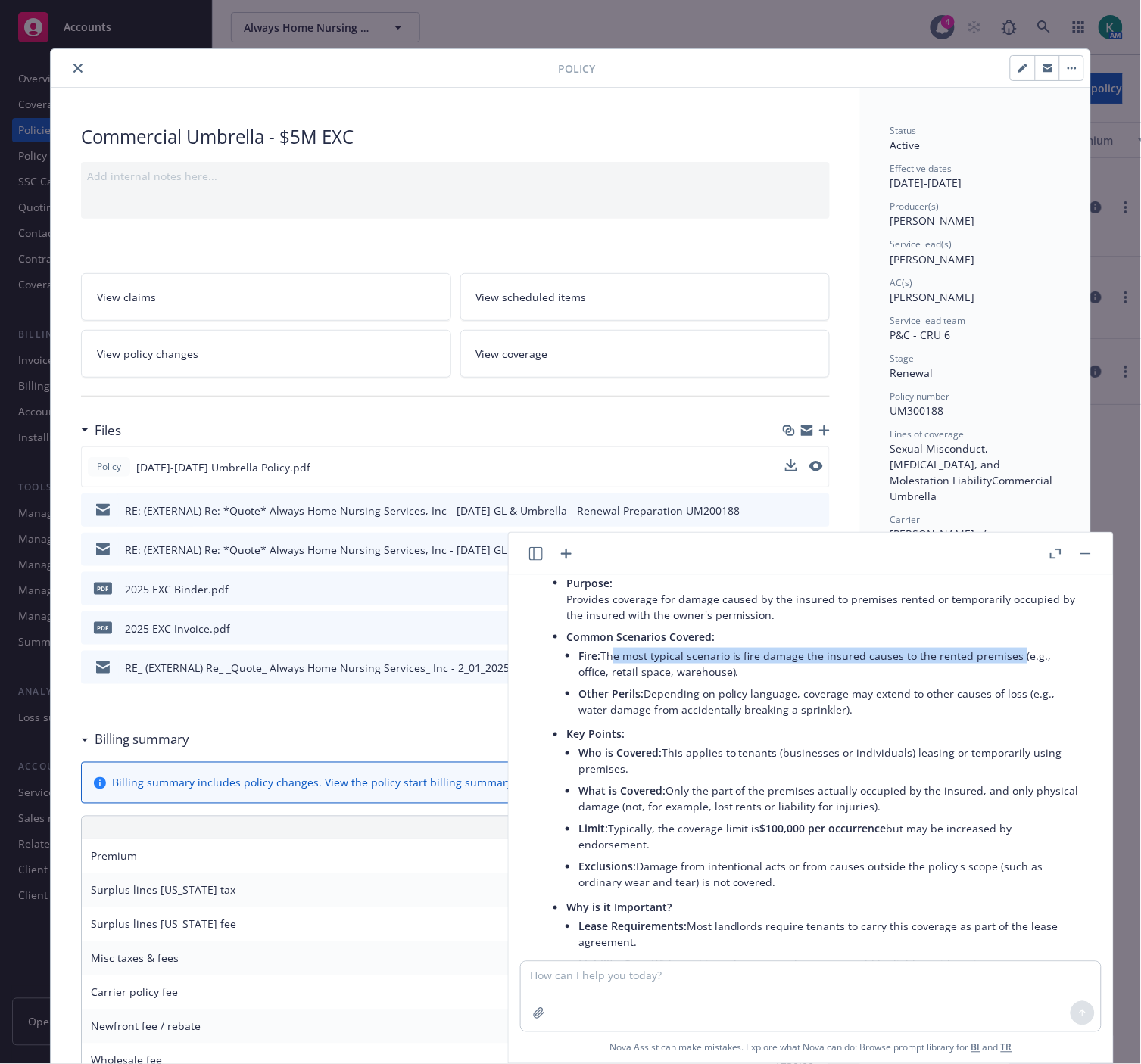
drag, startPoint x: 607, startPoint y: 651, endPoint x: 1011, endPoint y: 654, distance: 404.0
click at [1011, 654] on li "Fire: The most typical scenario is fire damage the insured causes to the rented…" at bounding box center [828, 663] width 501 height 38
click at [943, 673] on li "Fire: The most typical scenario is fire damage the insured causes to the rented…" at bounding box center [828, 663] width 501 height 38
drag, startPoint x: 605, startPoint y: 652, endPoint x: 1014, endPoint y: 663, distance: 409.1
click at [1014, 663] on li "Fire: The most typical scenario is fire damage the insured causes to the rented…" at bounding box center [828, 663] width 501 height 38
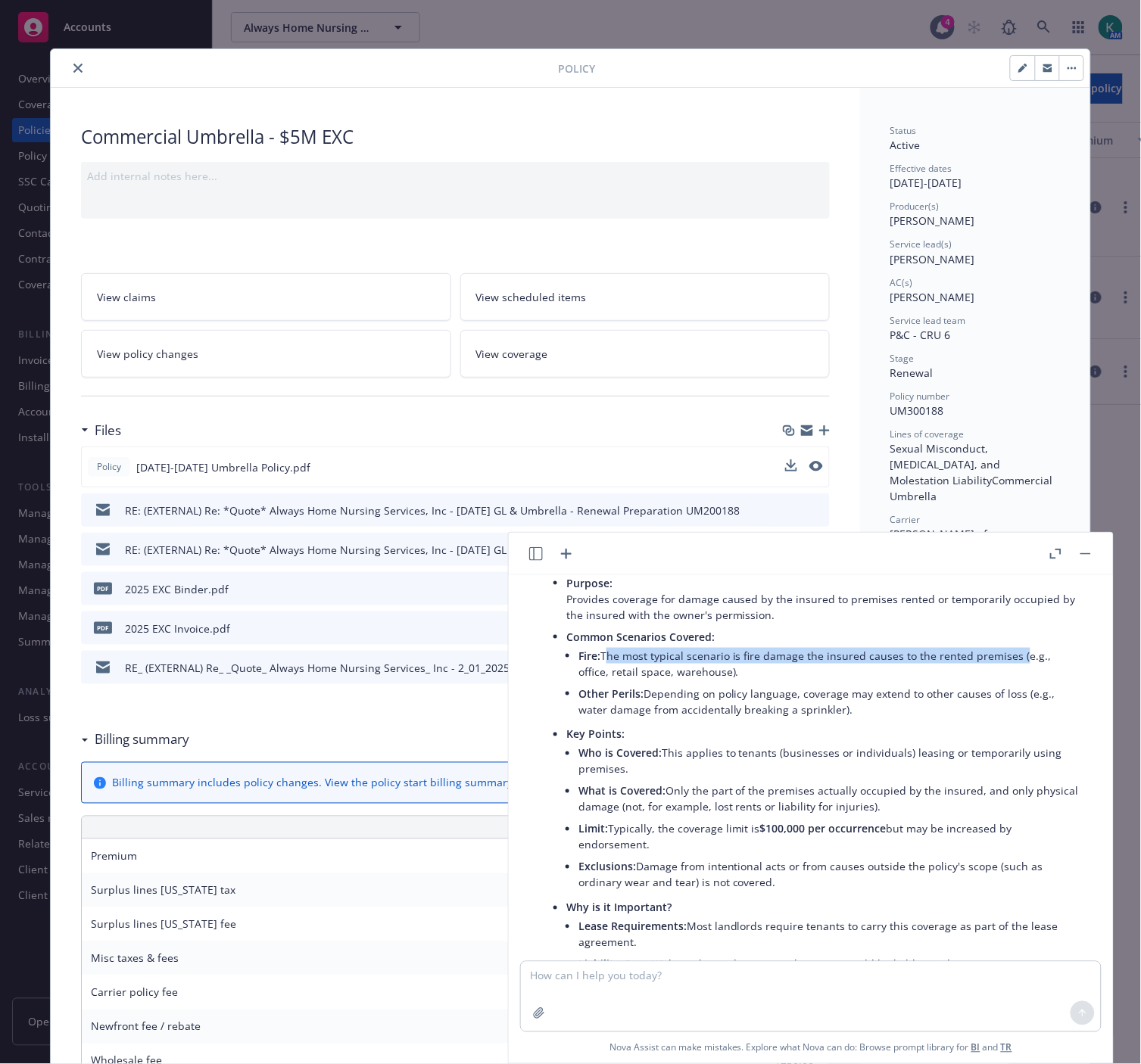
copy li "The most typical scenario is fire damage the insured causes to the rented premi…"
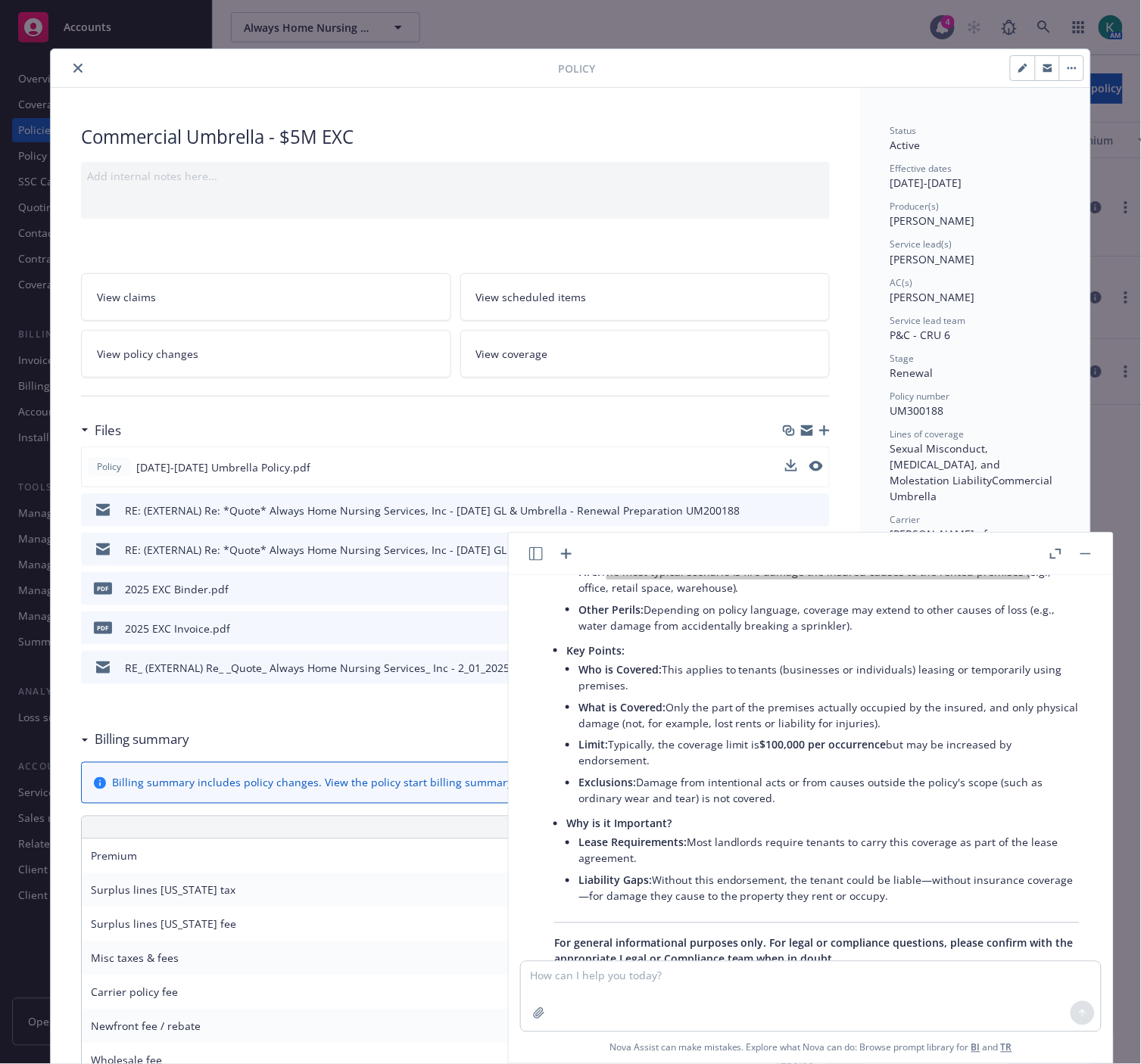
scroll to position [336, 0]
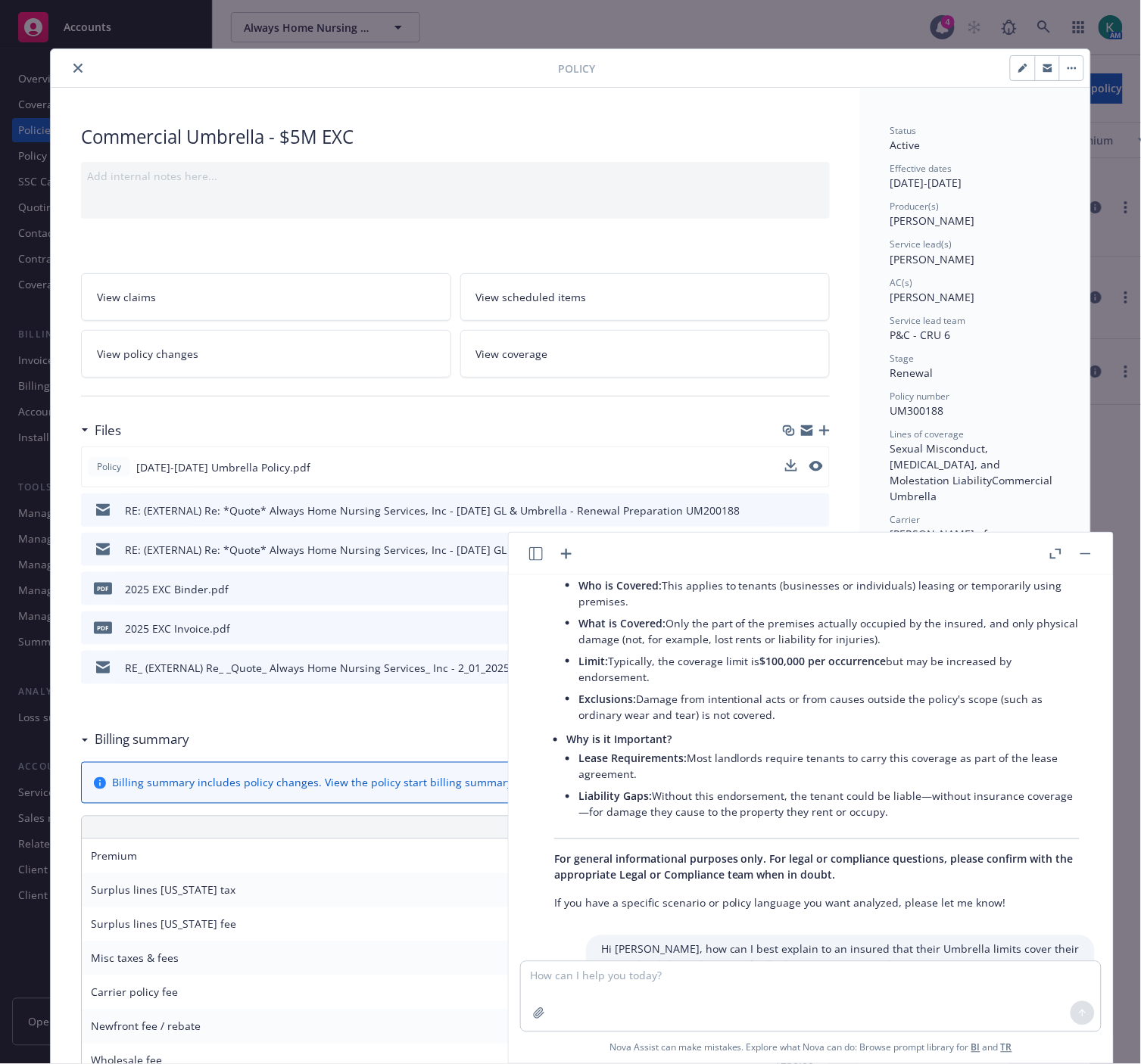
click at [76, 72] on icon "close" at bounding box center [77, 68] width 9 height 9
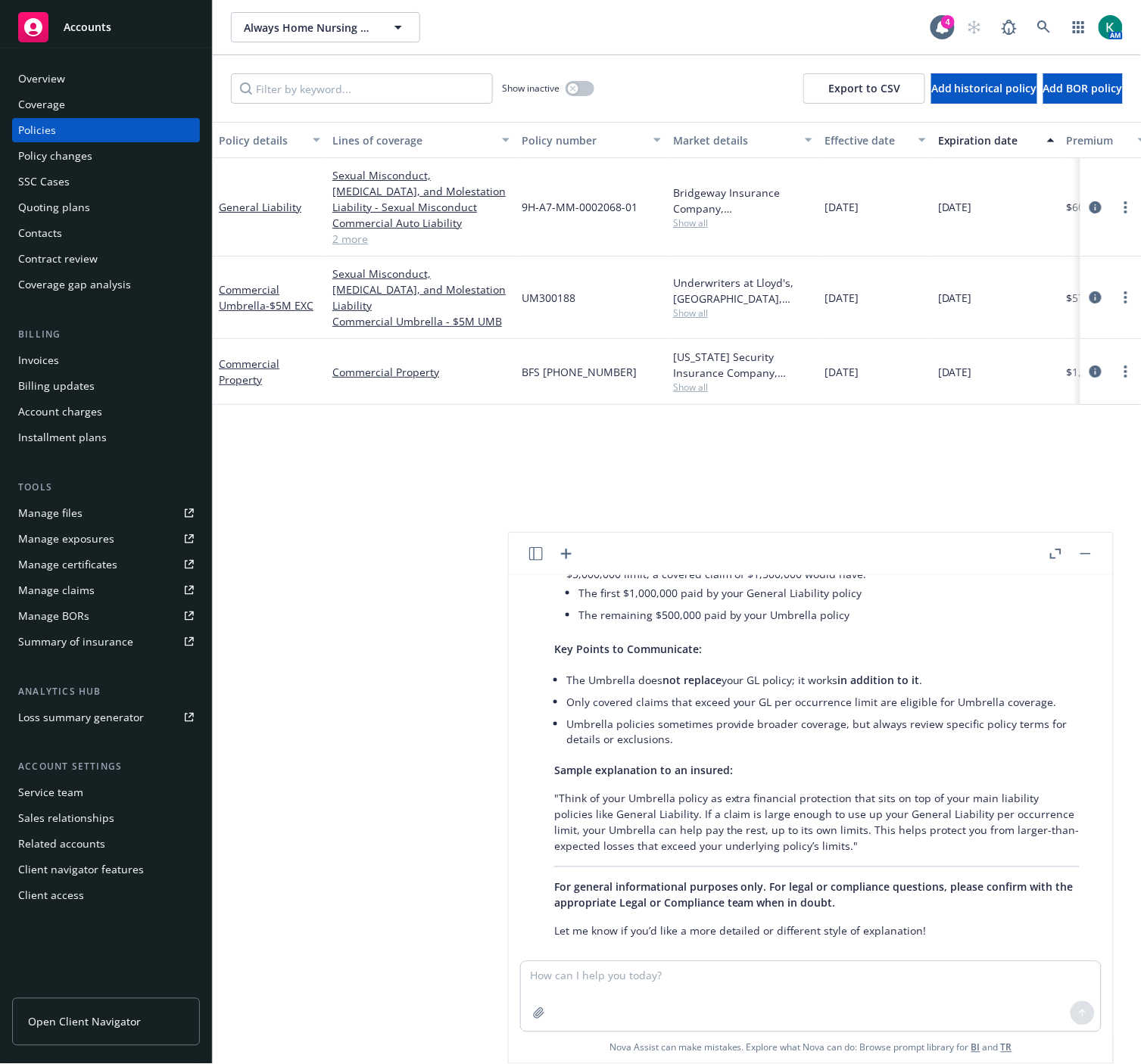
scroll to position [1026, 0]
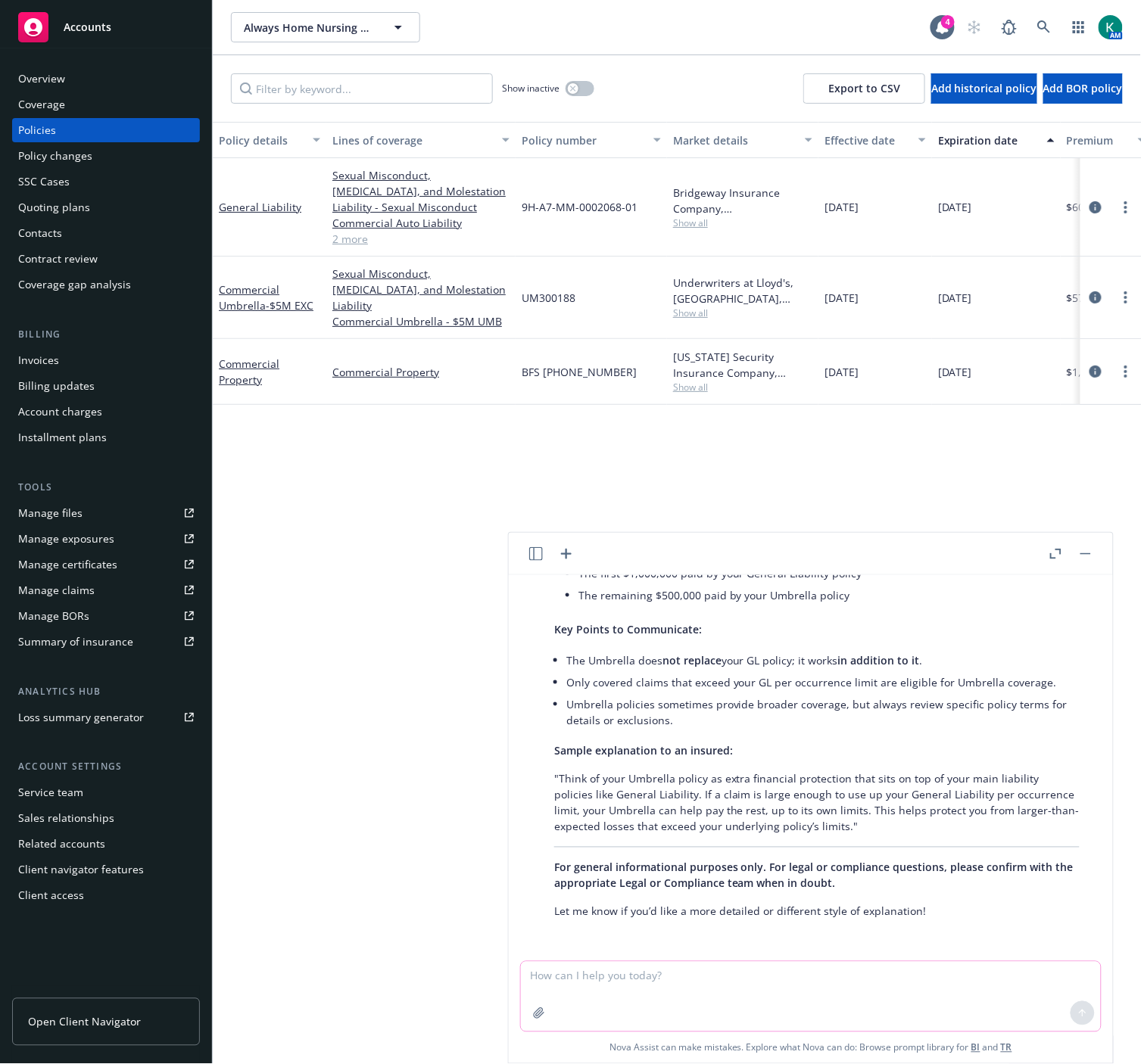
click at [628, 985] on textarea at bounding box center [810, 997] width 579 height 70
type textarea "Does an umbrella policy typically cover damage to rented premises?"
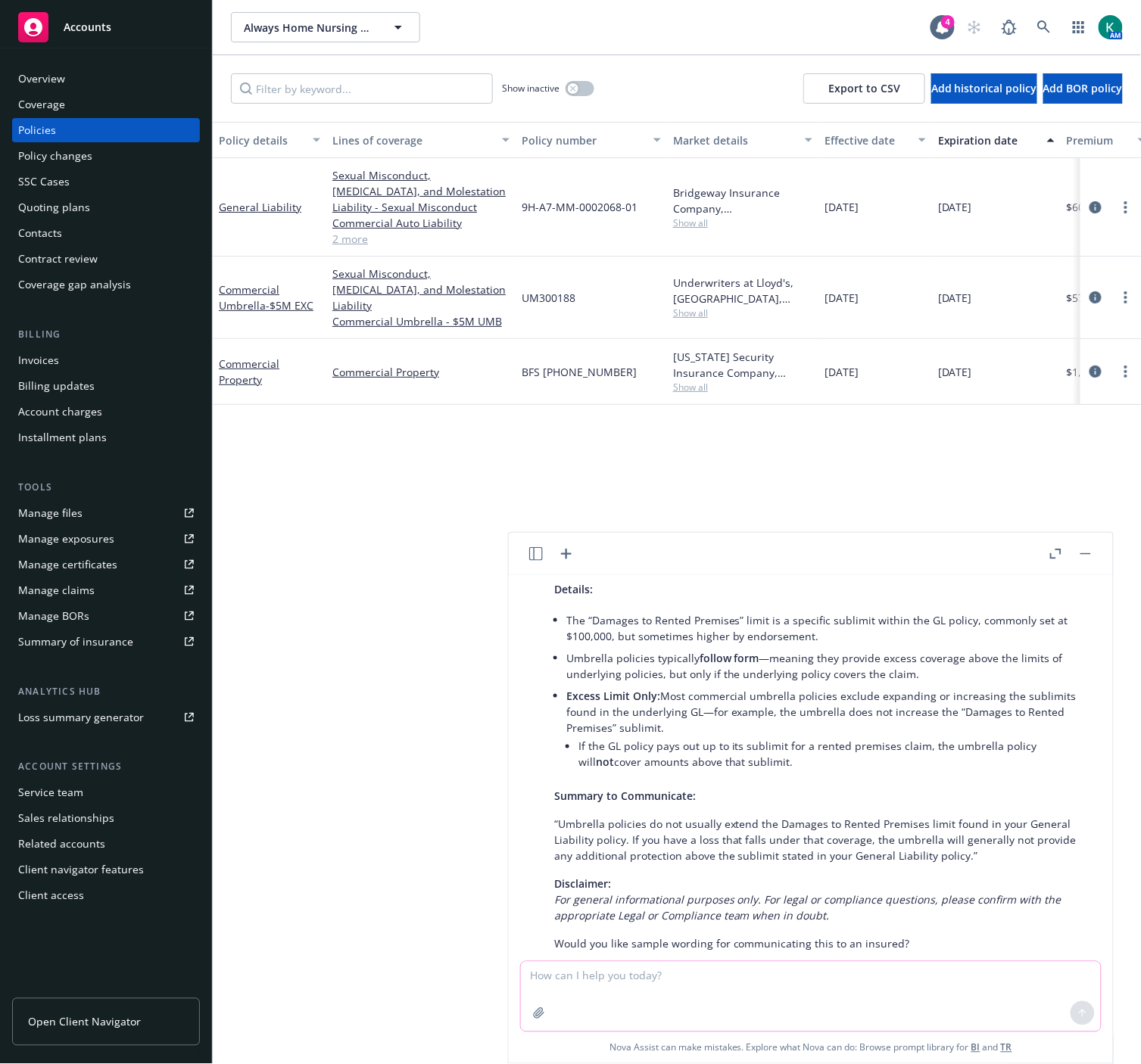
scroll to position [1533, 0]
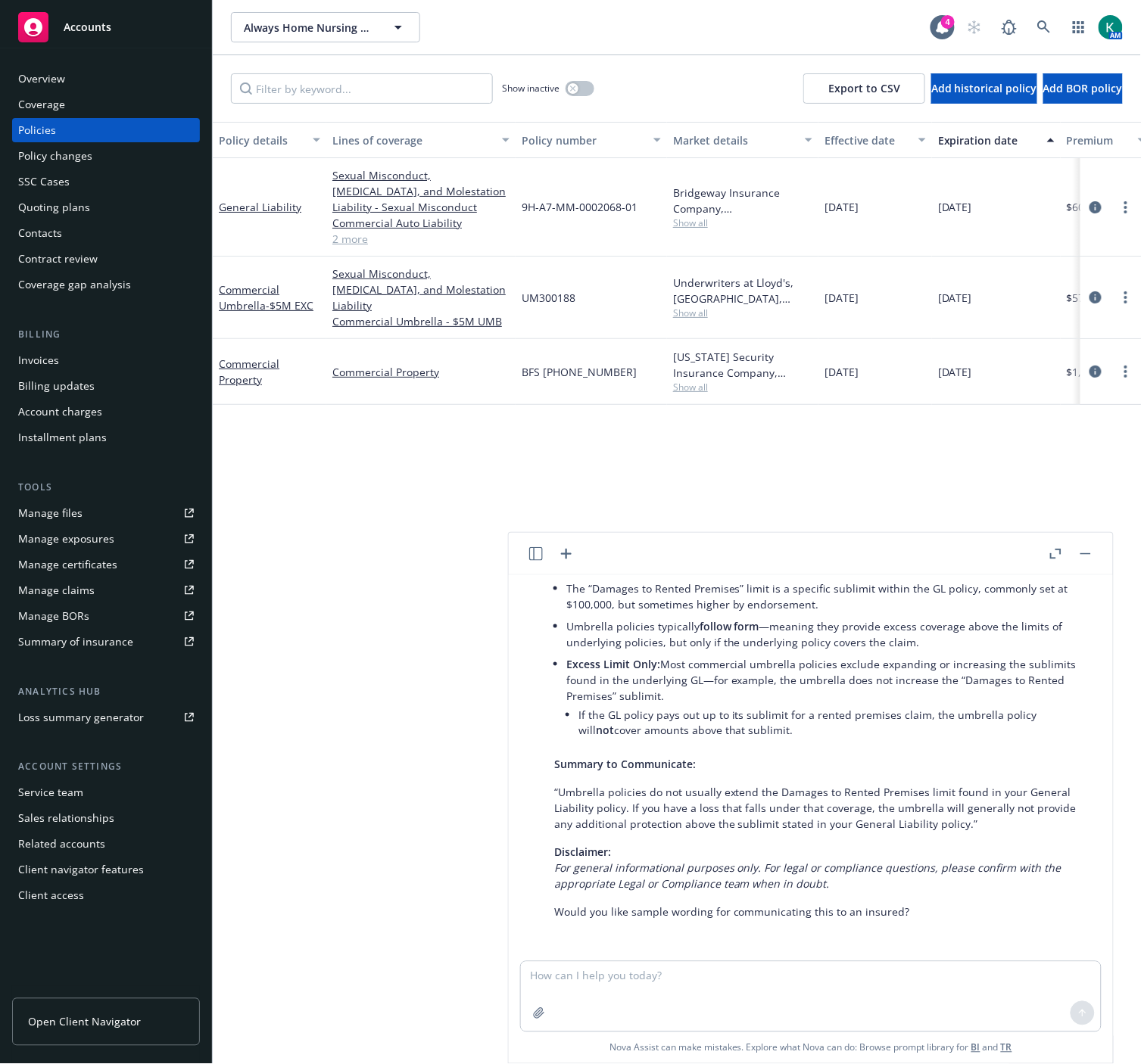
click at [1082, 554] on button "button" at bounding box center [1085, 553] width 18 height 18
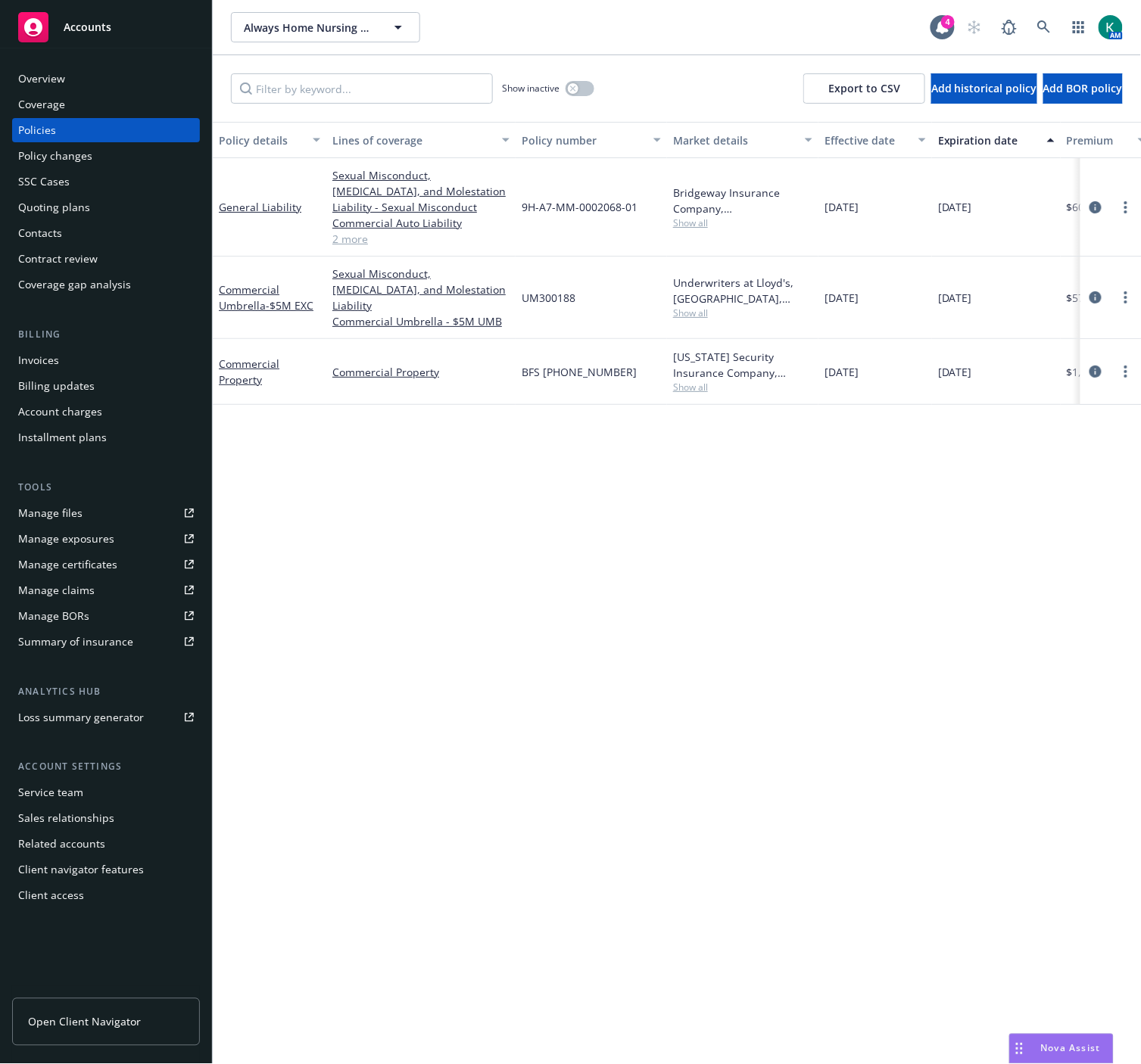
click at [1060, 1047] on span "Nova Assist" at bounding box center [1071, 1048] width 60 height 13
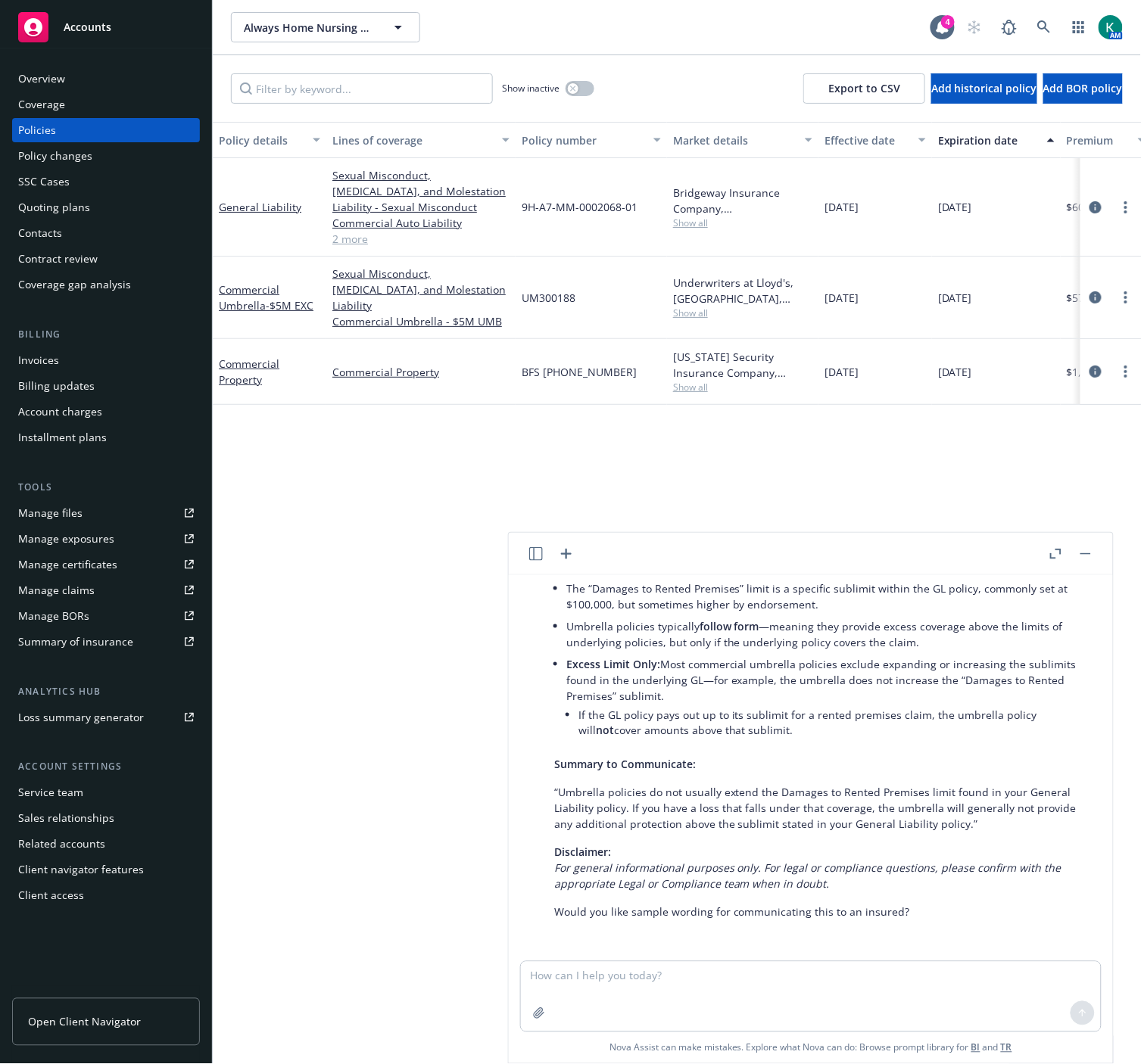
click at [315, 504] on div "Policy details Lines of coverage Policy number Market details Effective date Ex…" at bounding box center [676, 593] width 928 height 943
click at [1032, 27] on link at bounding box center [1043, 27] width 30 height 30
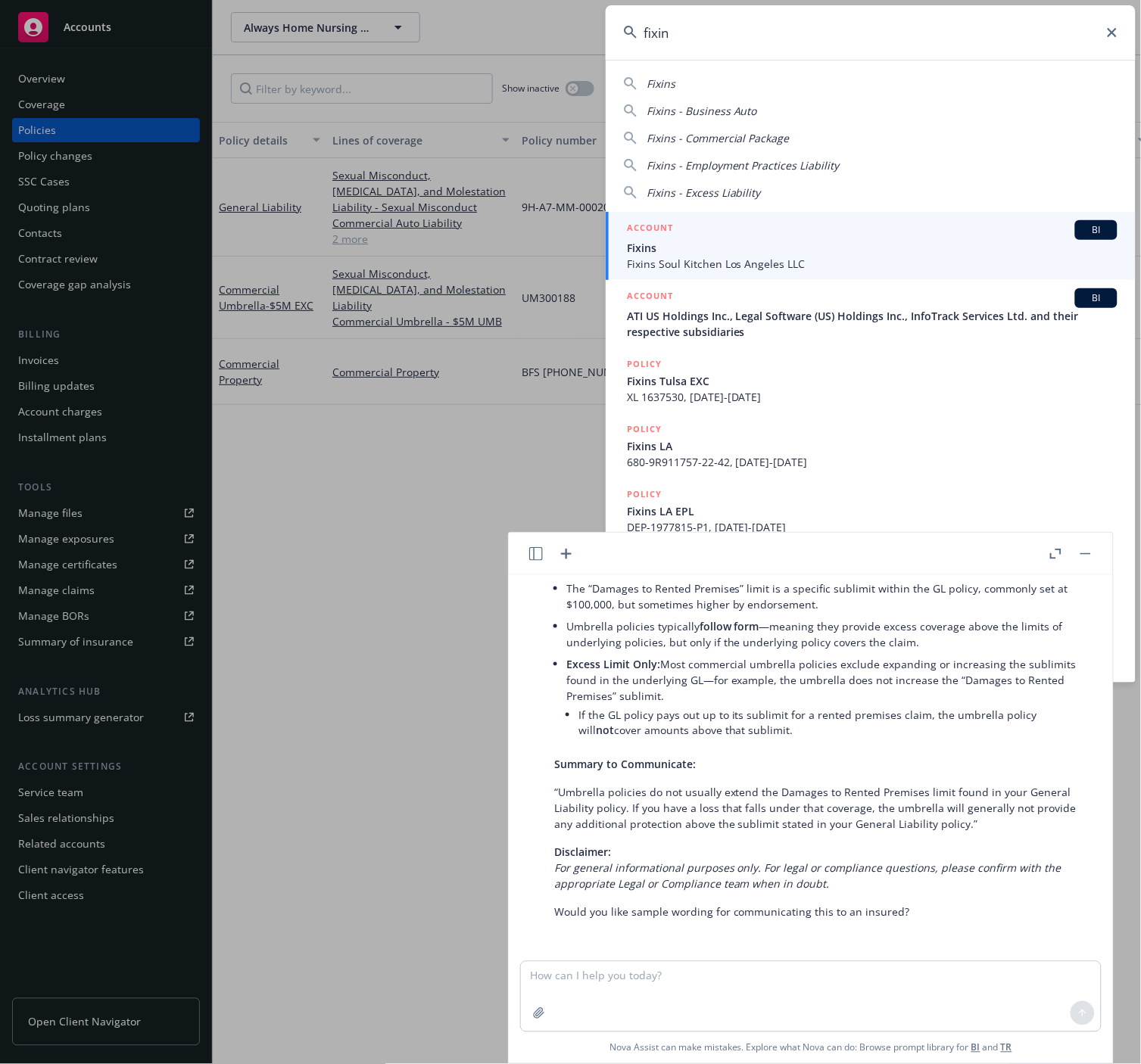
type input "fixin"
click at [815, 236] on div "ACCOUNT BI" at bounding box center [871, 230] width 491 height 20
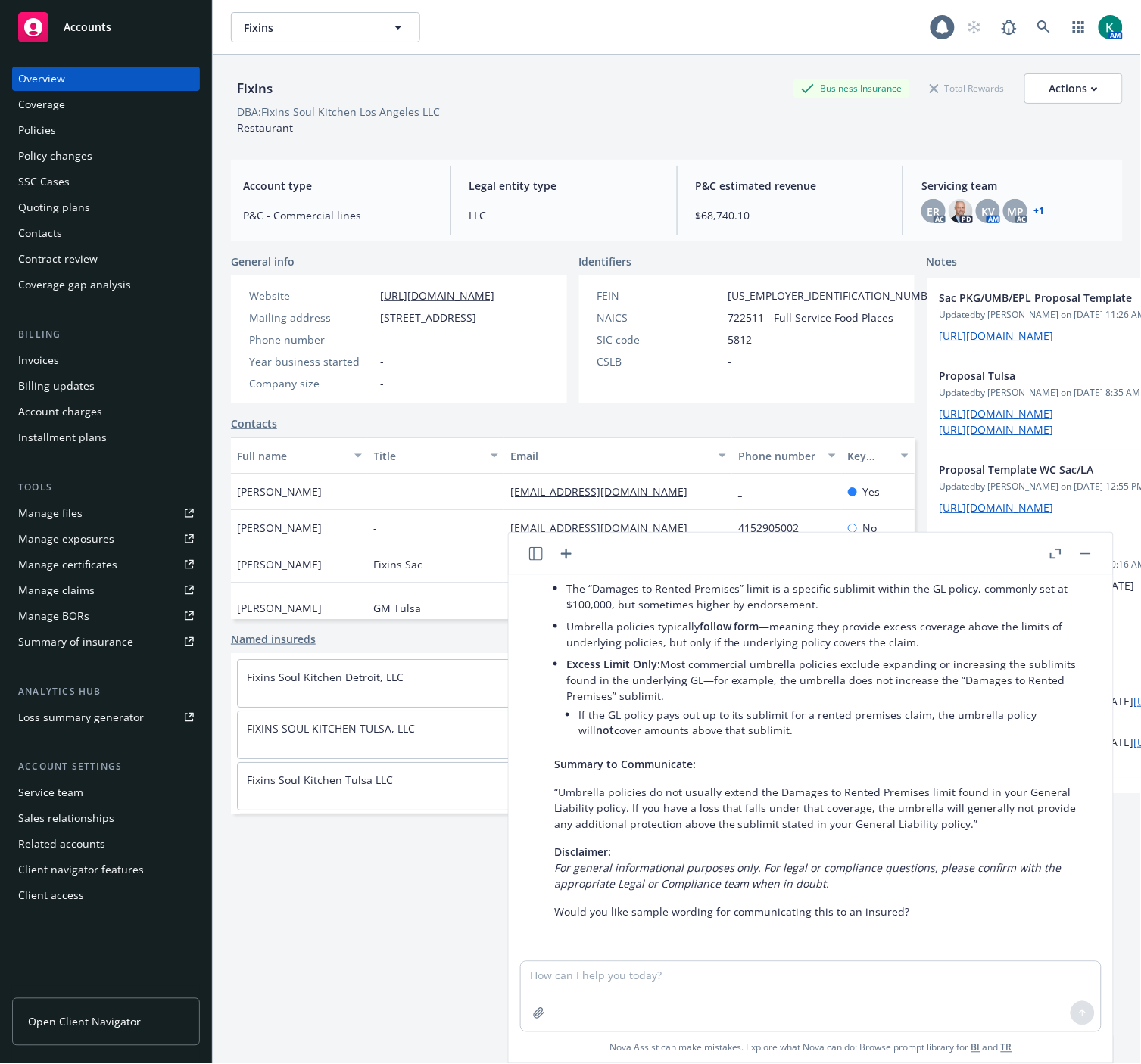
click at [1084, 560] on button "button" at bounding box center [1085, 553] width 18 height 18
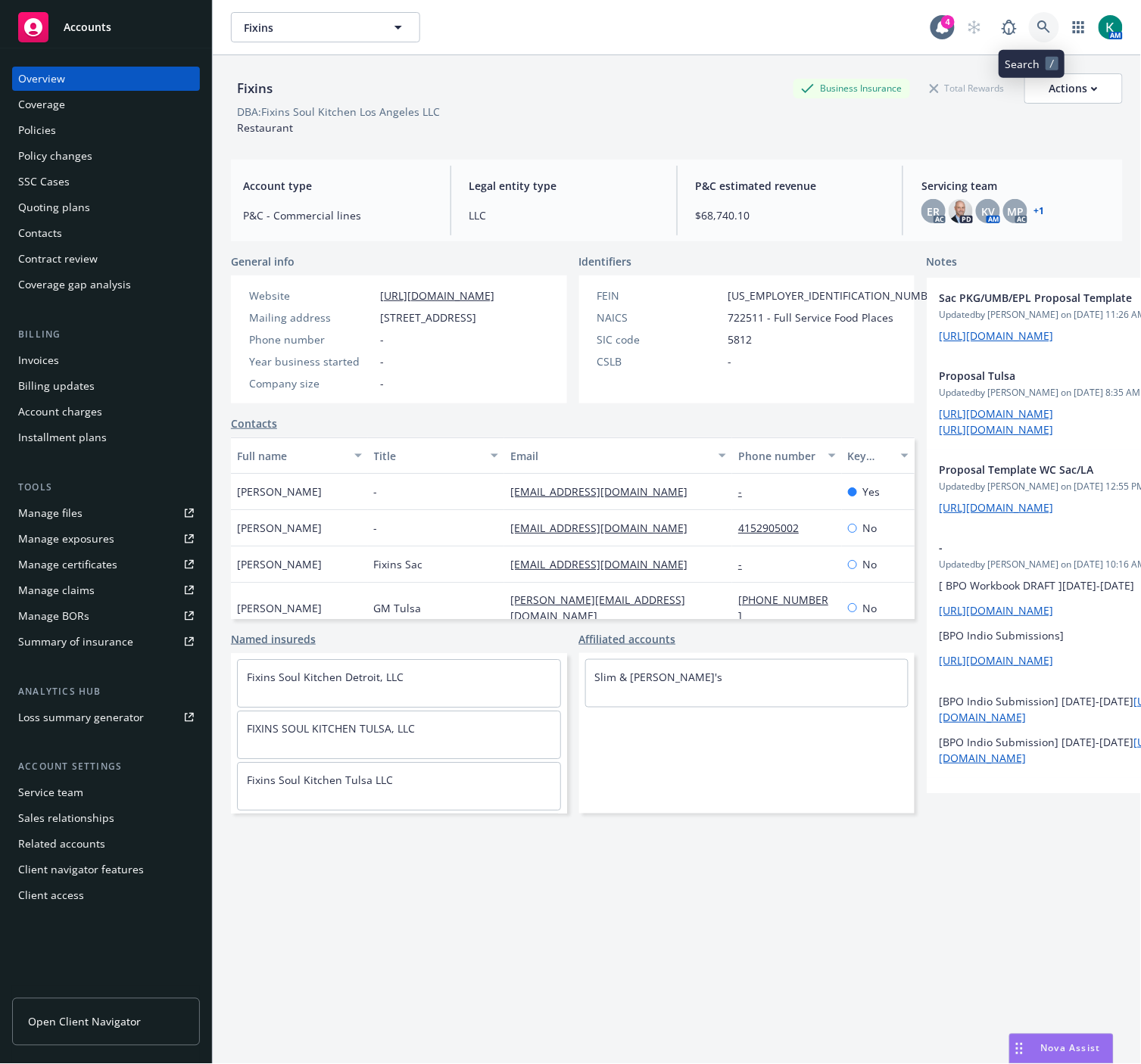
click at [1028, 18] on link at bounding box center [1043, 27] width 30 height 30
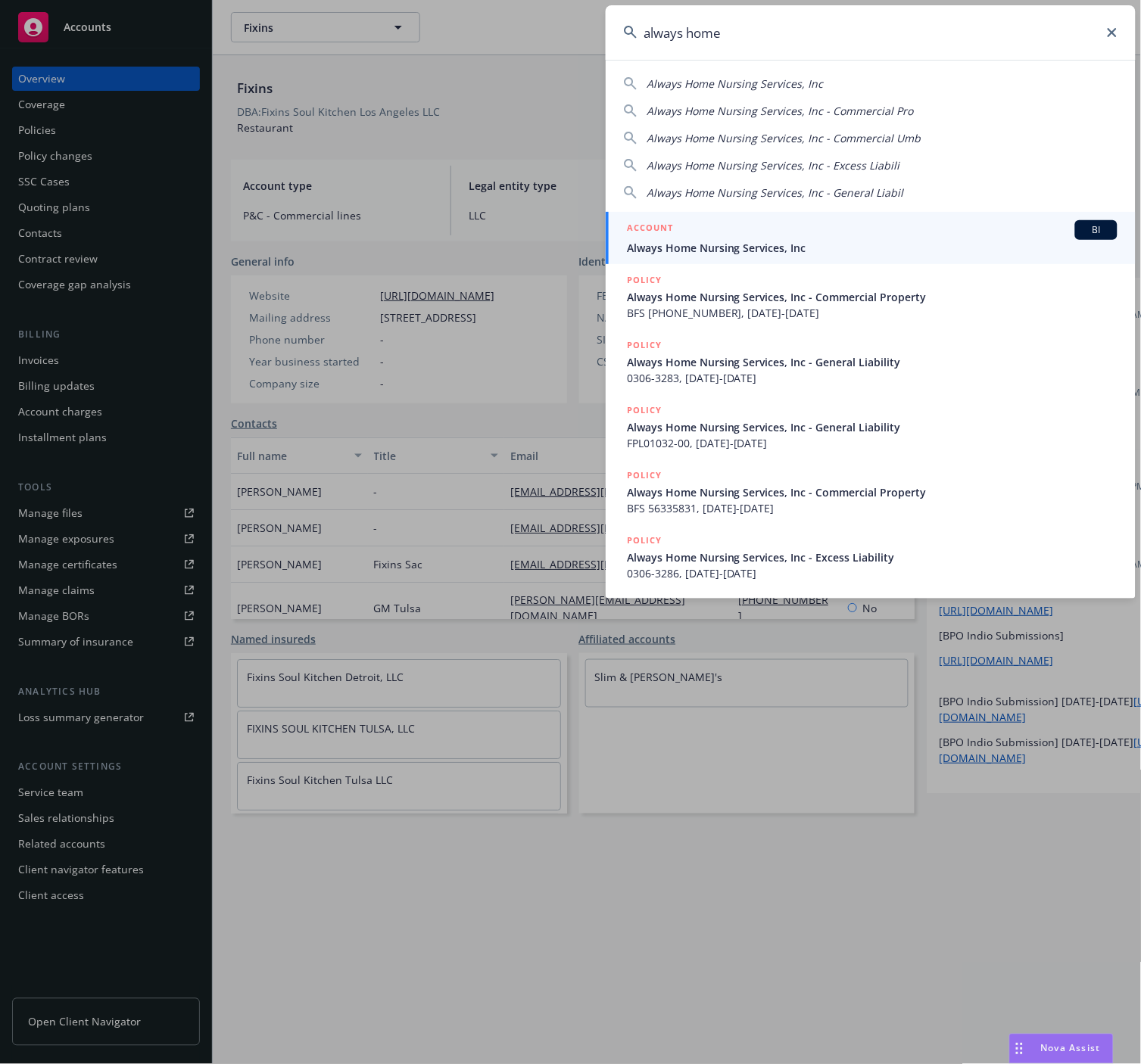
type input "always home"
click at [765, 239] on div "ACCOUNT BI" at bounding box center [871, 230] width 491 height 20
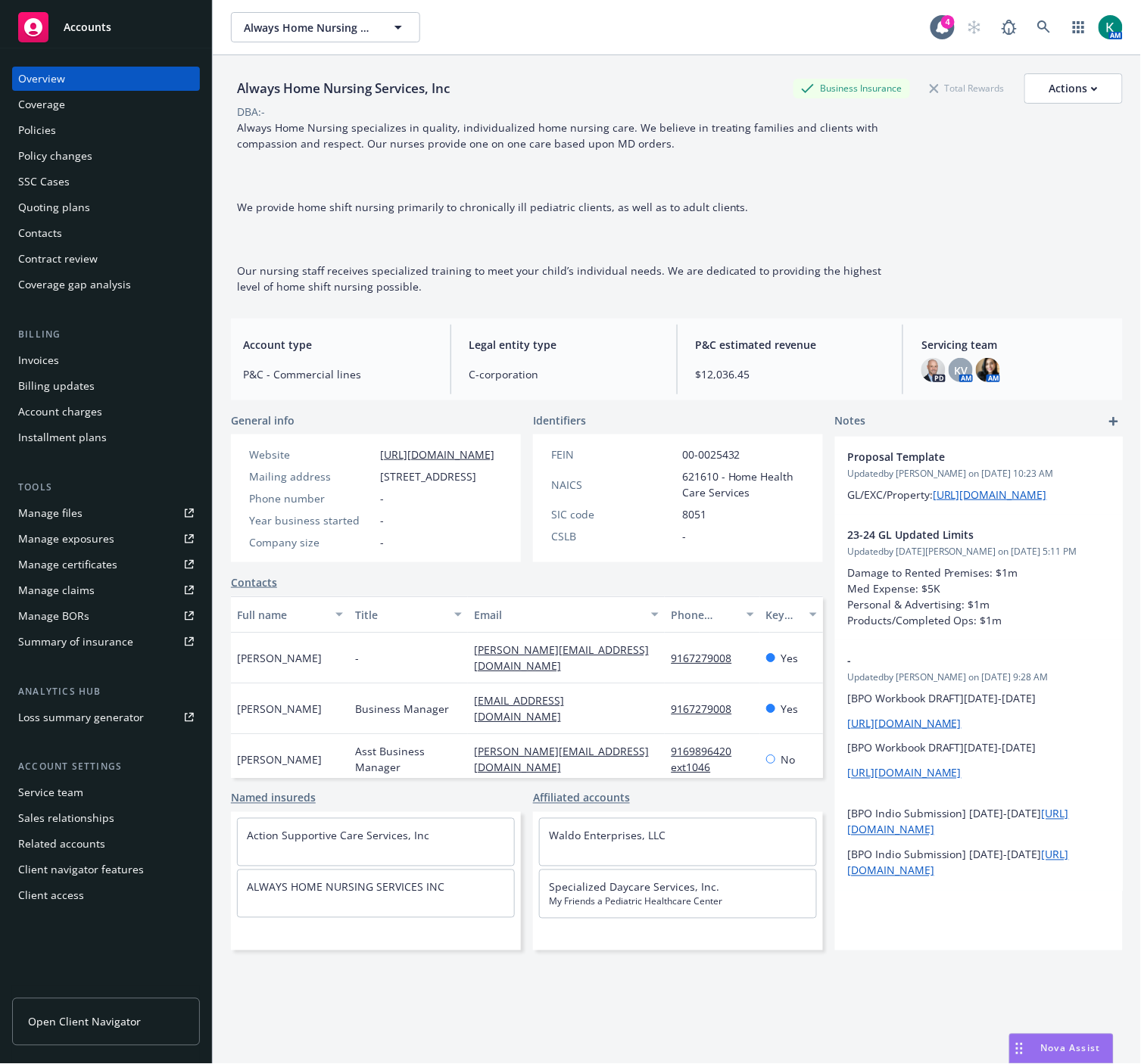
click at [139, 131] on div "Policies" at bounding box center [106, 130] width 176 height 24
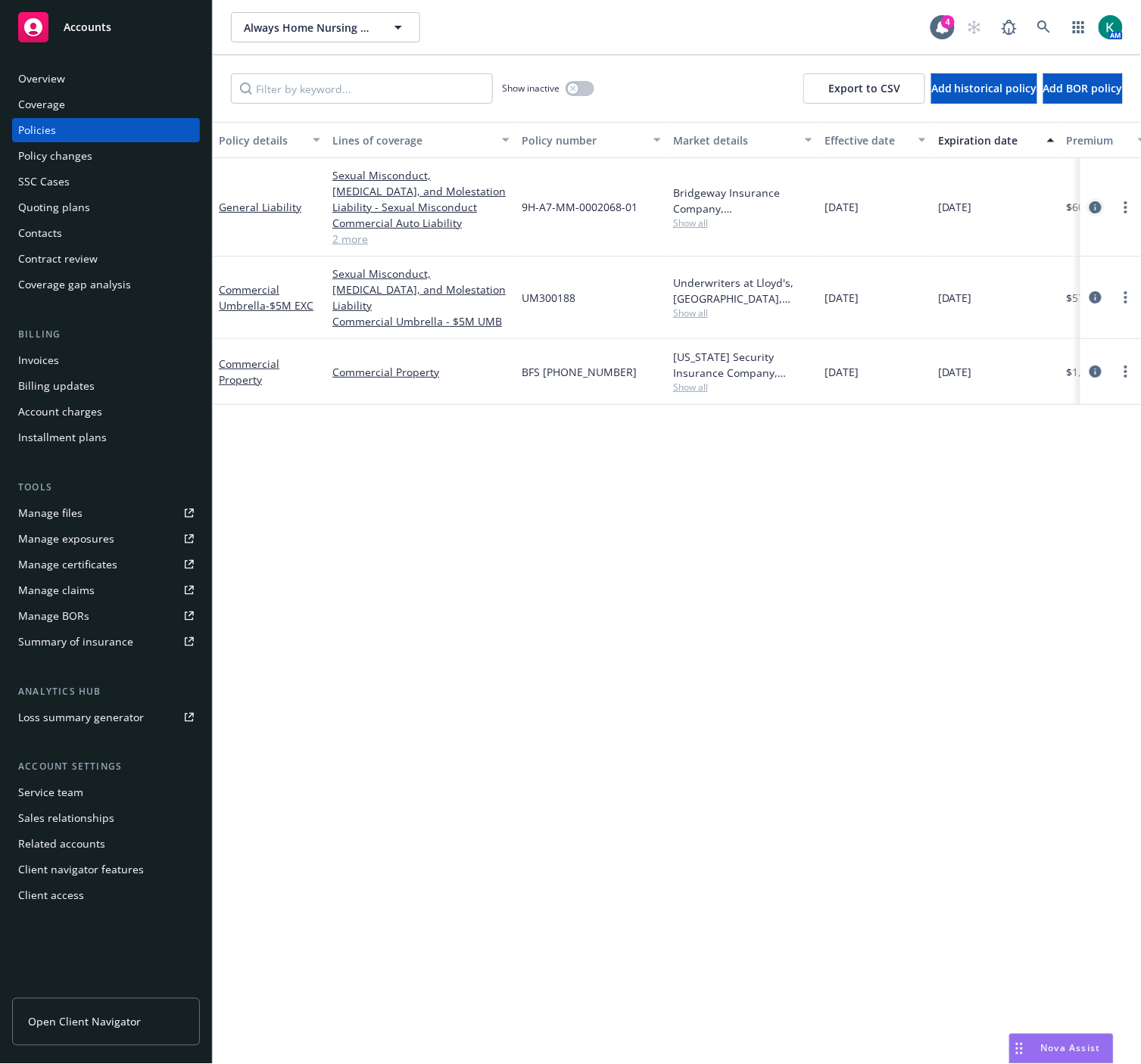
click at [1096, 205] on icon "circleInformation" at bounding box center [1095, 207] width 12 height 12
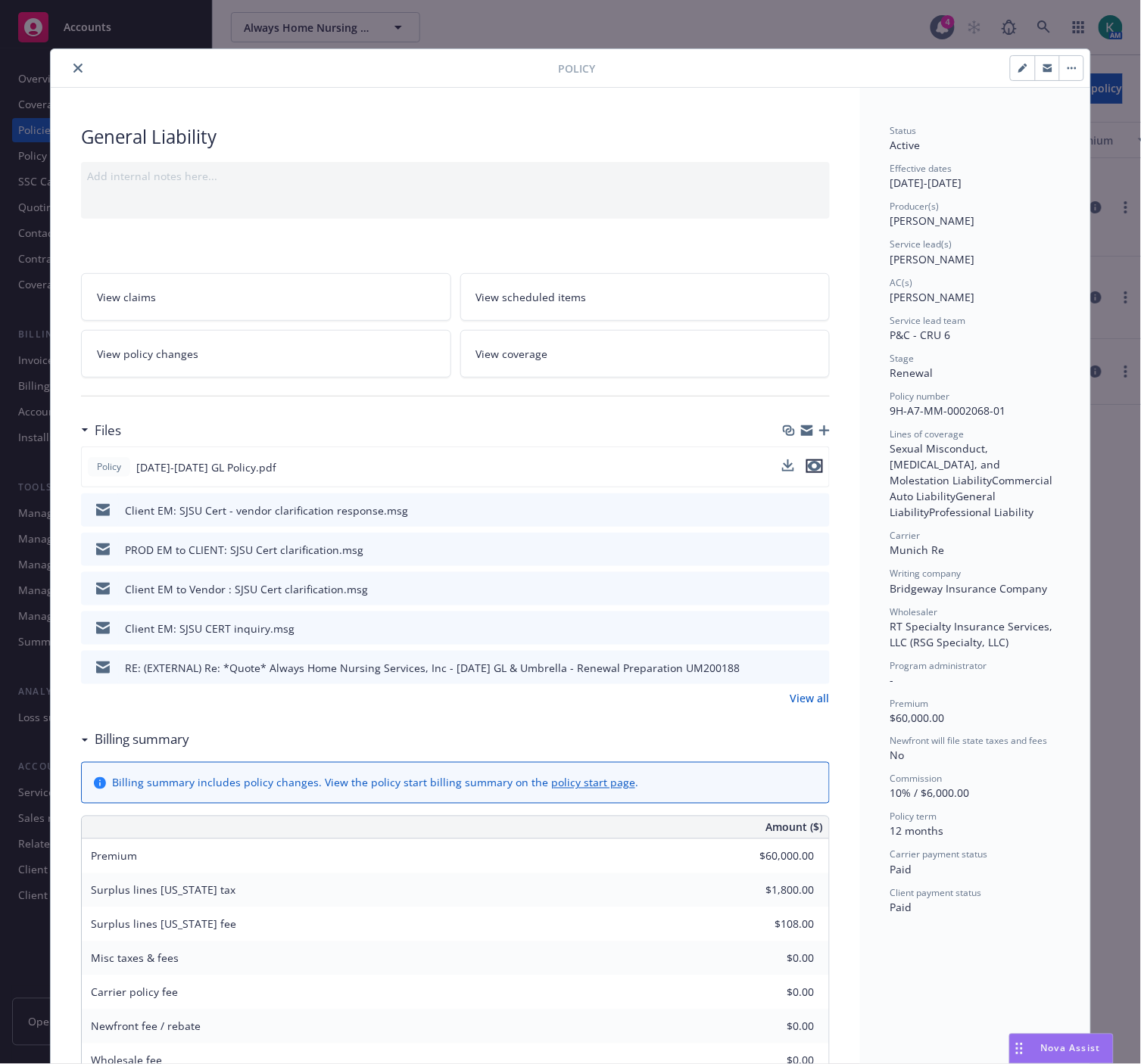
click at [810, 470] on icon "preview file" at bounding box center [814, 466] width 14 height 11
click at [73, 67] on icon "close" at bounding box center [77, 68] width 9 height 9
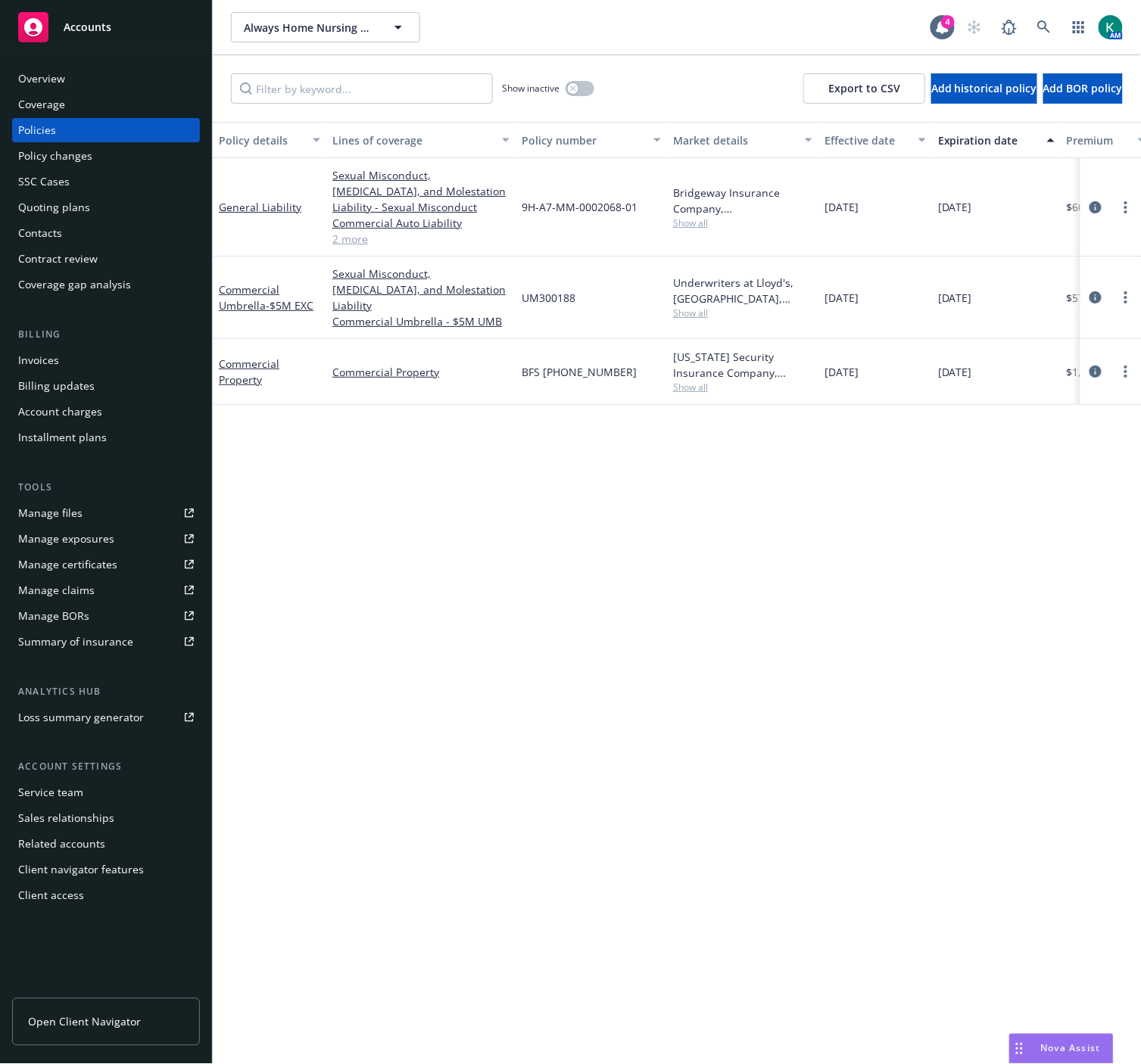
click at [540, 663] on div "Policy details Lines of coverage Policy number Market details Effective date Ex…" at bounding box center [676, 593] width 928 height 943
drag, startPoint x: 122, startPoint y: 82, endPoint x: 102, endPoint y: 107, distance: 32.0
click at [122, 81] on div "Overview" at bounding box center [106, 79] width 176 height 24
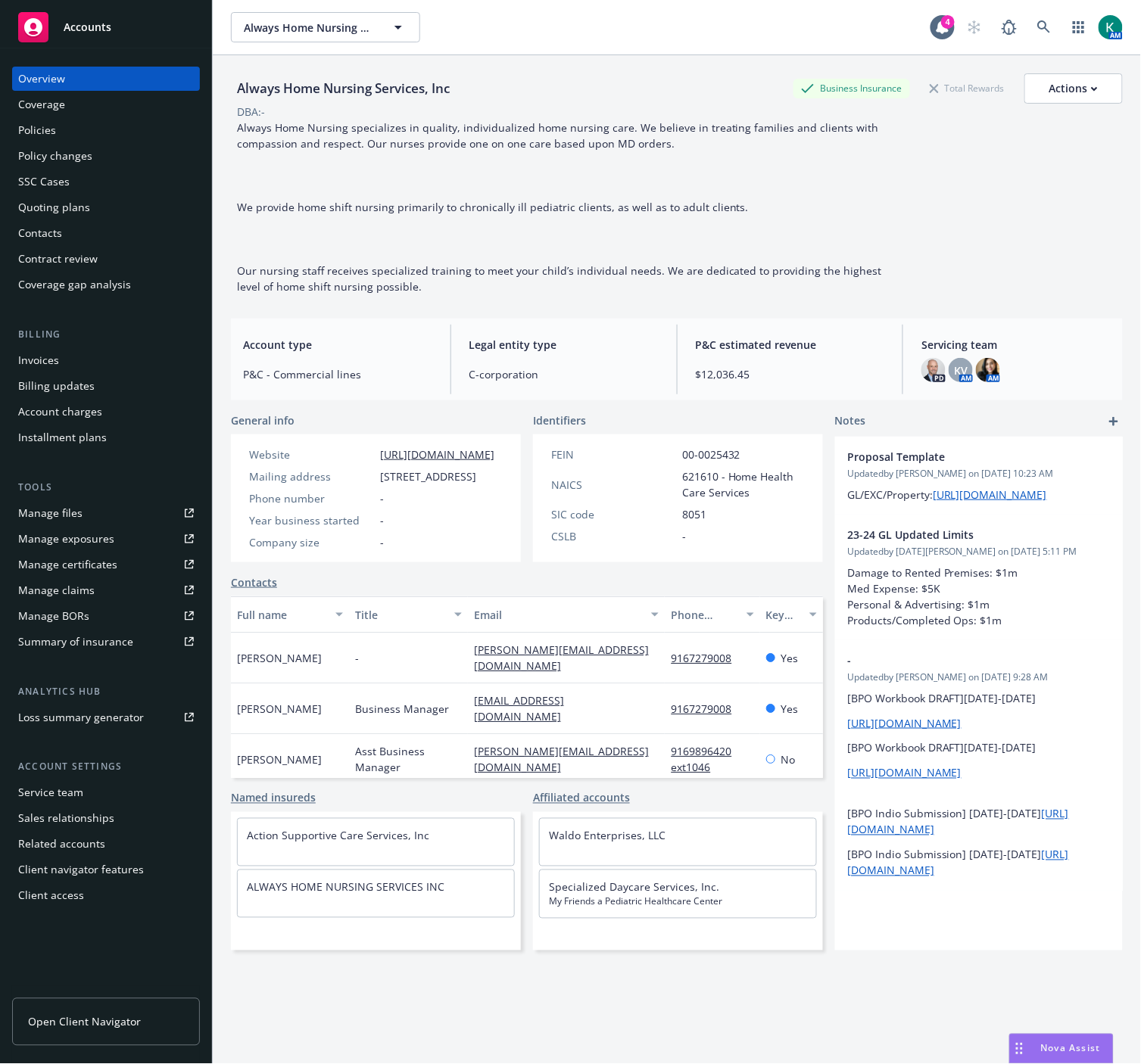
click at [123, 129] on div "Policies" at bounding box center [106, 130] width 176 height 24
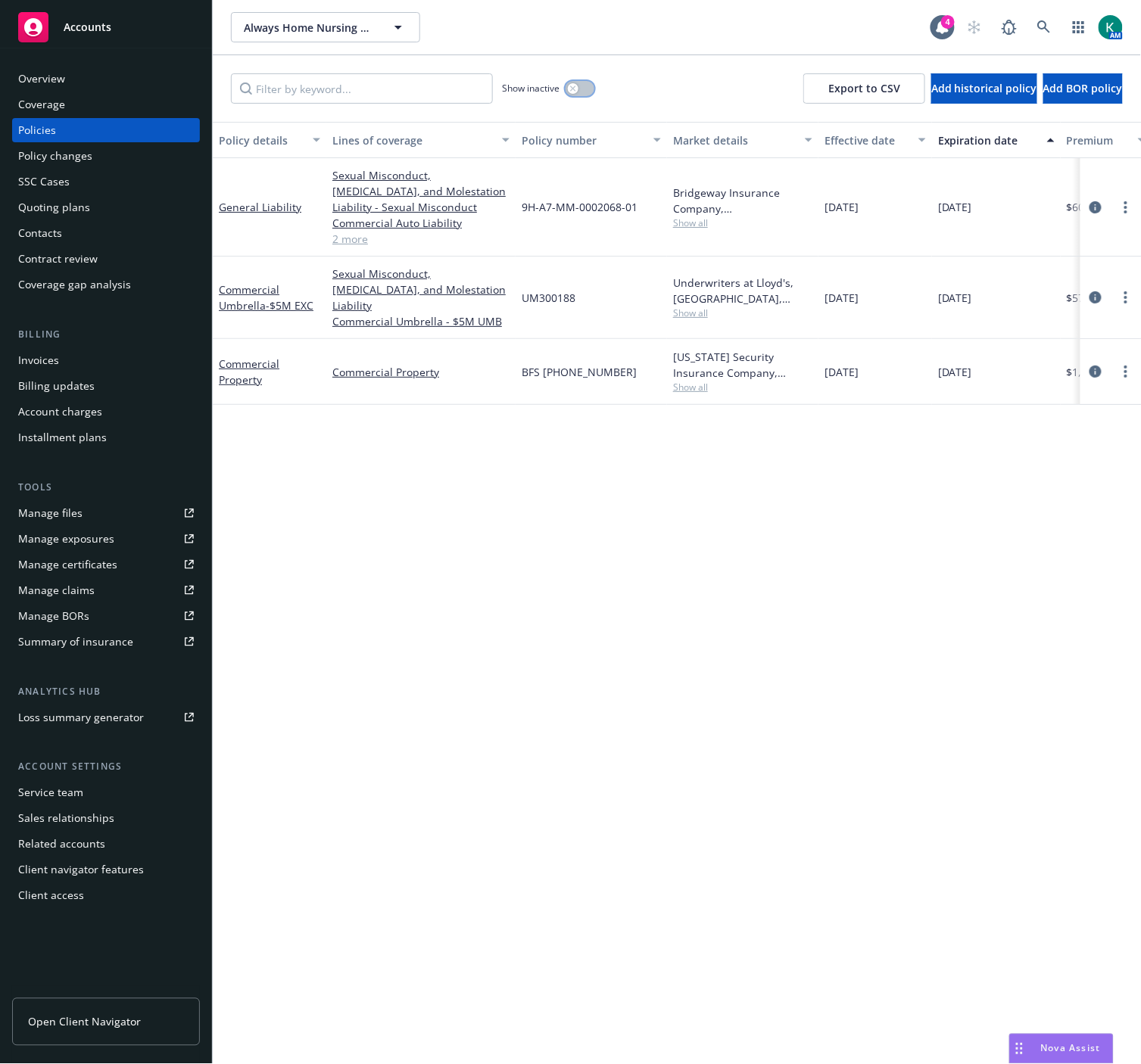
click at [587, 83] on button "button" at bounding box center [579, 88] width 29 height 15
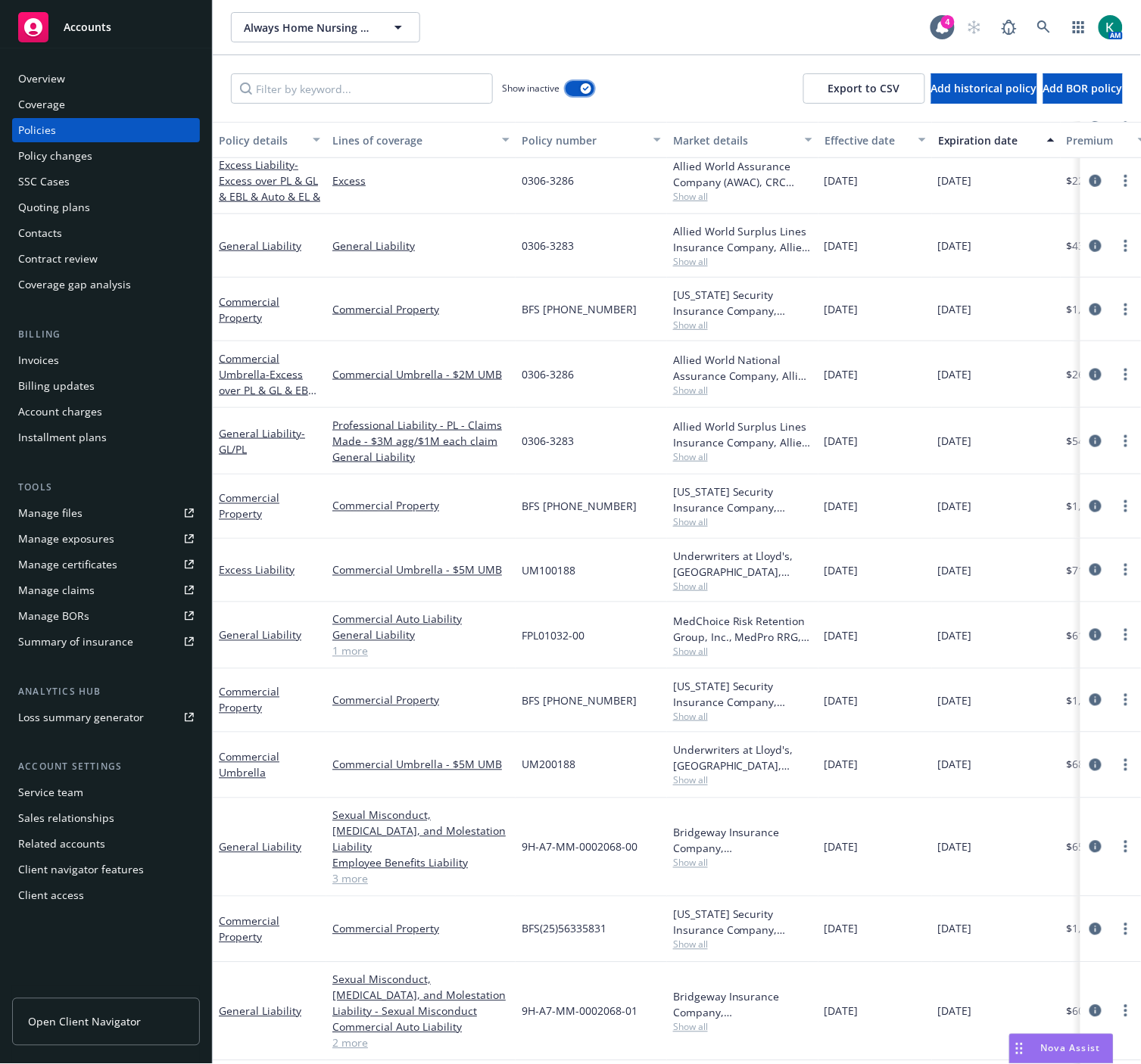
scroll to position [495, 0]
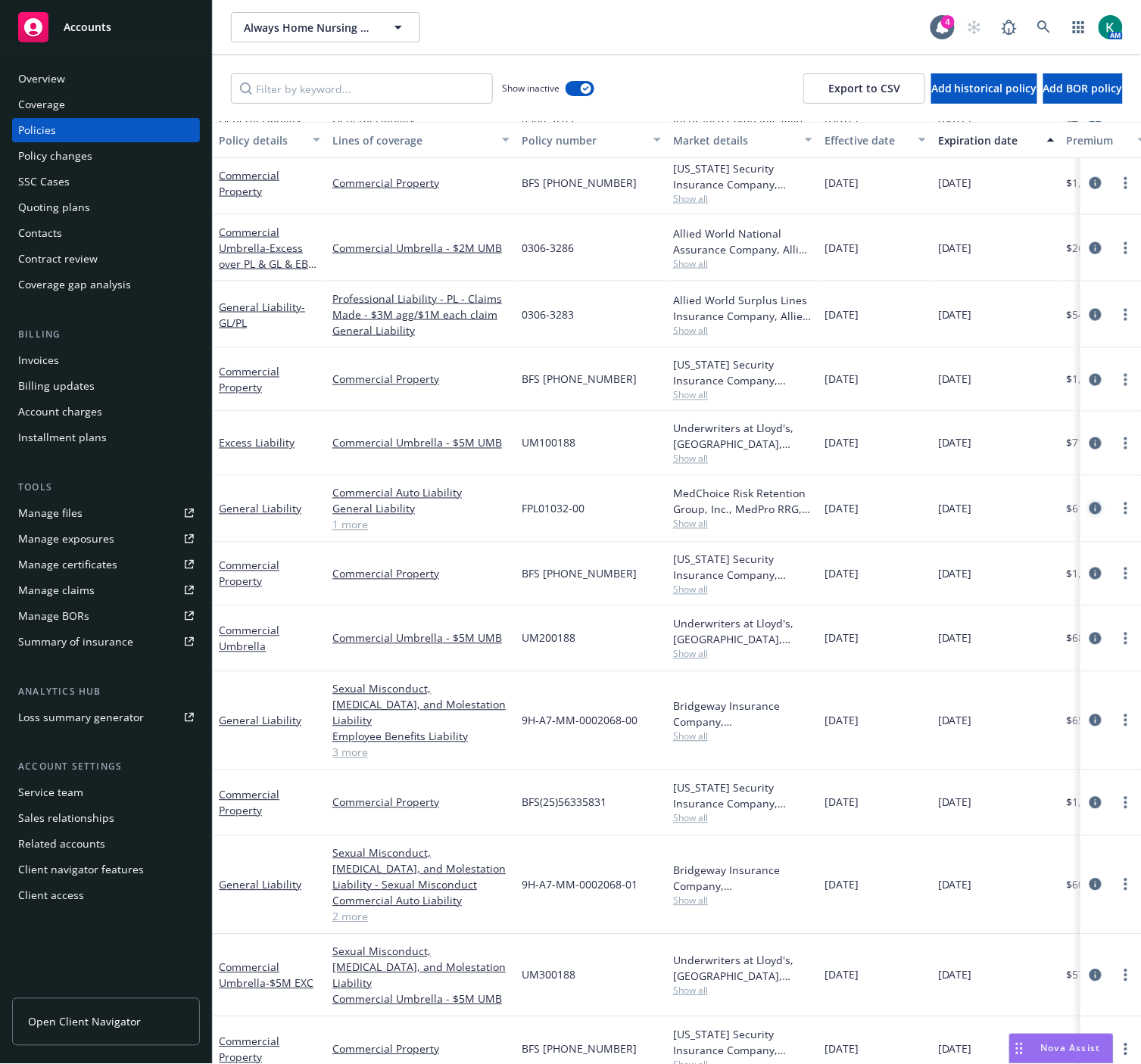
click at [1089, 513] on icon "circleInformation" at bounding box center [1095, 509] width 12 height 12
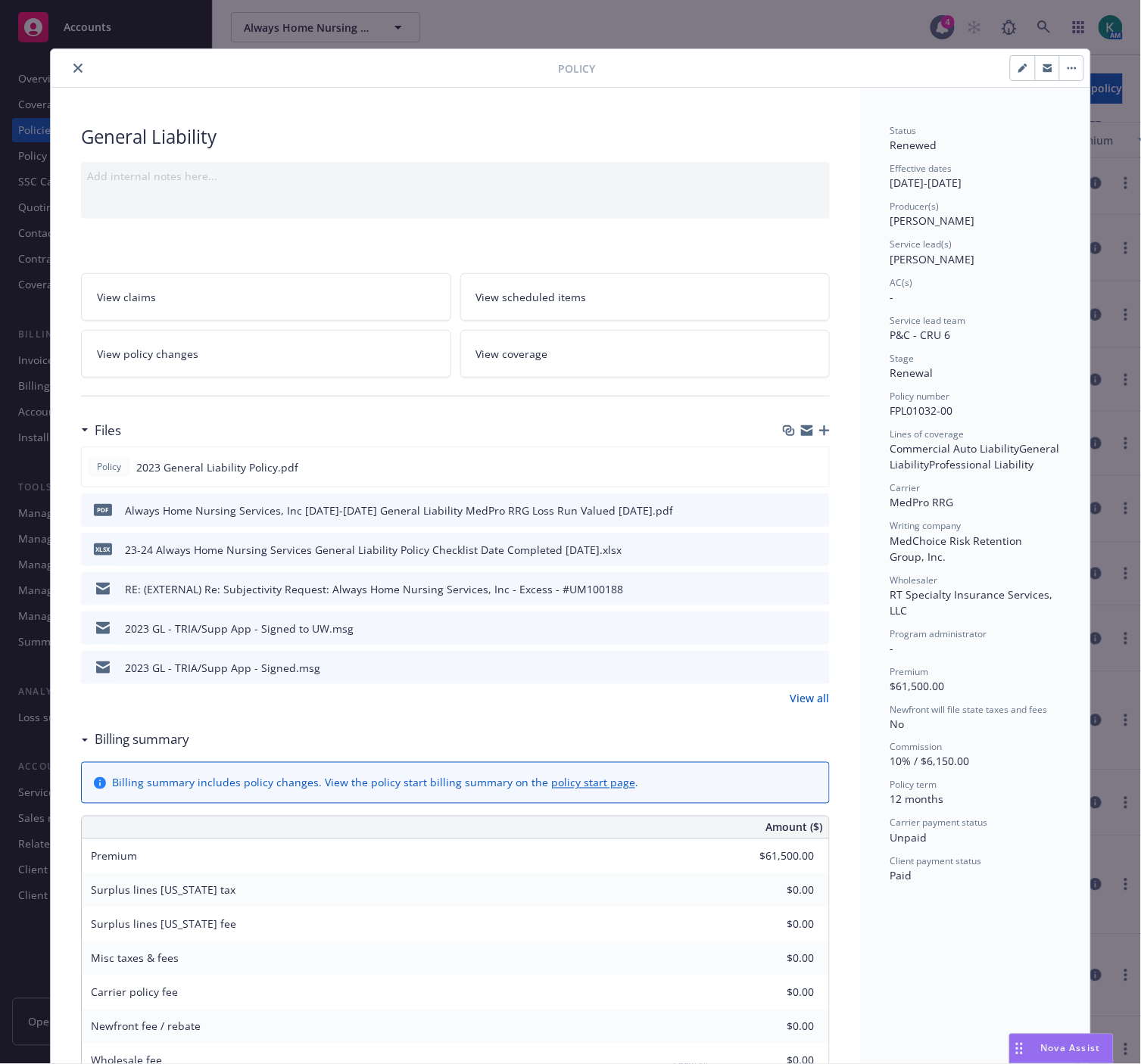
click at [217, 361] on link "View policy changes" at bounding box center [266, 354] width 370 height 48
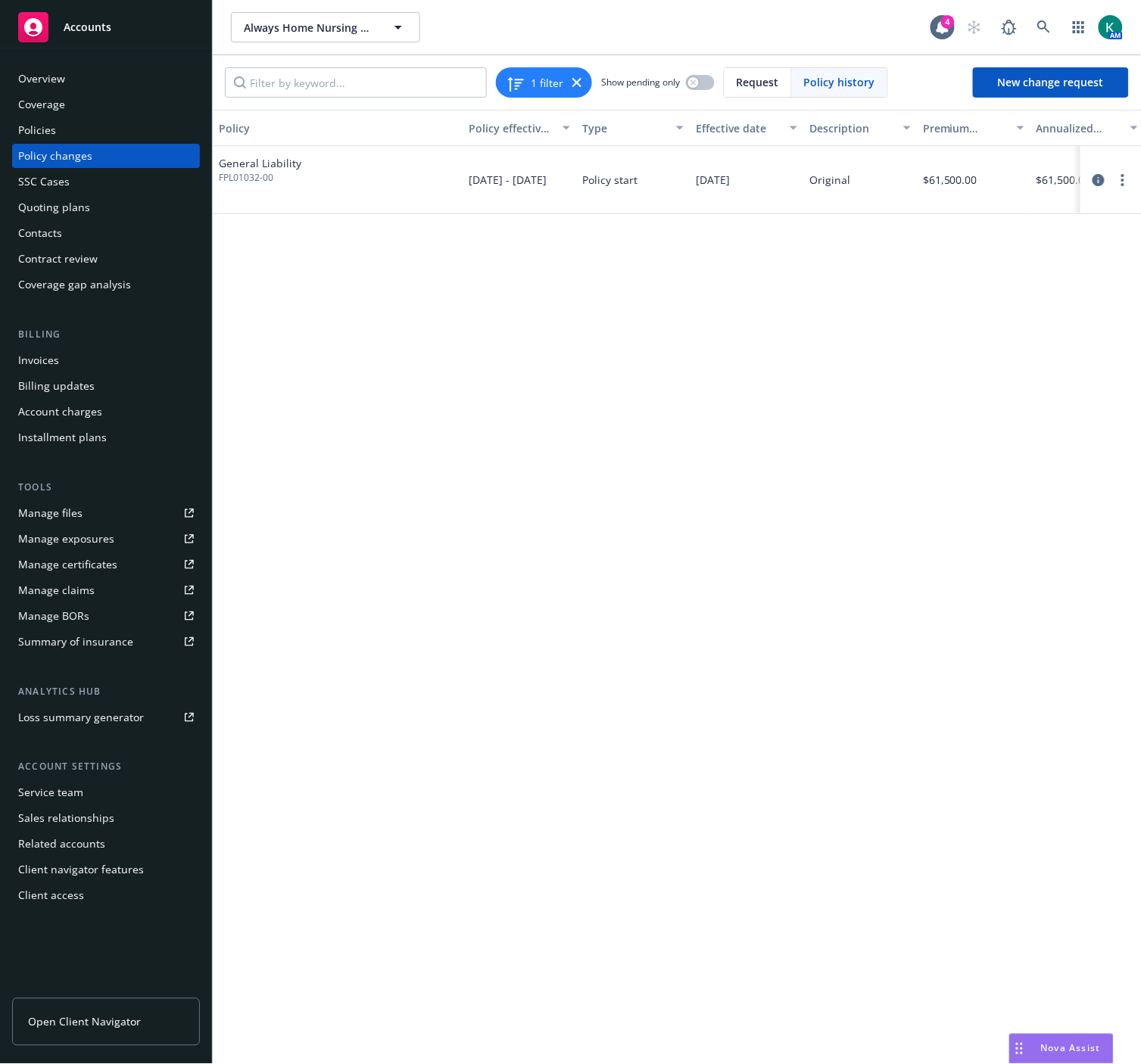
click at [79, 125] on div "Policies" at bounding box center [106, 130] width 176 height 24
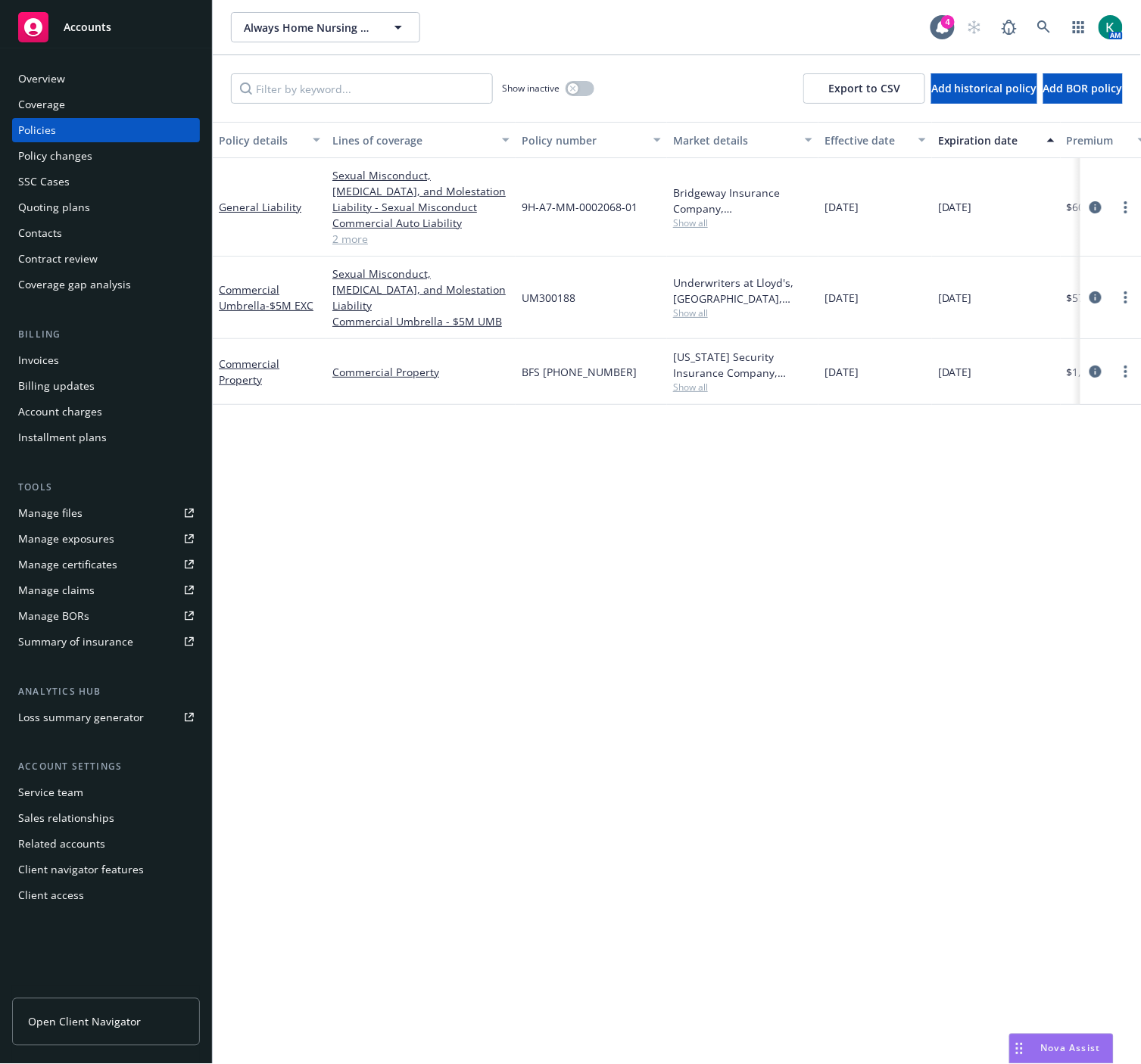
click at [80, 150] on div "Policy changes" at bounding box center [55, 156] width 74 height 24
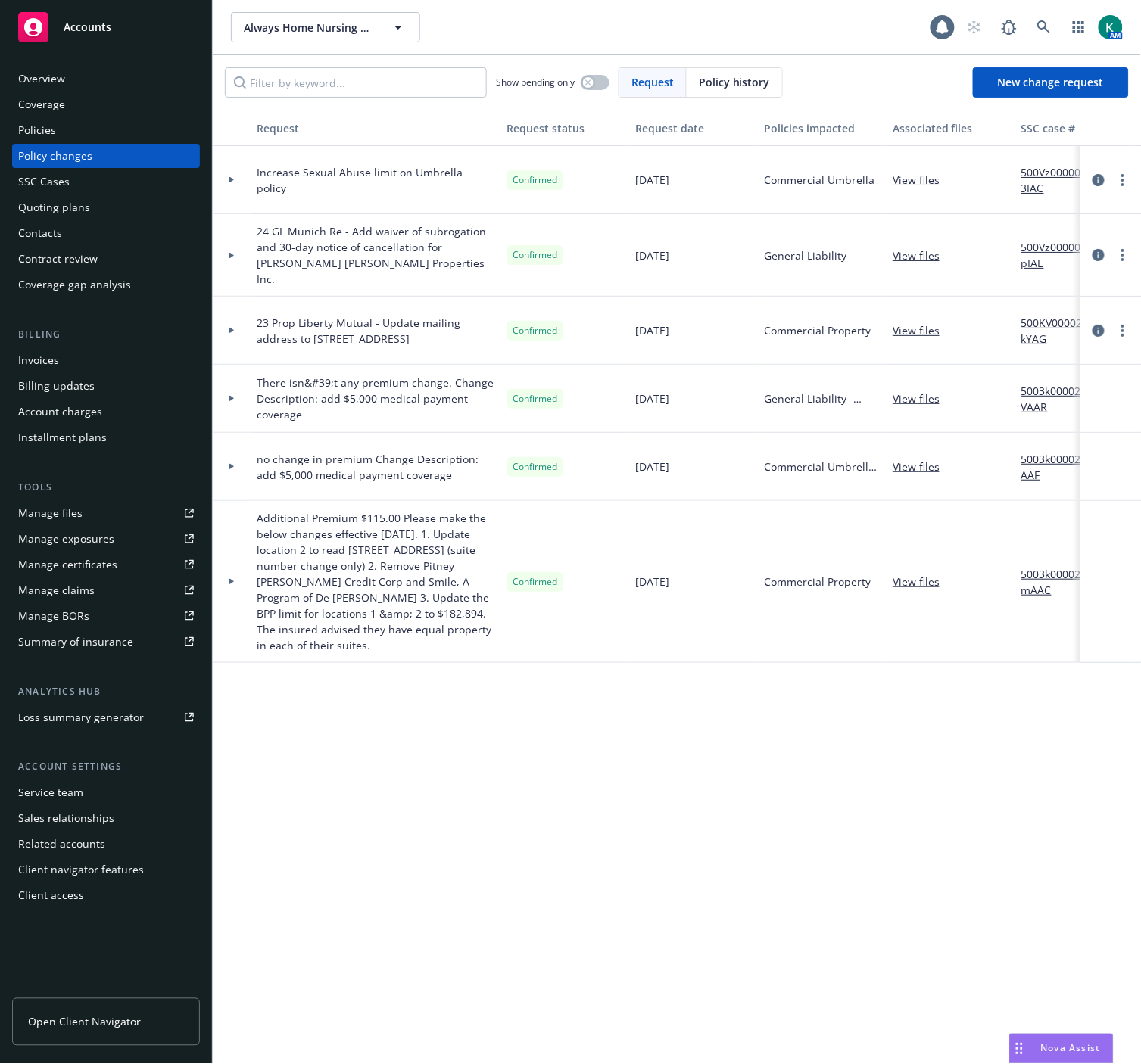
click at [77, 124] on div "Policies" at bounding box center [106, 130] width 176 height 24
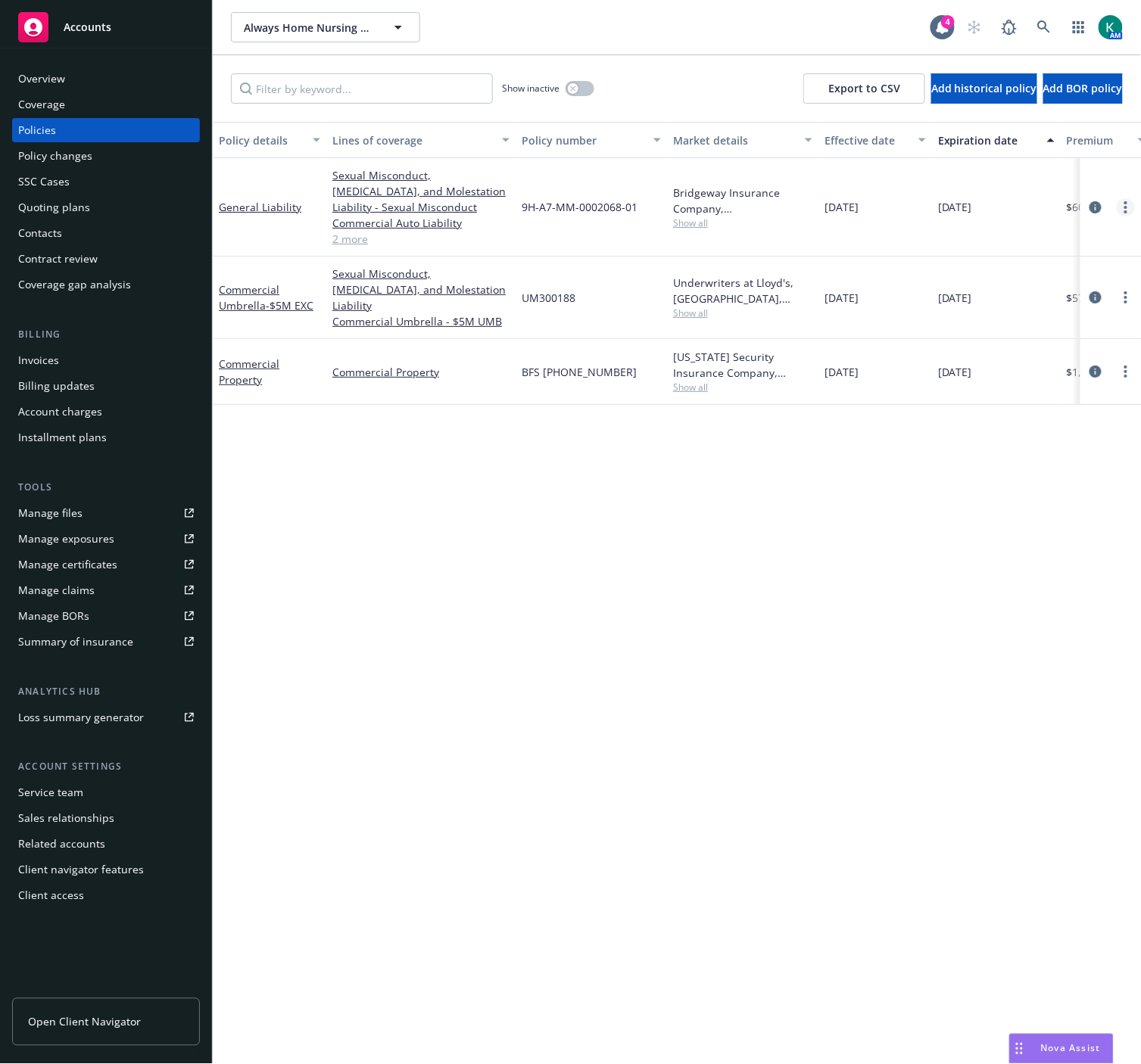
click at [1126, 207] on circle "more" at bounding box center [1125, 207] width 3 height 3
click at [594, 87] on div "Show inactive Export to CSV Add historical policy Add BOR policy" at bounding box center [676, 88] width 928 height 67
click at [581, 87] on button "button" at bounding box center [579, 88] width 29 height 15
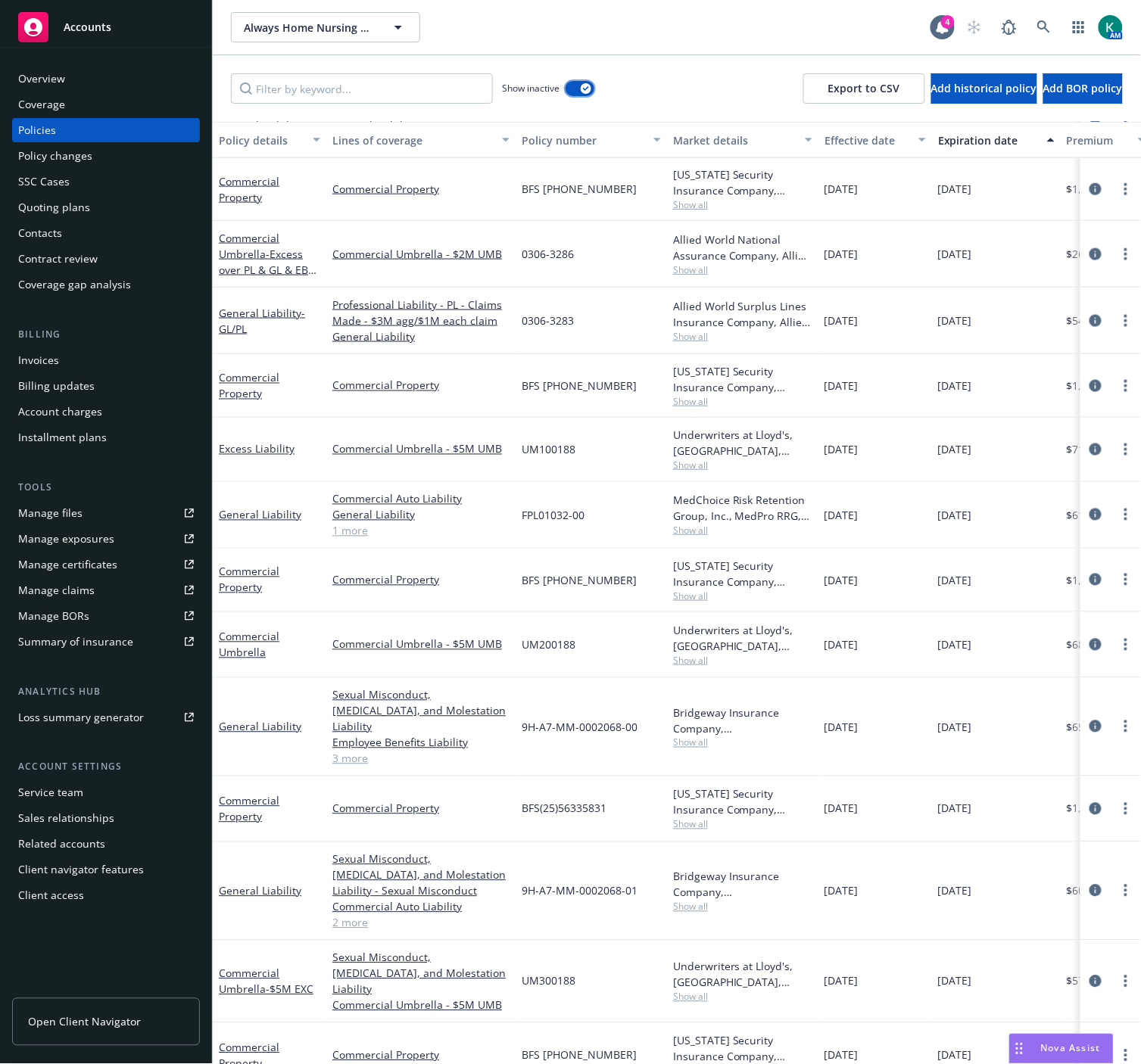
scroll to position [326, 0]
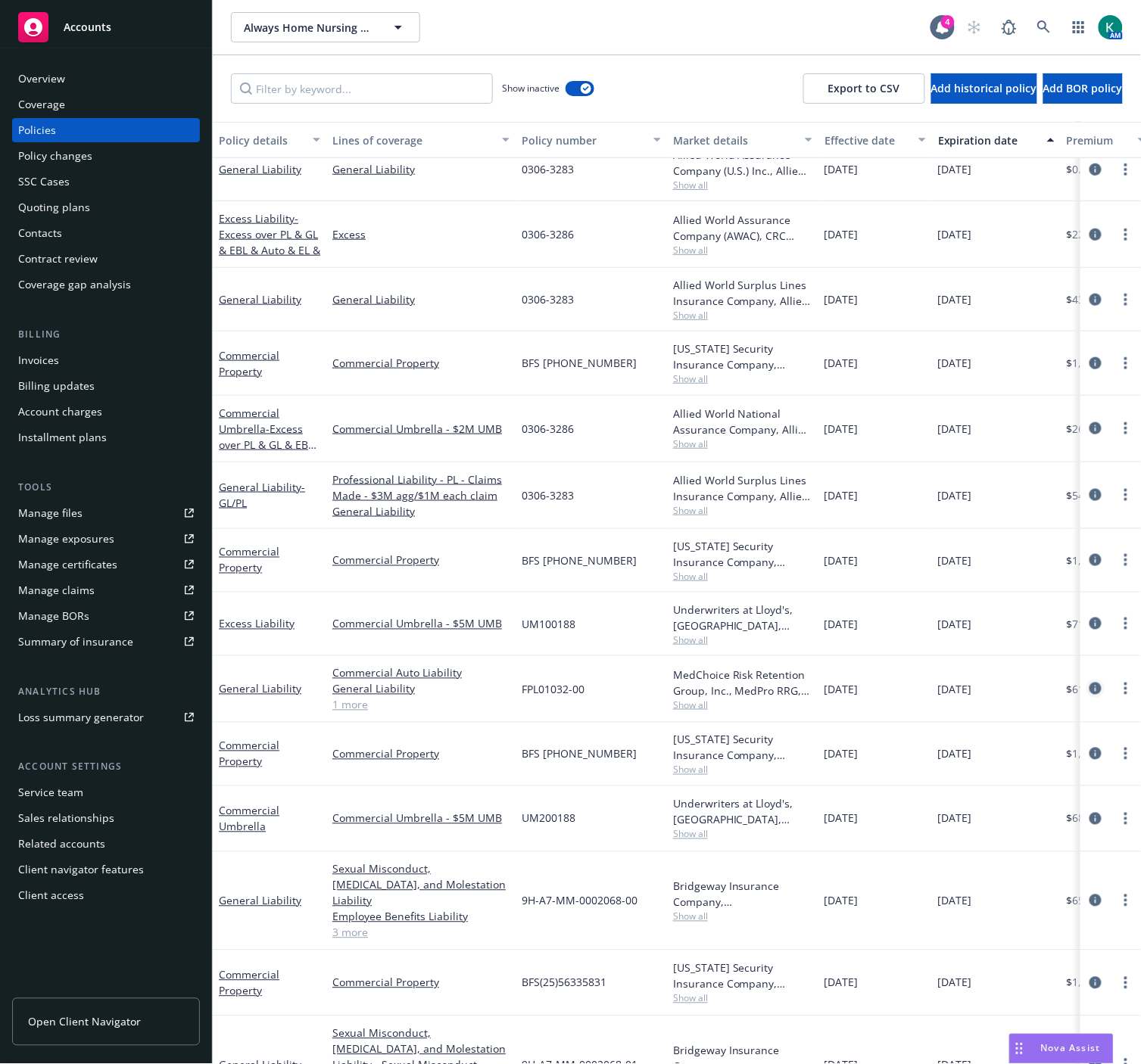
click at [1089, 692] on icon "circleInformation" at bounding box center [1095, 688] width 12 height 12
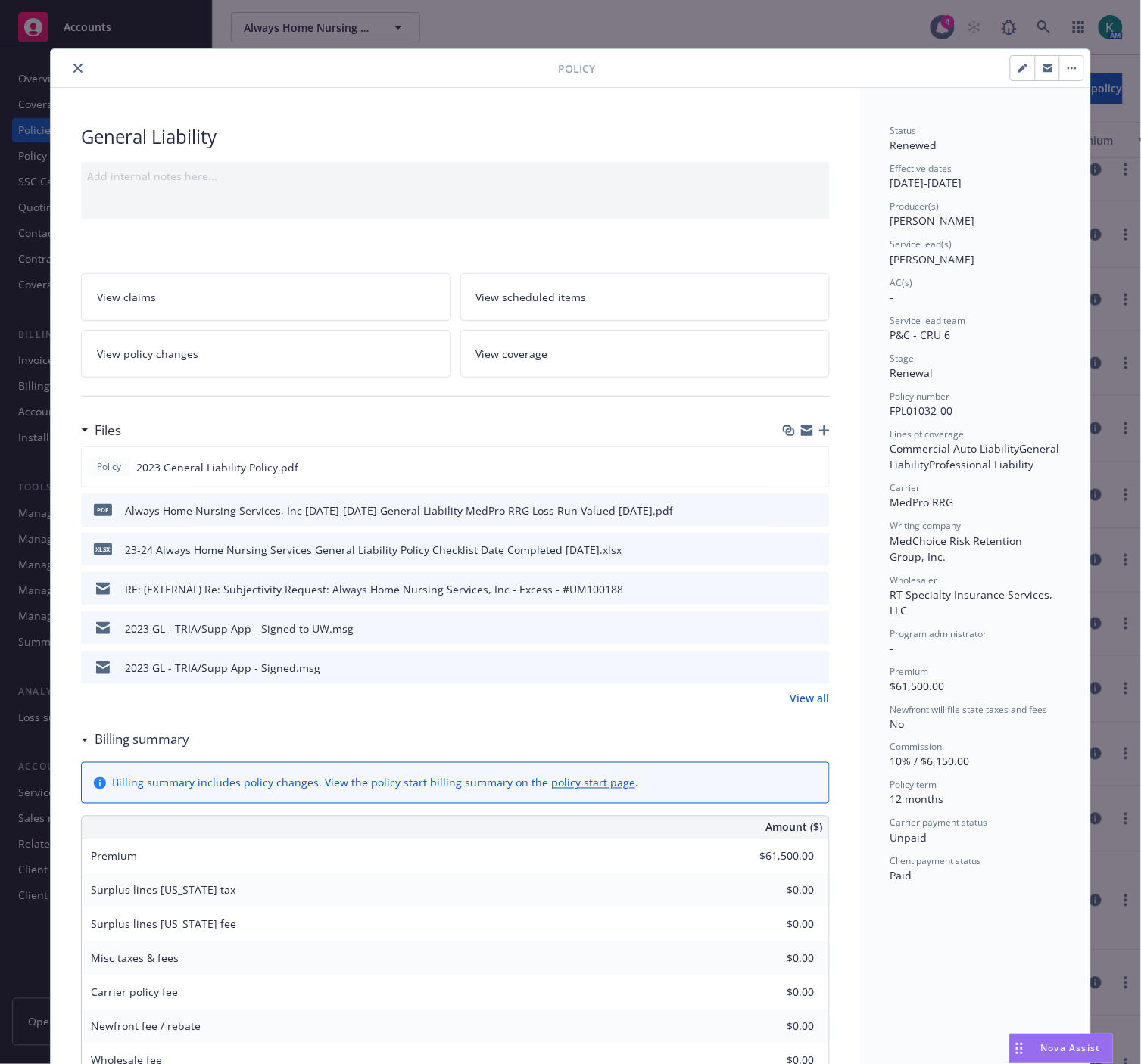
scroll to position [45, 0]
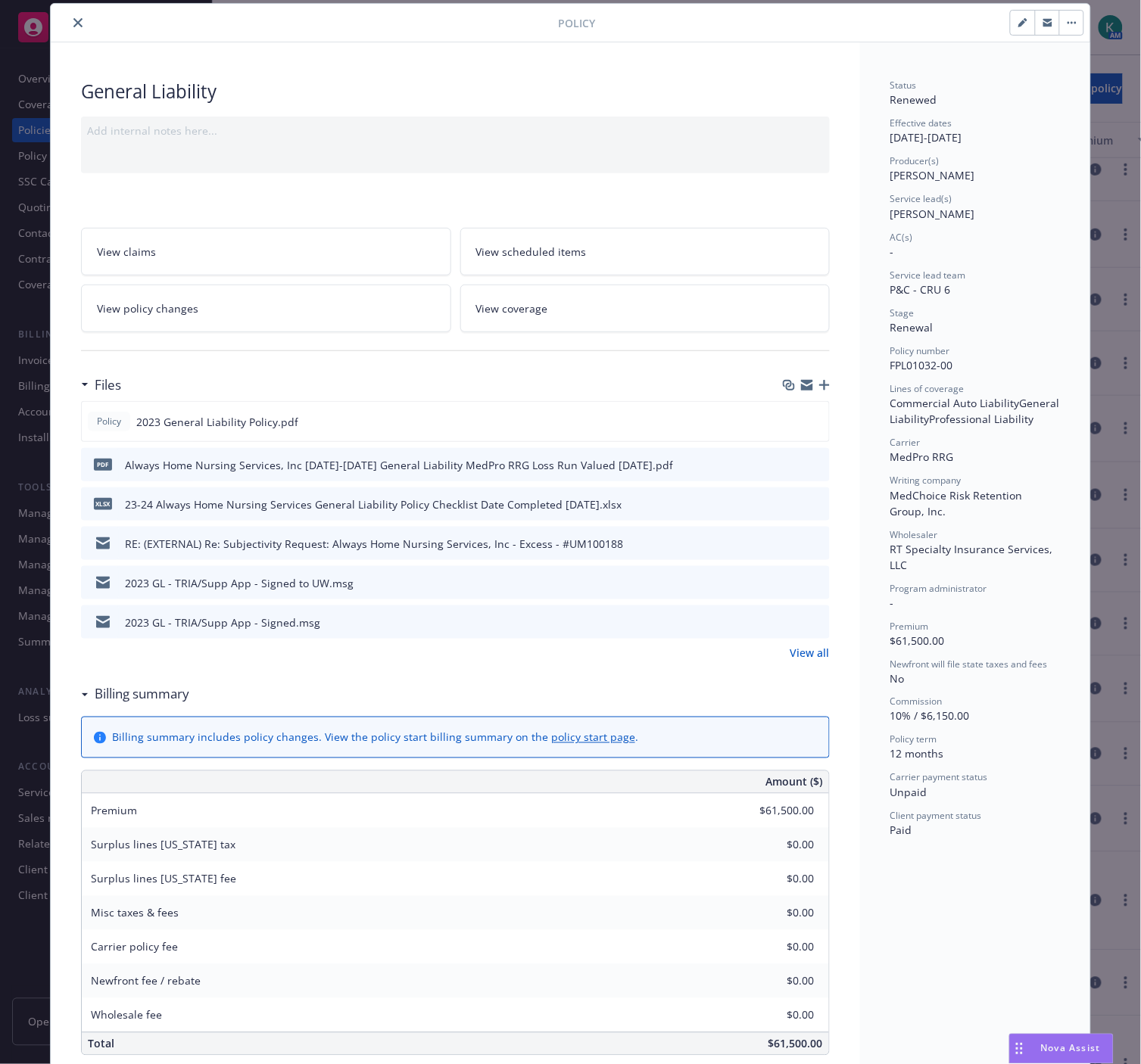
click at [798, 648] on link "View all" at bounding box center [809, 652] width 39 height 16
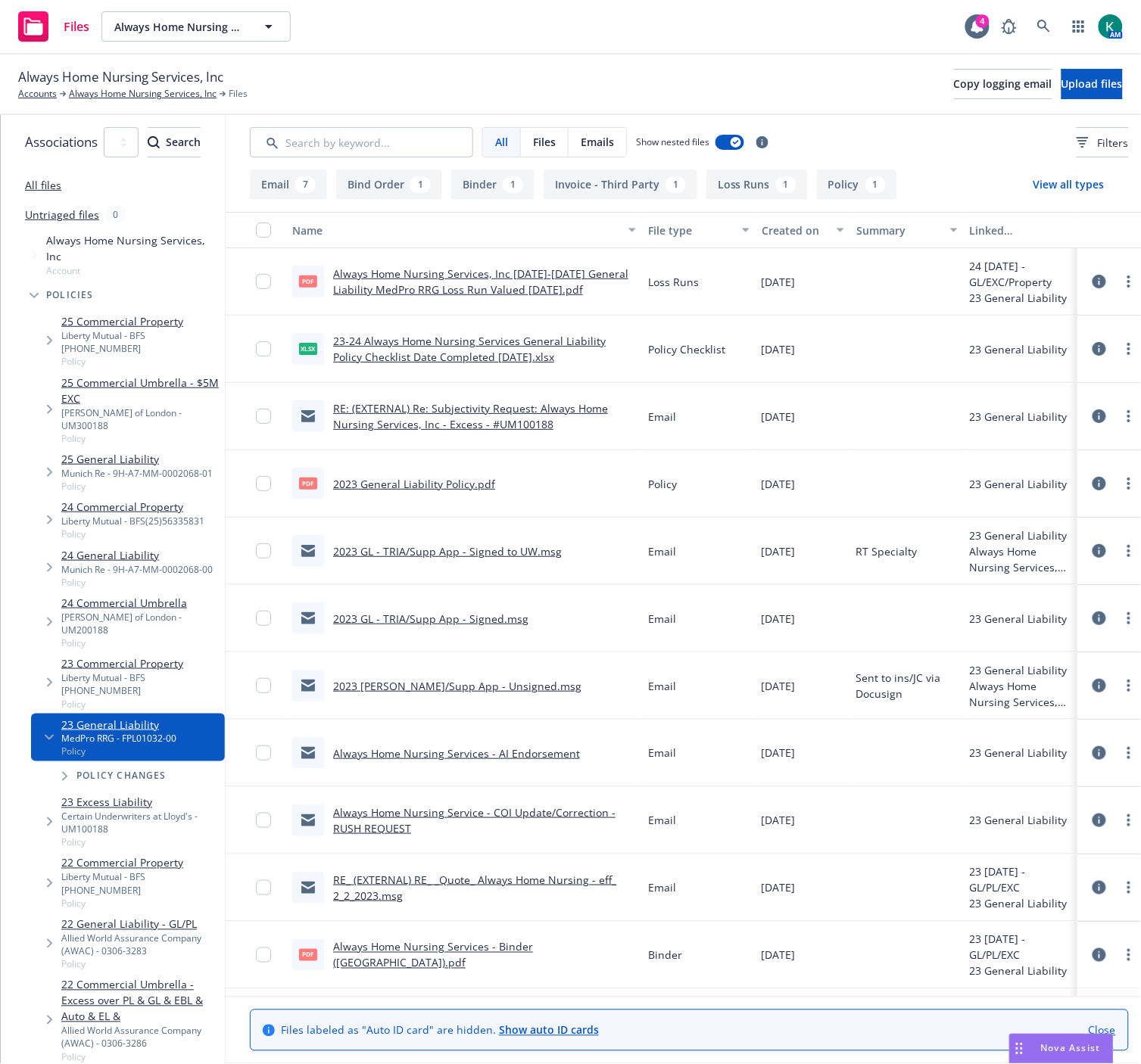
click at [495, 480] on link "2023 General Liability Policy.pdf" at bounding box center [414, 484] width 162 height 14
click at [182, 932] on div "Allied World Assurance Company (AWAC) - 0306-3283" at bounding box center [140, 945] width 158 height 26
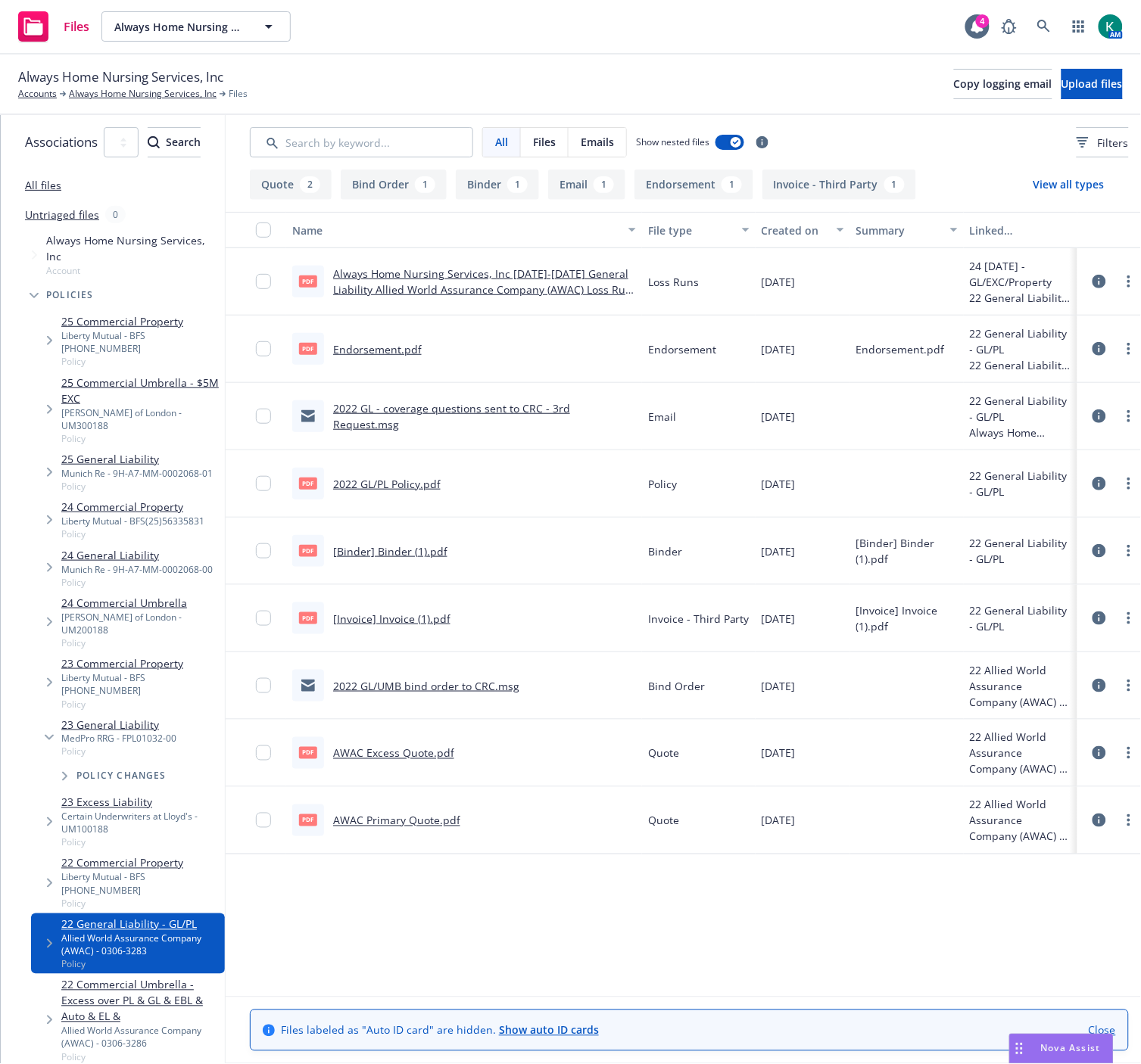
click at [422, 339] on div "pdf Endorsement.pdf" at bounding box center [357, 349] width 130 height 32
click at [422, 348] on link "Endorsement.pdf" at bounding box center [377, 349] width 89 height 14
click at [444, 547] on link "[Binder] Binder (1).pdf" at bounding box center [390, 551] width 114 height 14
click at [549, 417] on link "2022 GL - coverage questions sent to CRC - 3rd Request.msg" at bounding box center [451, 416] width 237 height 30
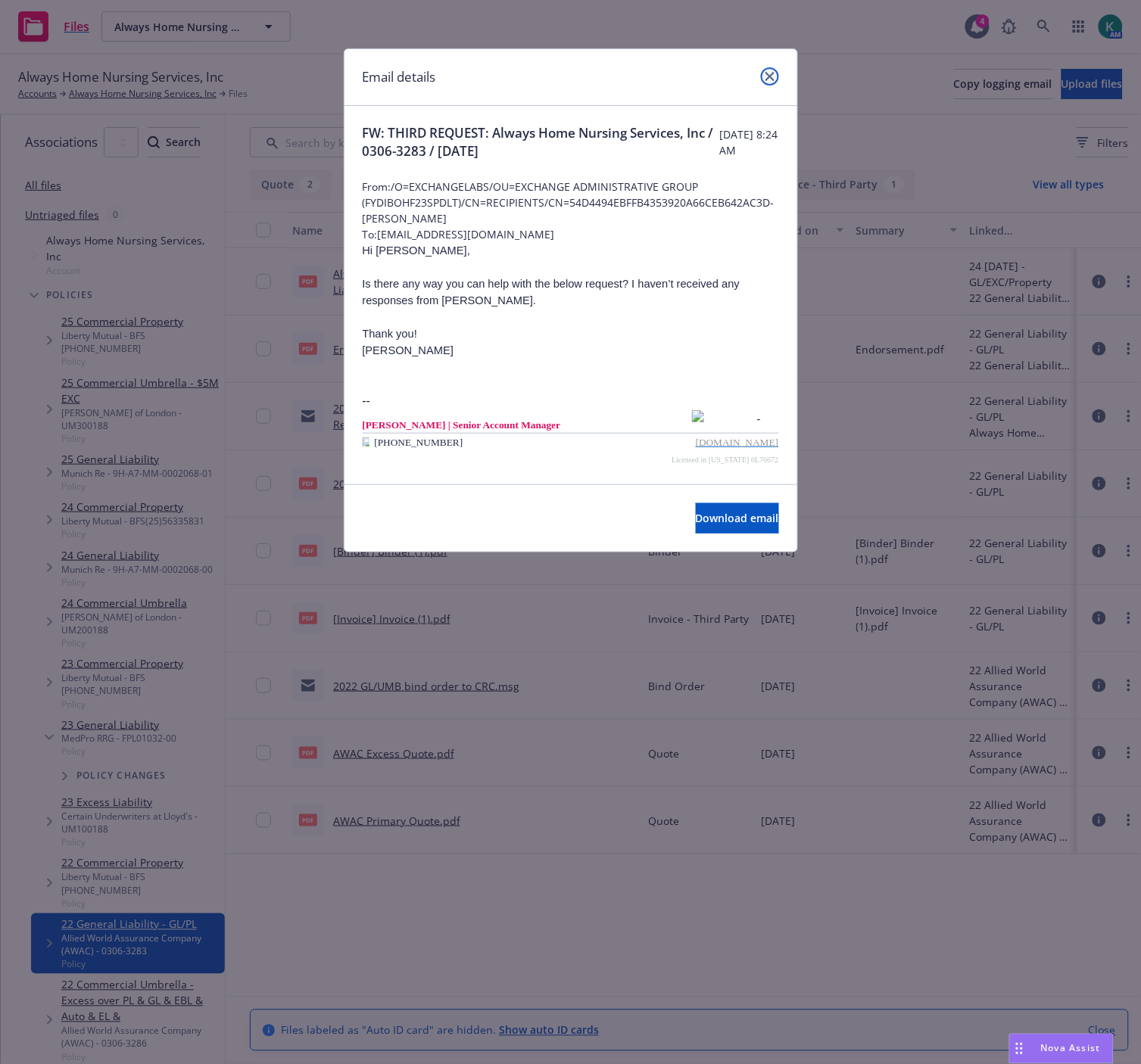
click at [766, 77] on icon "close" at bounding box center [769, 76] width 9 height 9
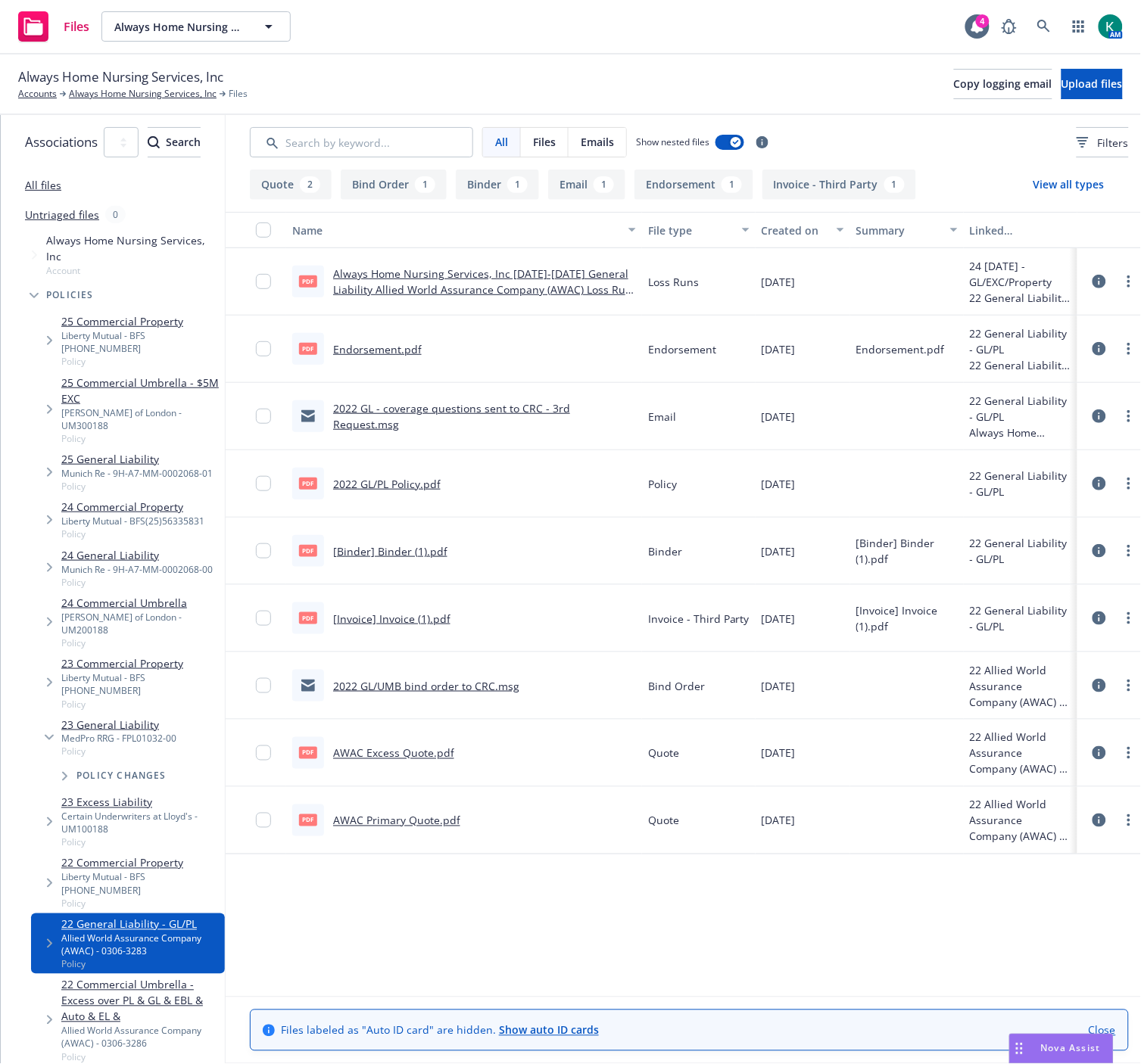
click at [546, 421] on link "2022 GL - coverage questions sent to CRC - 3rd Request.msg" at bounding box center [451, 416] width 237 height 30
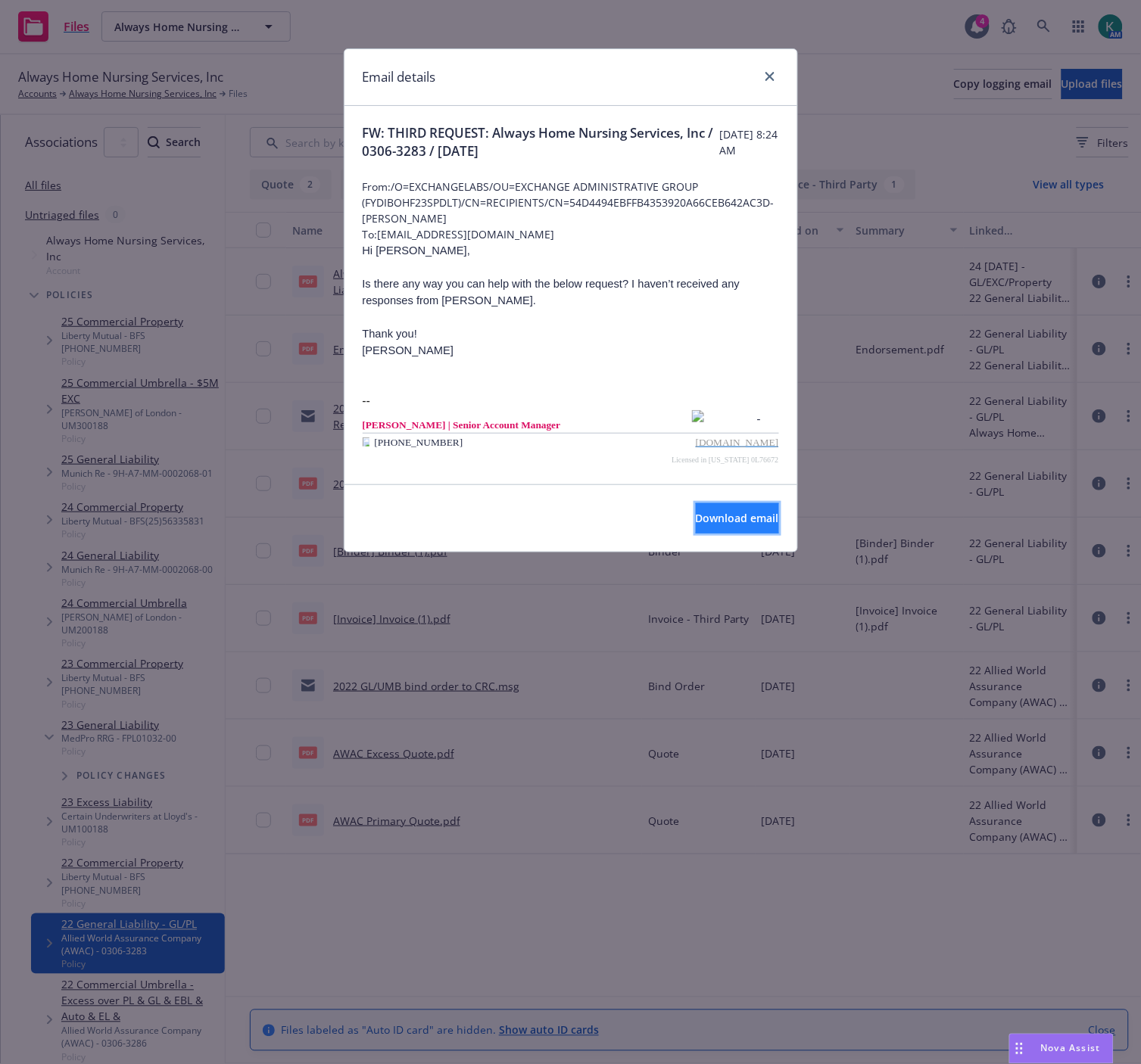
click at [695, 532] on button "Download email" at bounding box center [736, 519] width 83 height 30
drag, startPoint x: 527, startPoint y: 80, endPoint x: 768, endPoint y: 104, distance: 242.2
click at [551, 67] on div "Email details" at bounding box center [570, 77] width 453 height 57
drag, startPoint x: 764, startPoint y: 70, endPoint x: 739, endPoint y: 79, distance: 26.6
click at [765, 70] on link "close" at bounding box center [769, 76] width 18 height 18
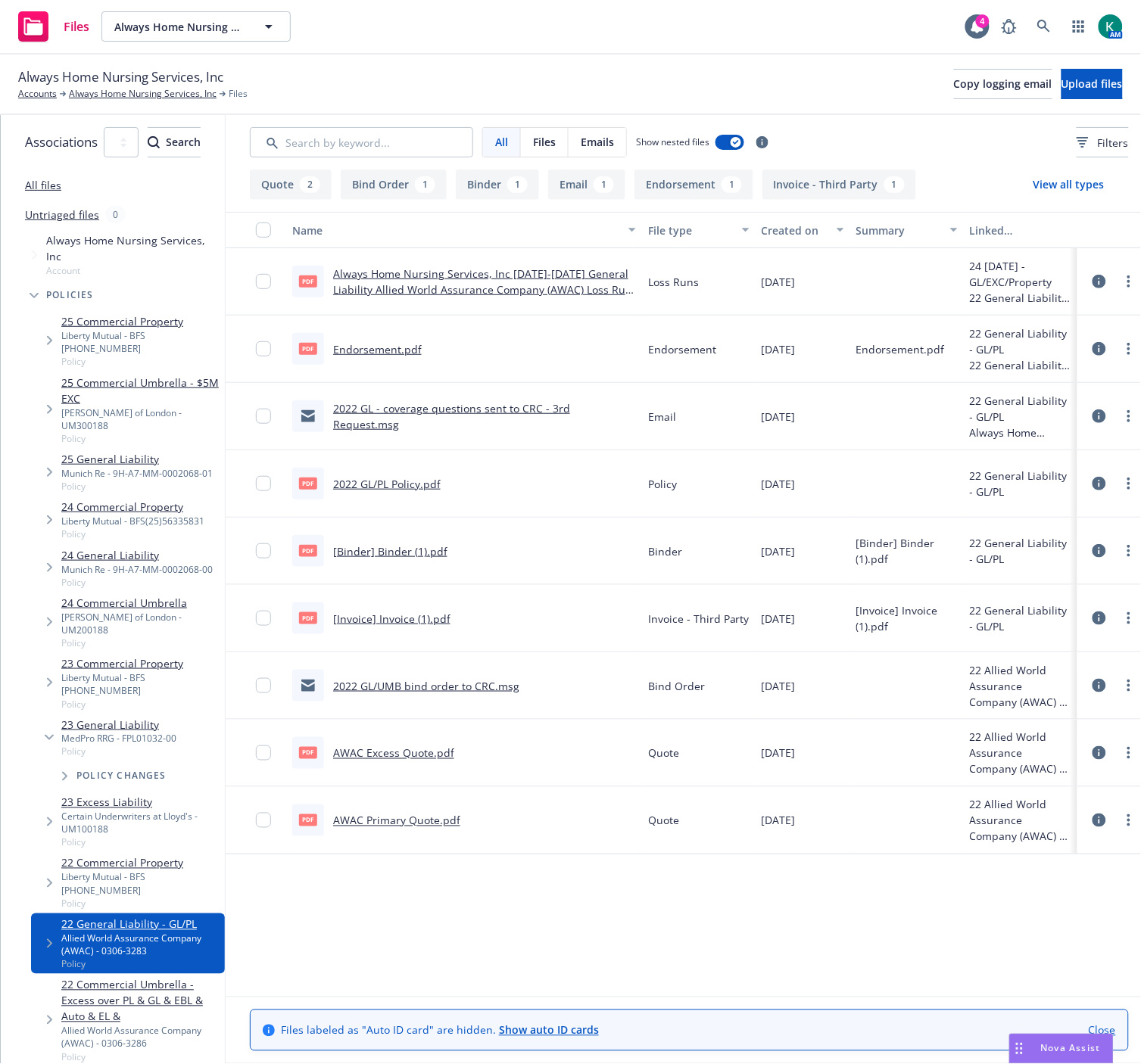
click at [130, 547] on link "24 General Liability" at bounding box center [137, 555] width 152 height 16
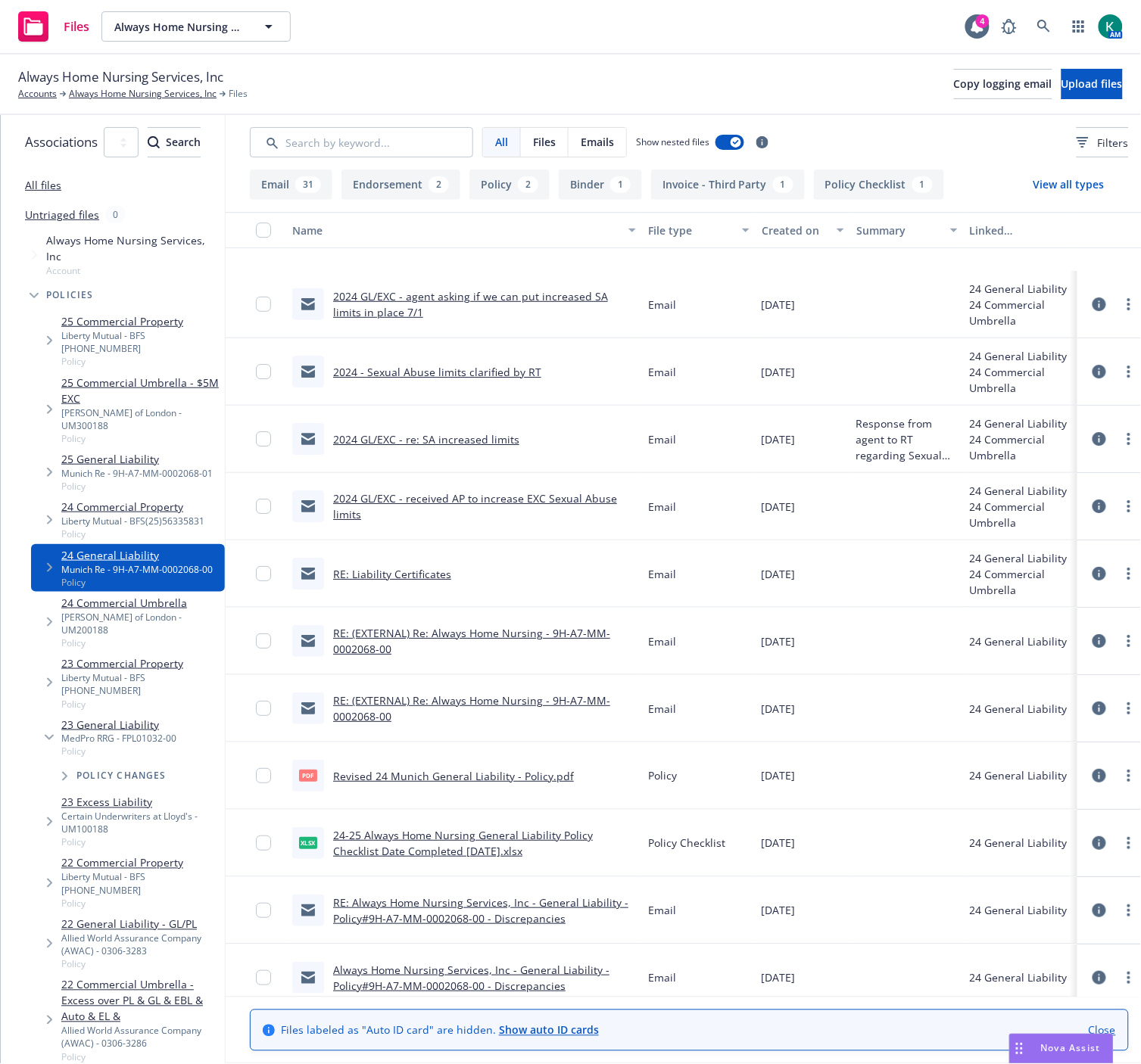
scroll to position [1345, 0]
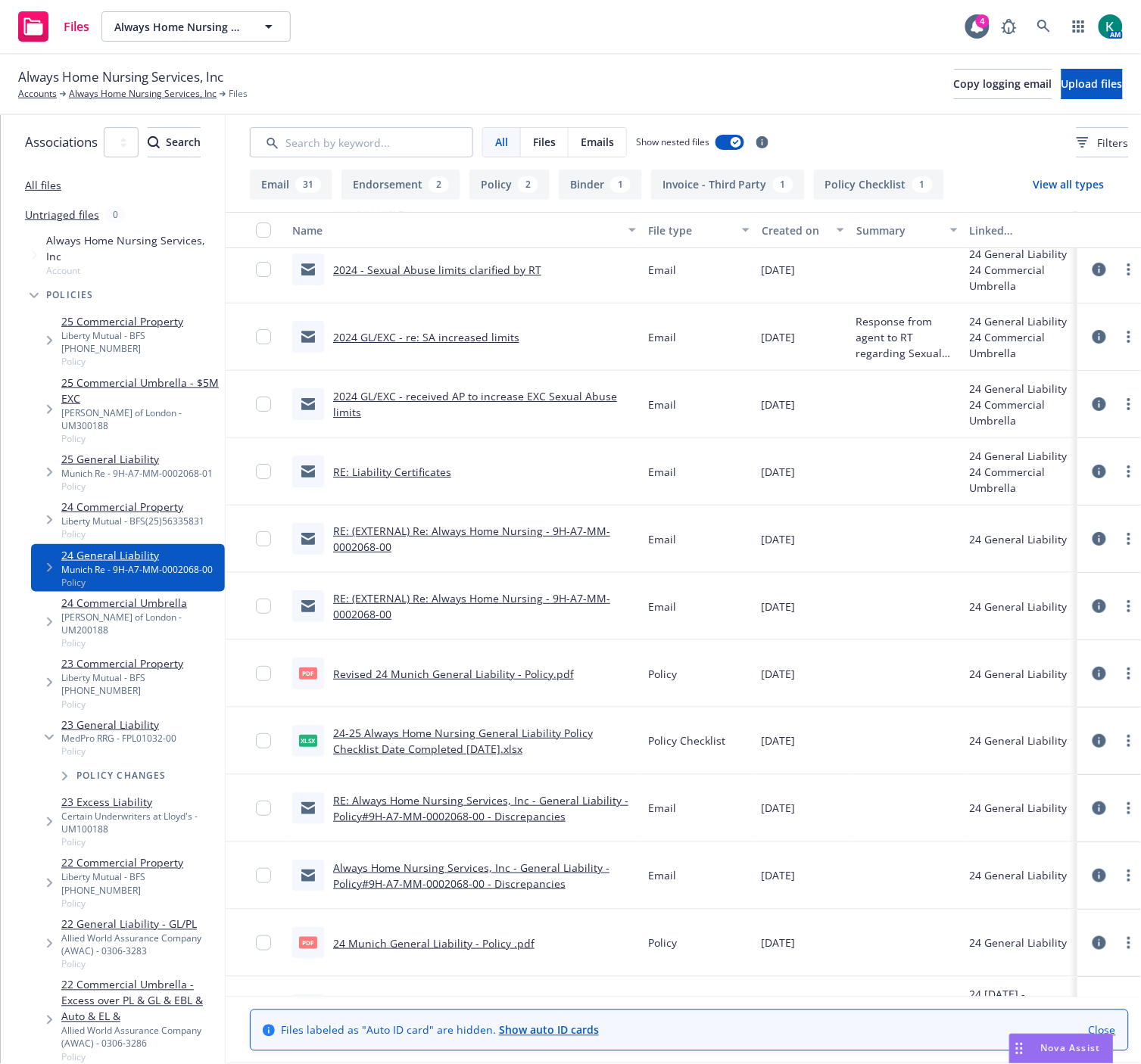
click at [548, 666] on link "Revised 24 Munich General Liability - Policy.pdf" at bounding box center [453, 673] width 241 height 14
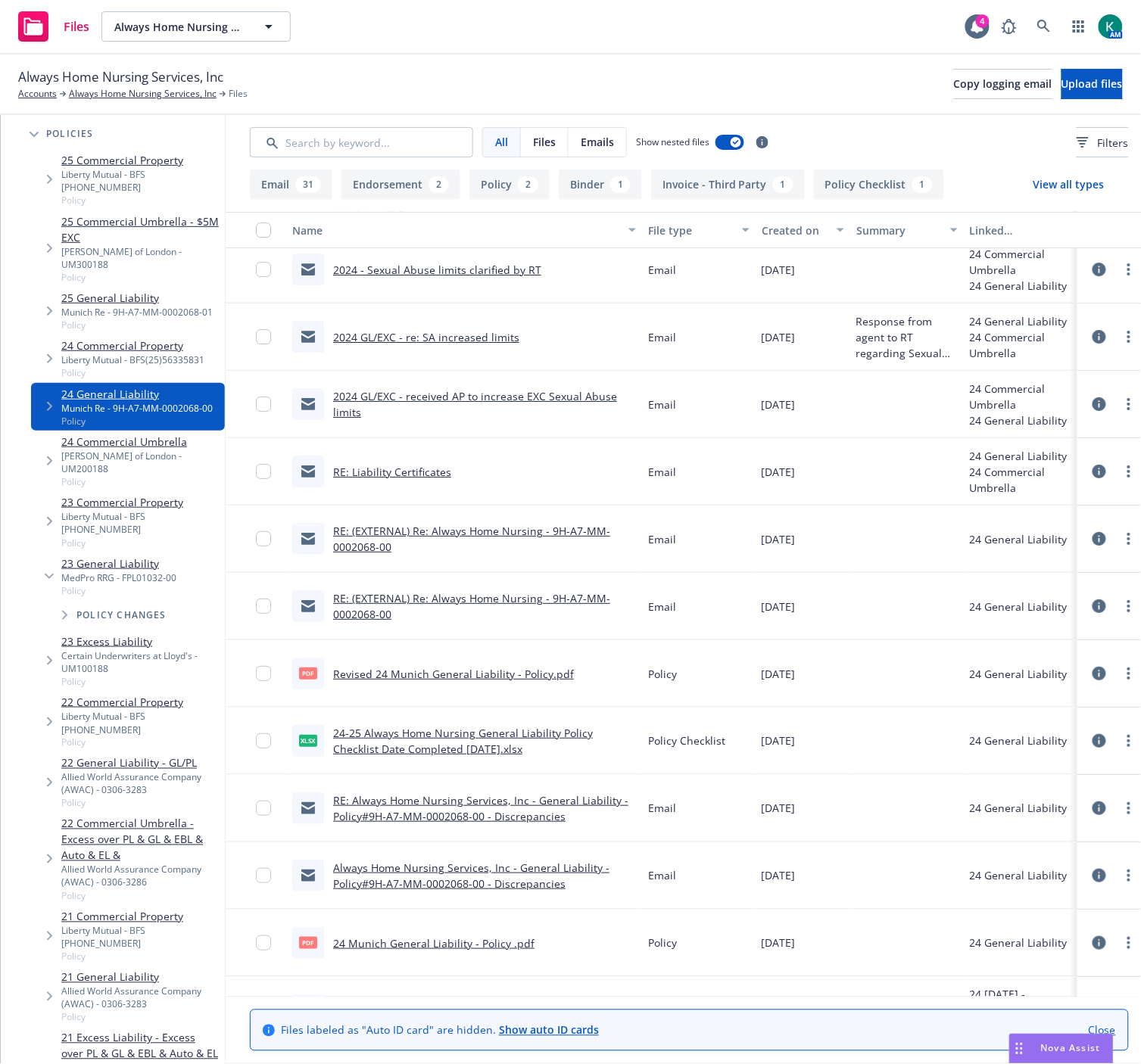
scroll to position [252, 0]
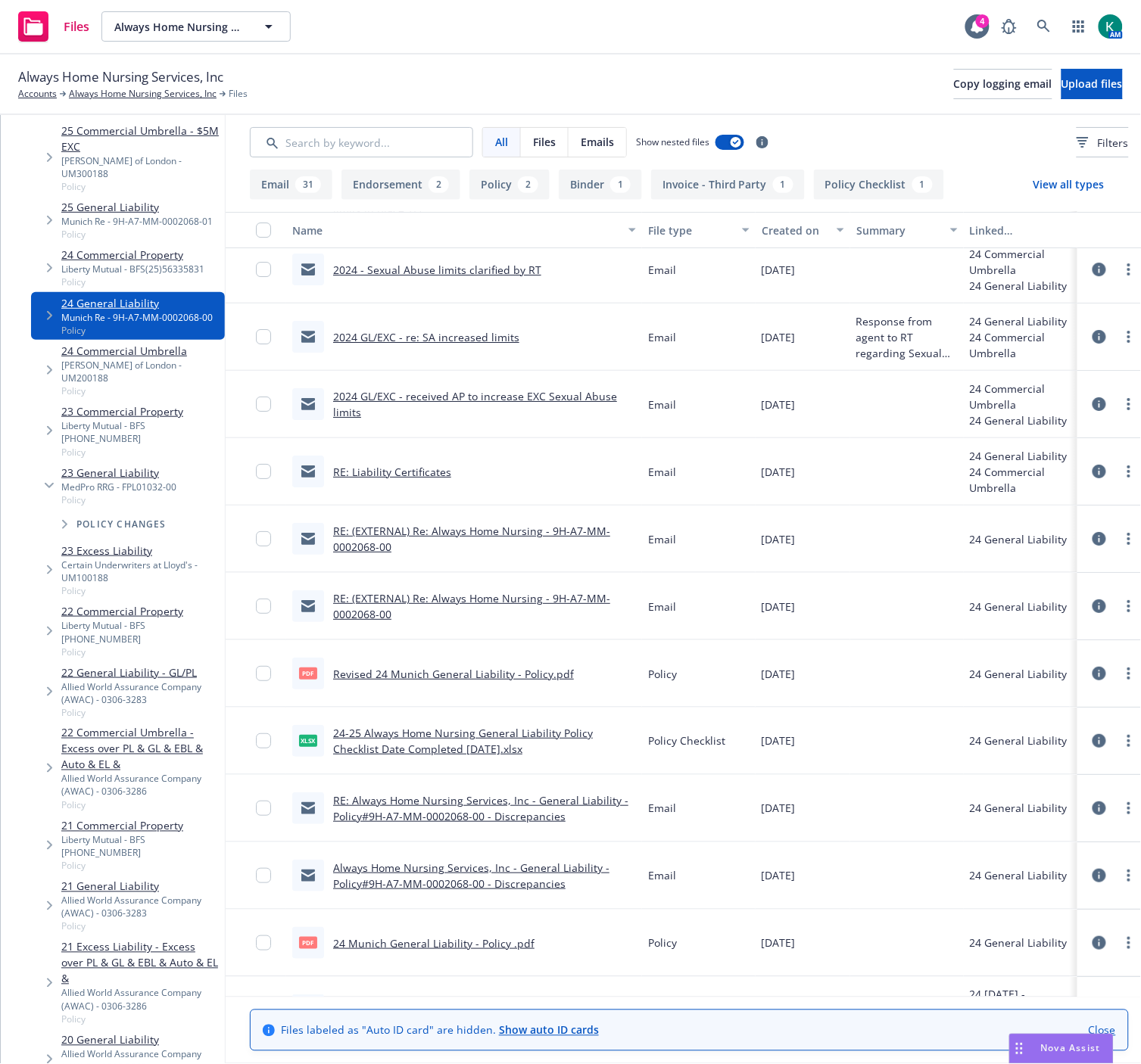
click at [53, 679] on span "Tree Example" at bounding box center [49, 691] width 24 height 24
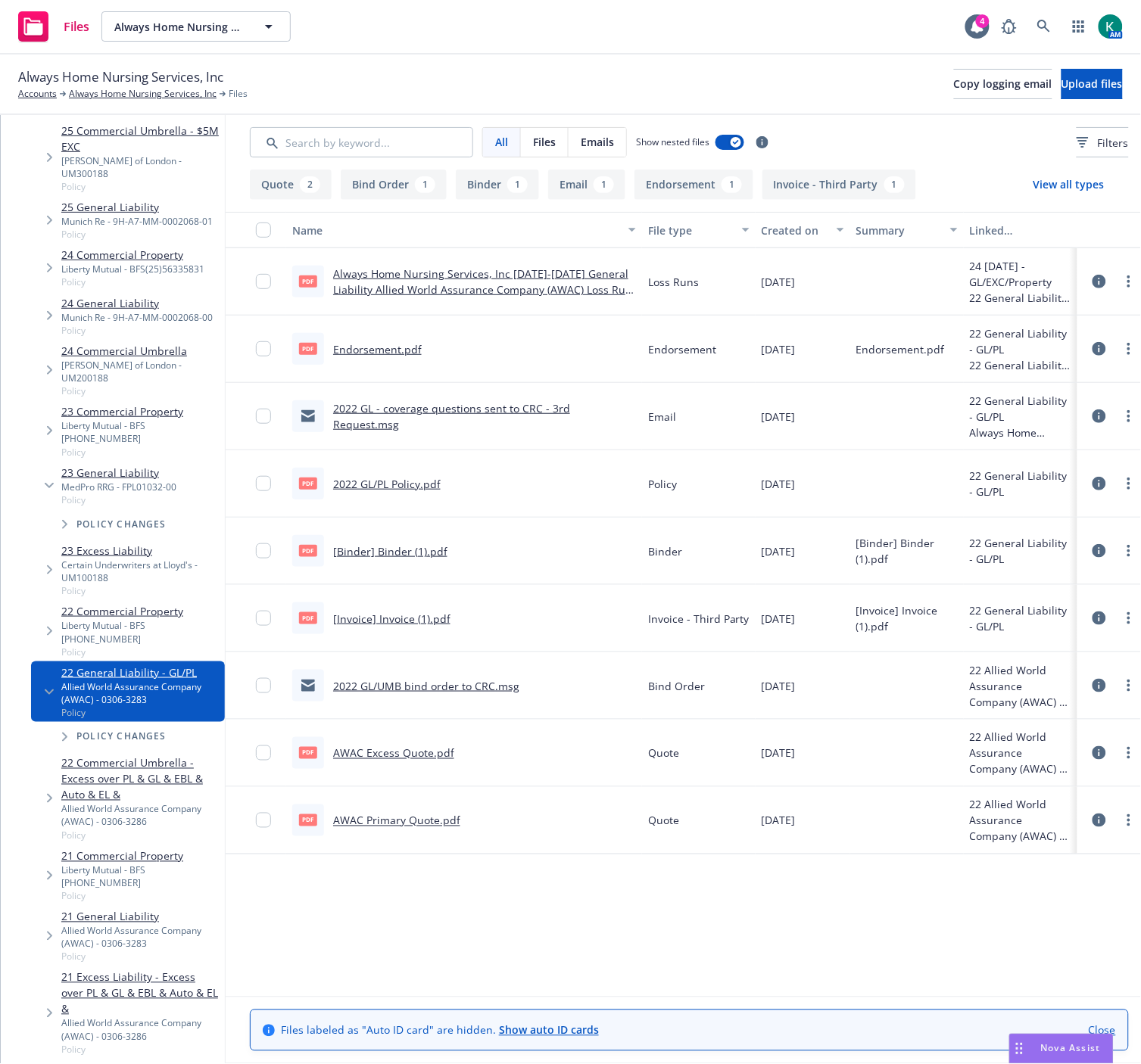
click at [45, 786] on span "Tree Example" at bounding box center [49, 798] width 24 height 24
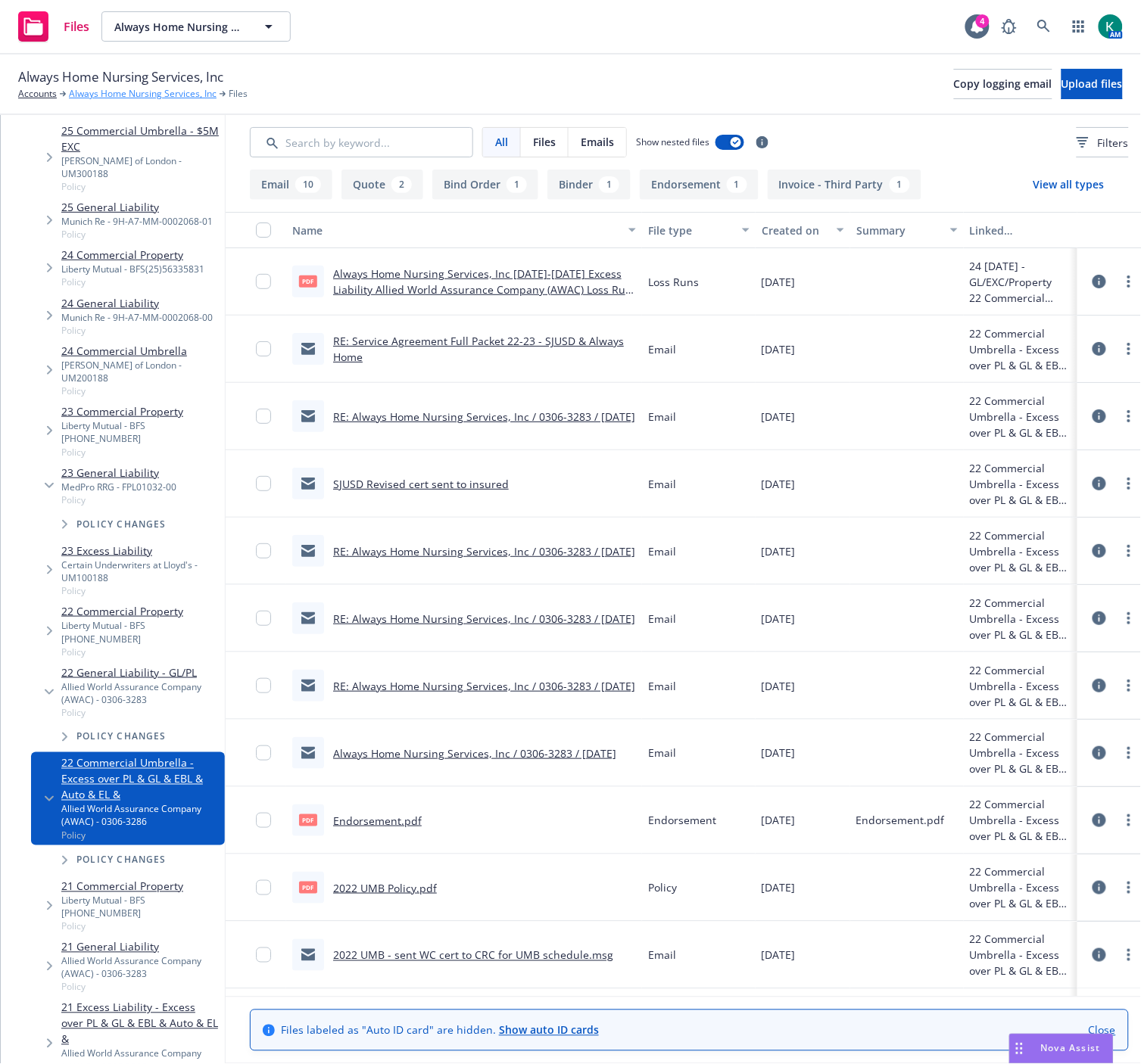
click at [194, 89] on link "Always Home Nursing Services, Inc" at bounding box center [143, 94] width 148 height 14
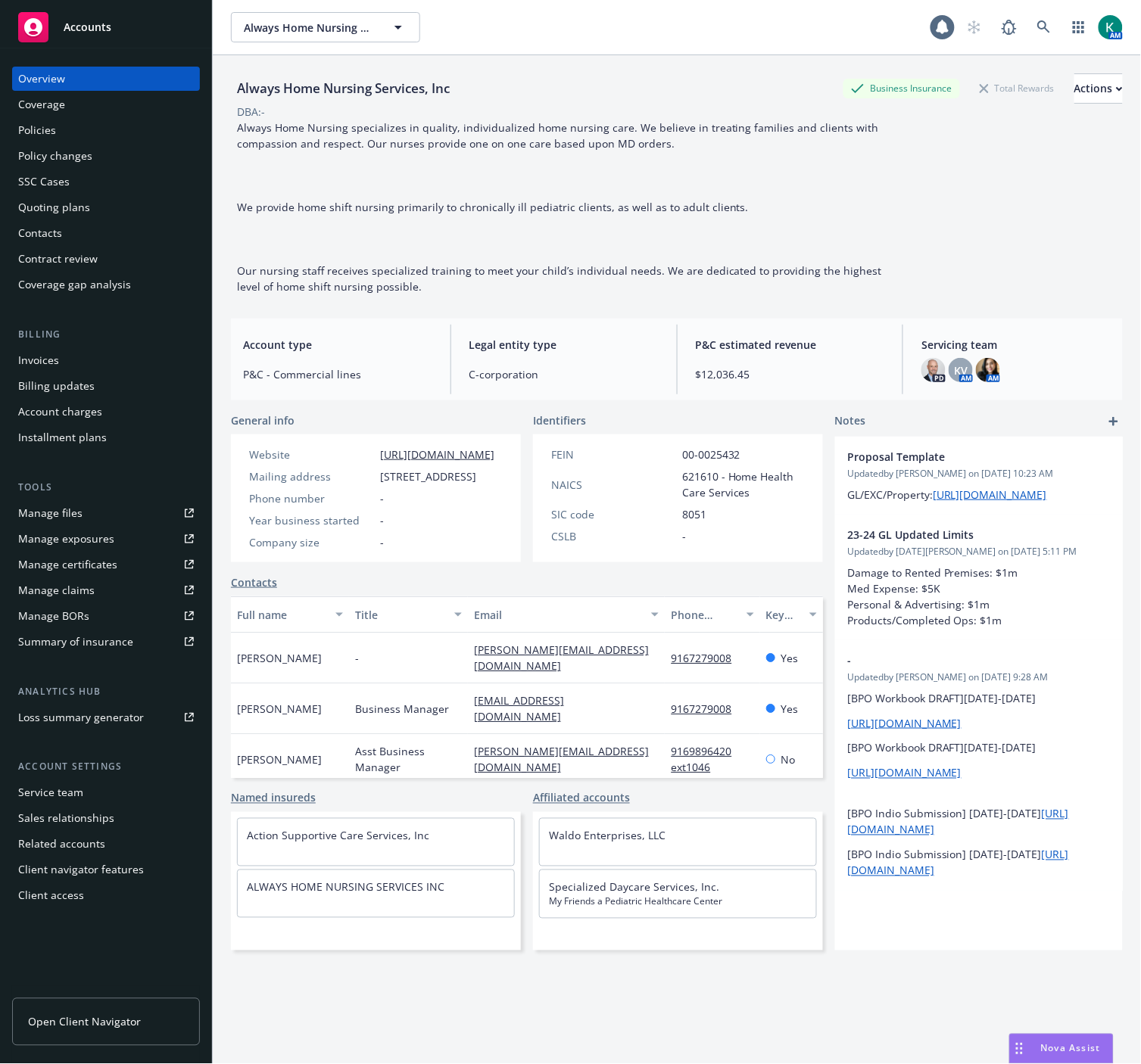
click at [84, 563] on div "Manage certificates" at bounding box center [67, 564] width 99 height 24
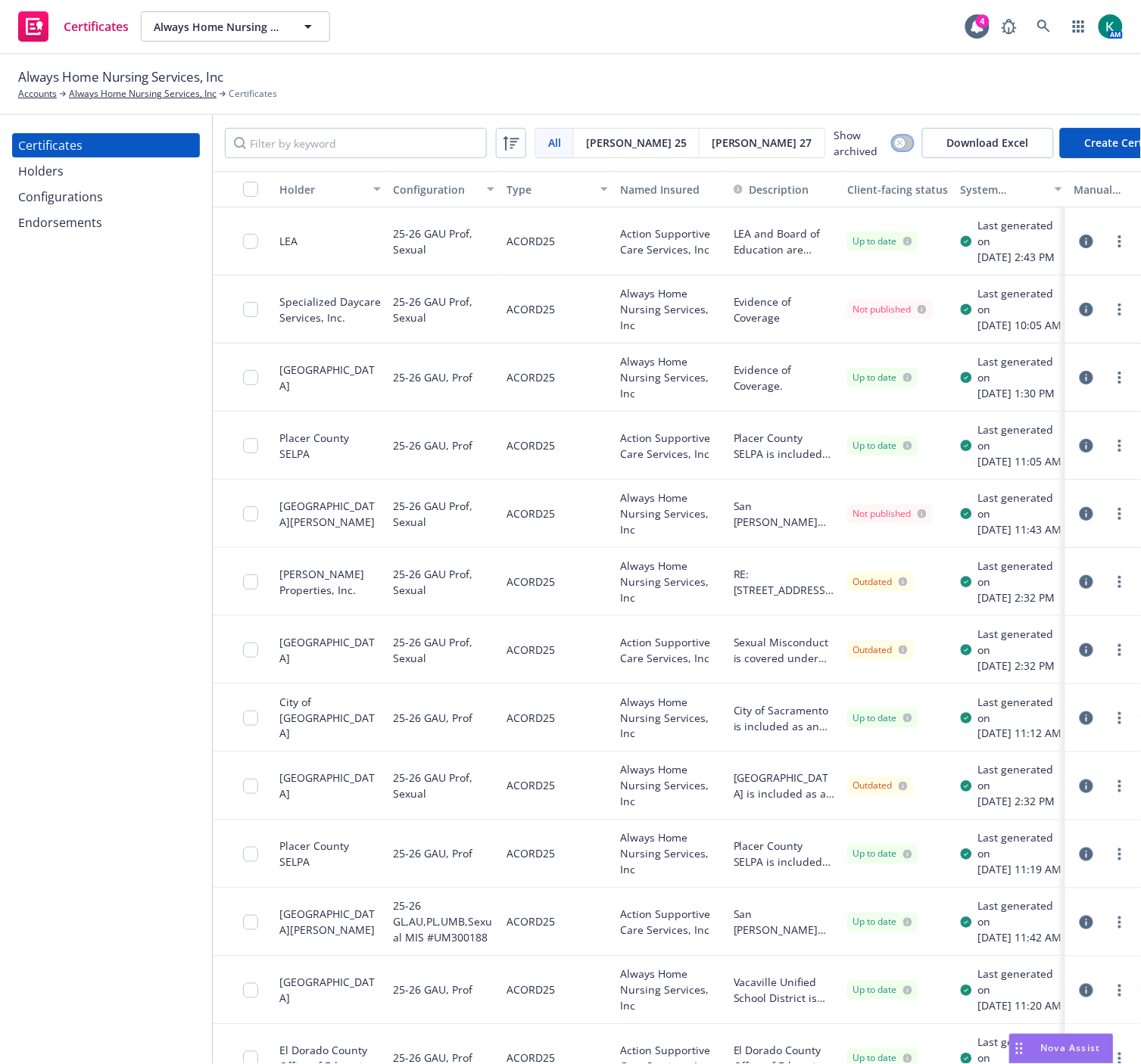
click at [897, 141] on icon "button" at bounding box center [900, 143] width 6 height 6
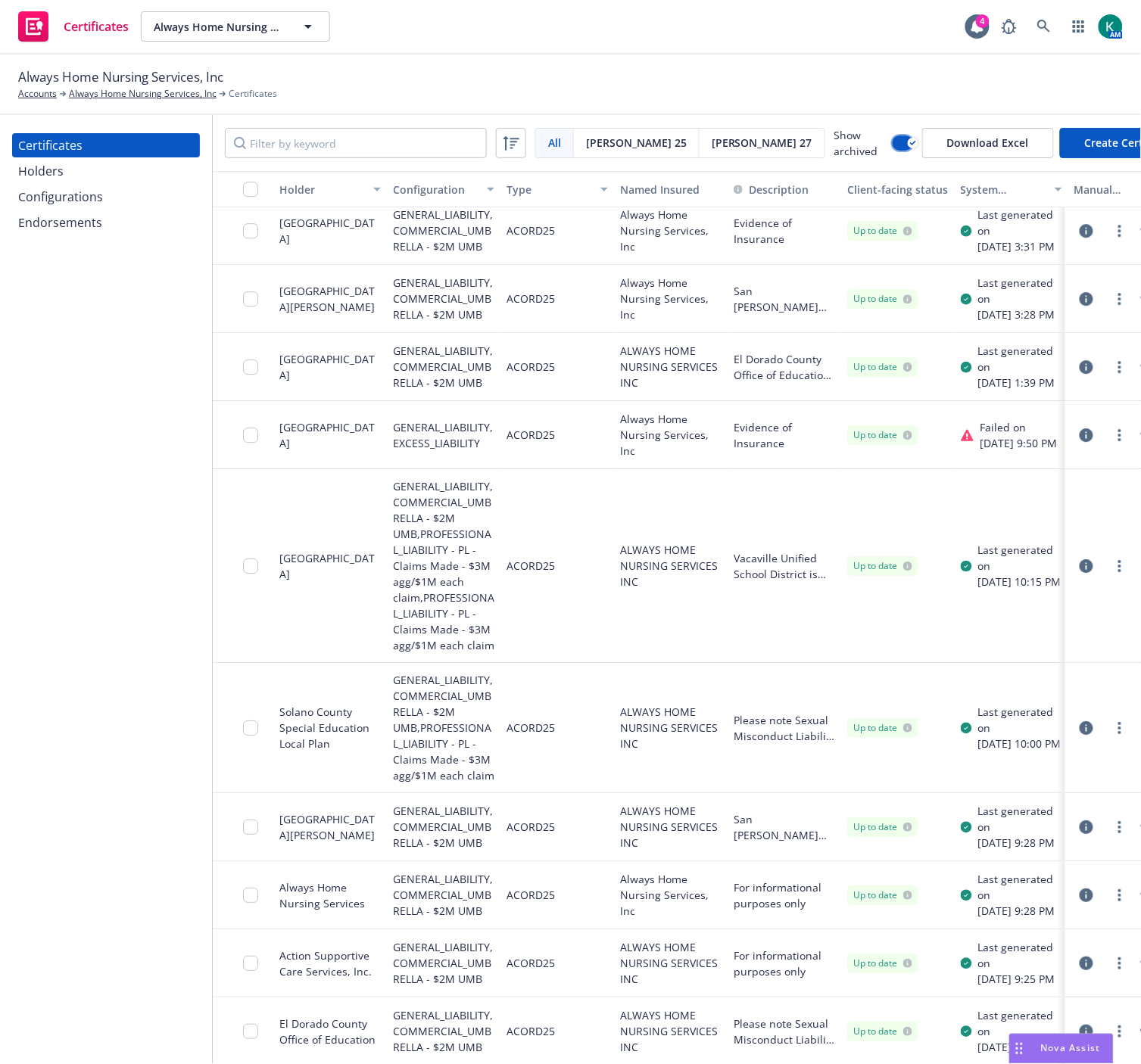
scroll to position [1045, 0]
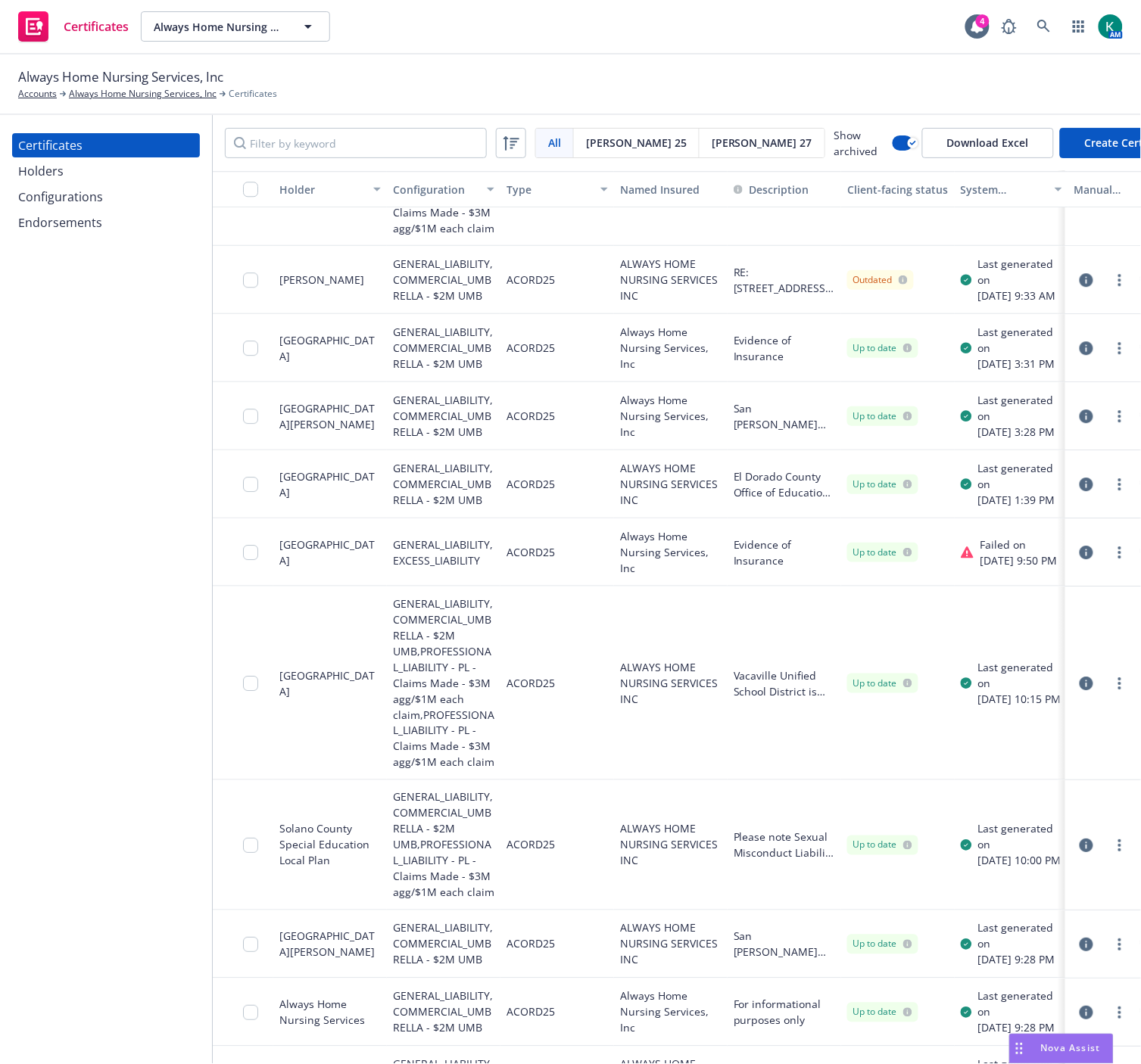
click at [1079, 423] on icon "button" at bounding box center [1086, 417] width 14 height 14
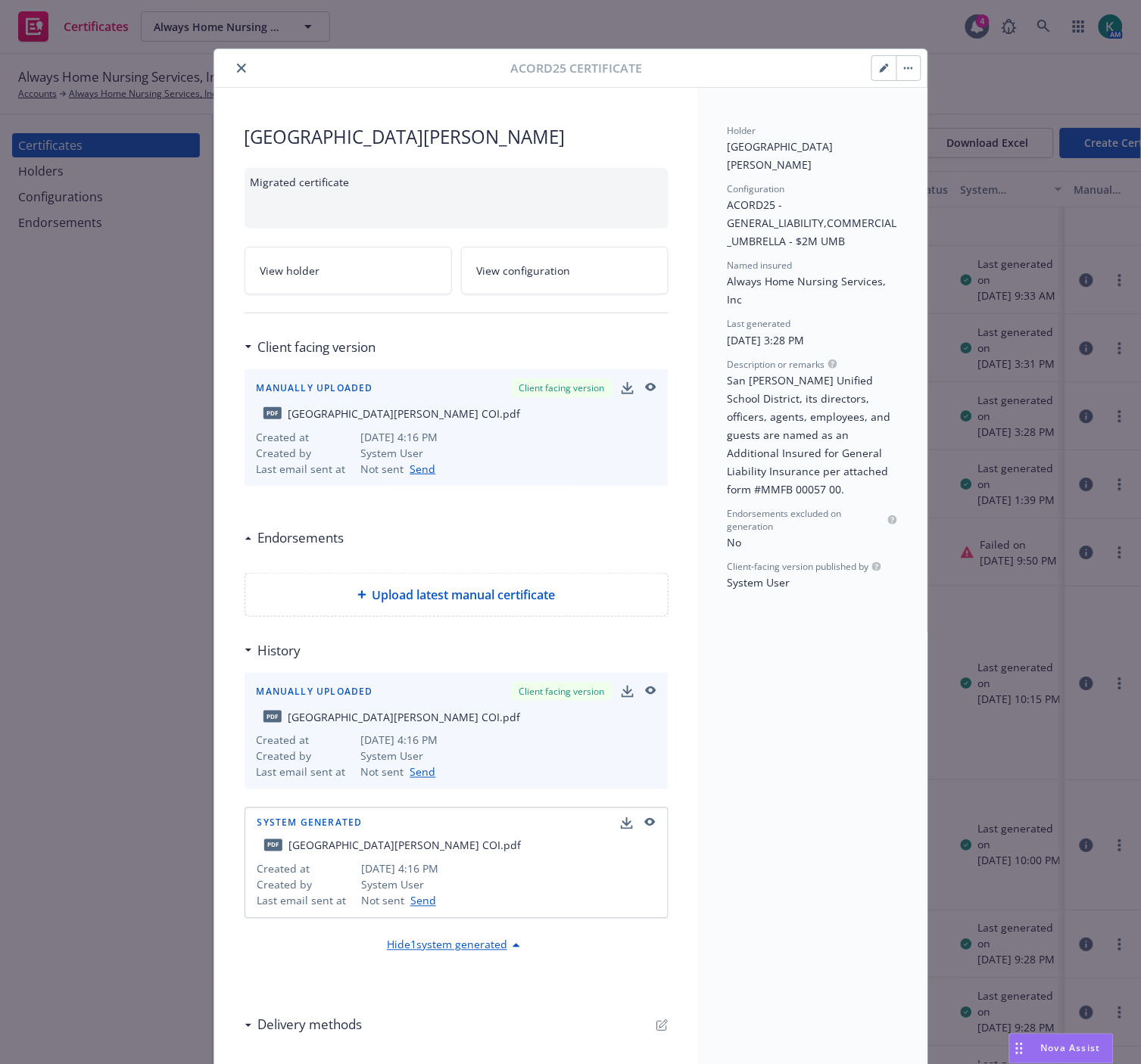
click at [644, 388] on icon "button" at bounding box center [649, 388] width 14 height 11
click at [237, 68] on icon "close" at bounding box center [241, 68] width 9 height 9
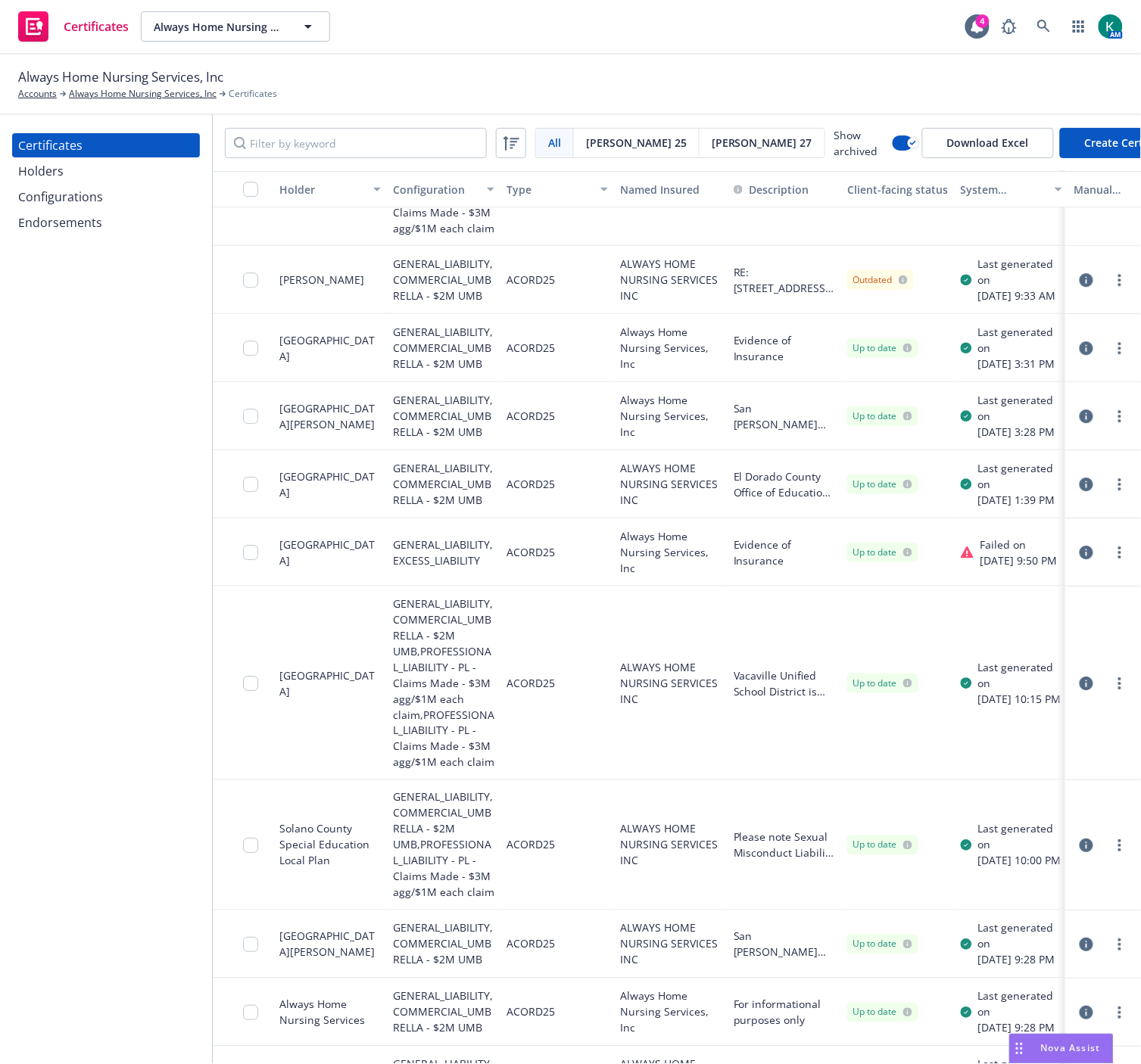
scroll to position [1045, 0]
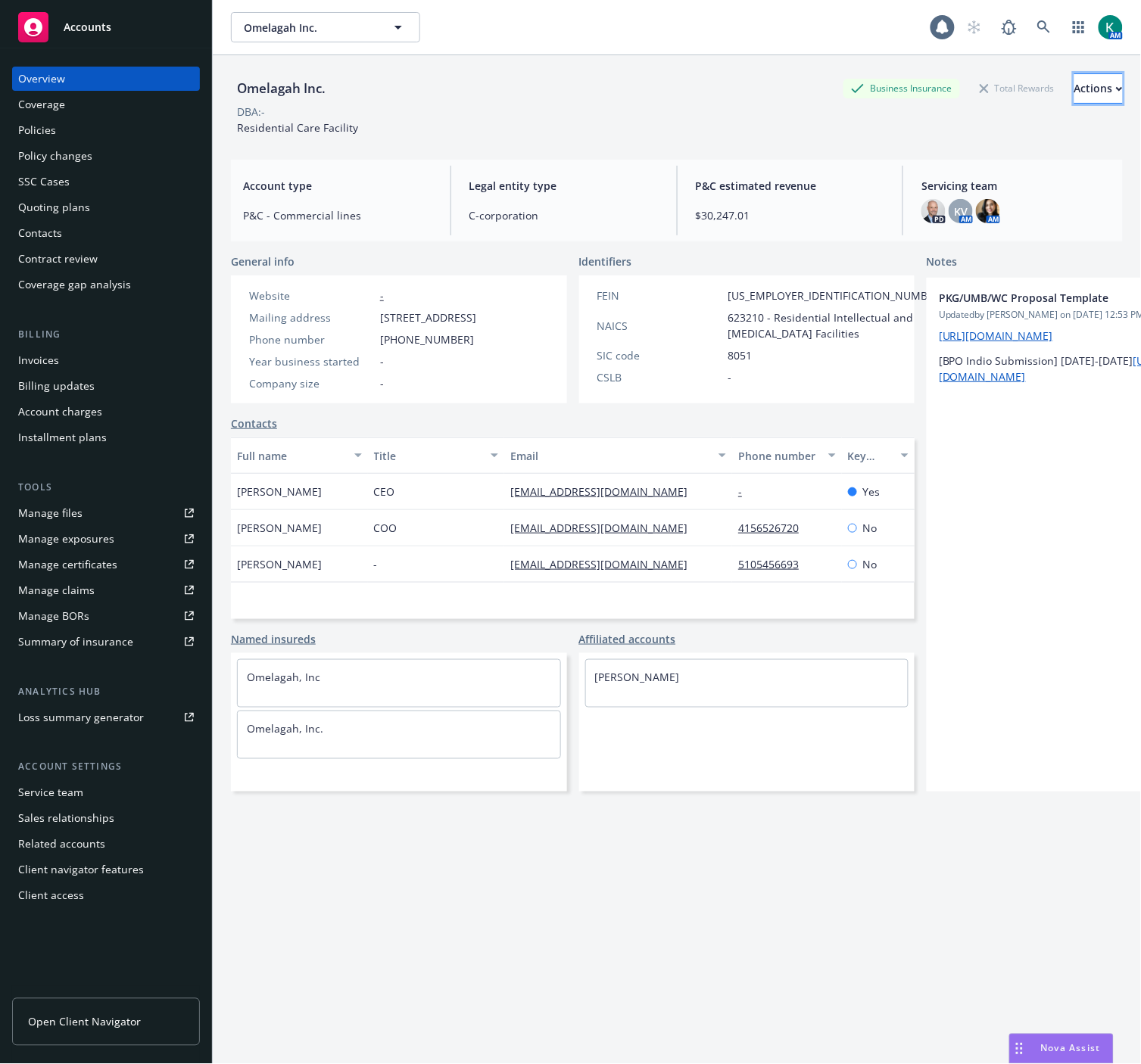
drag, startPoint x: 1085, startPoint y: 84, endPoint x: 1069, endPoint y: 102, distance: 24.1
click at [1085, 84] on div "Actions" at bounding box center [1098, 88] width 48 height 29
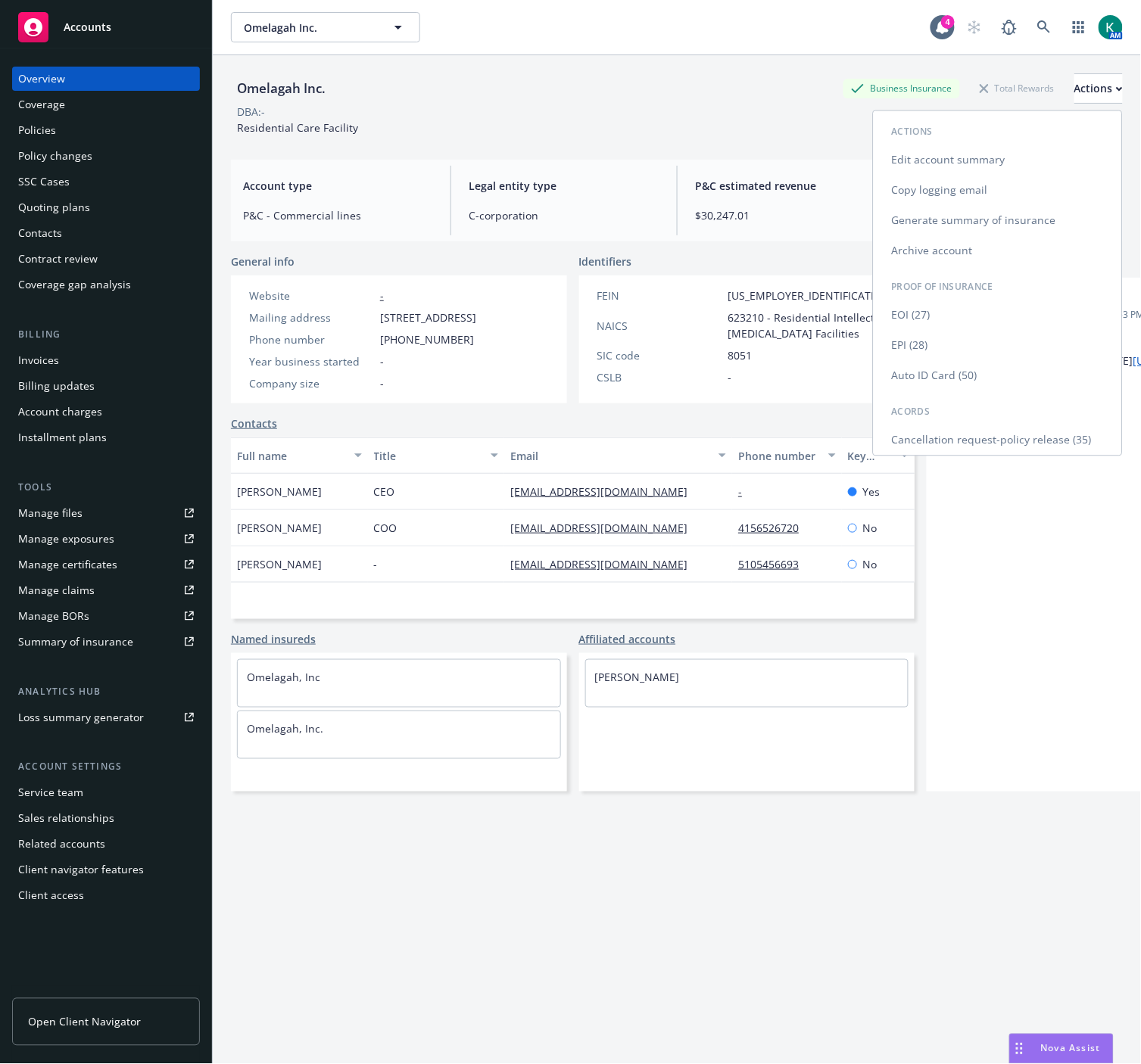
click at [1019, 177] on link "Copy logging email" at bounding box center [997, 191] width 248 height 30
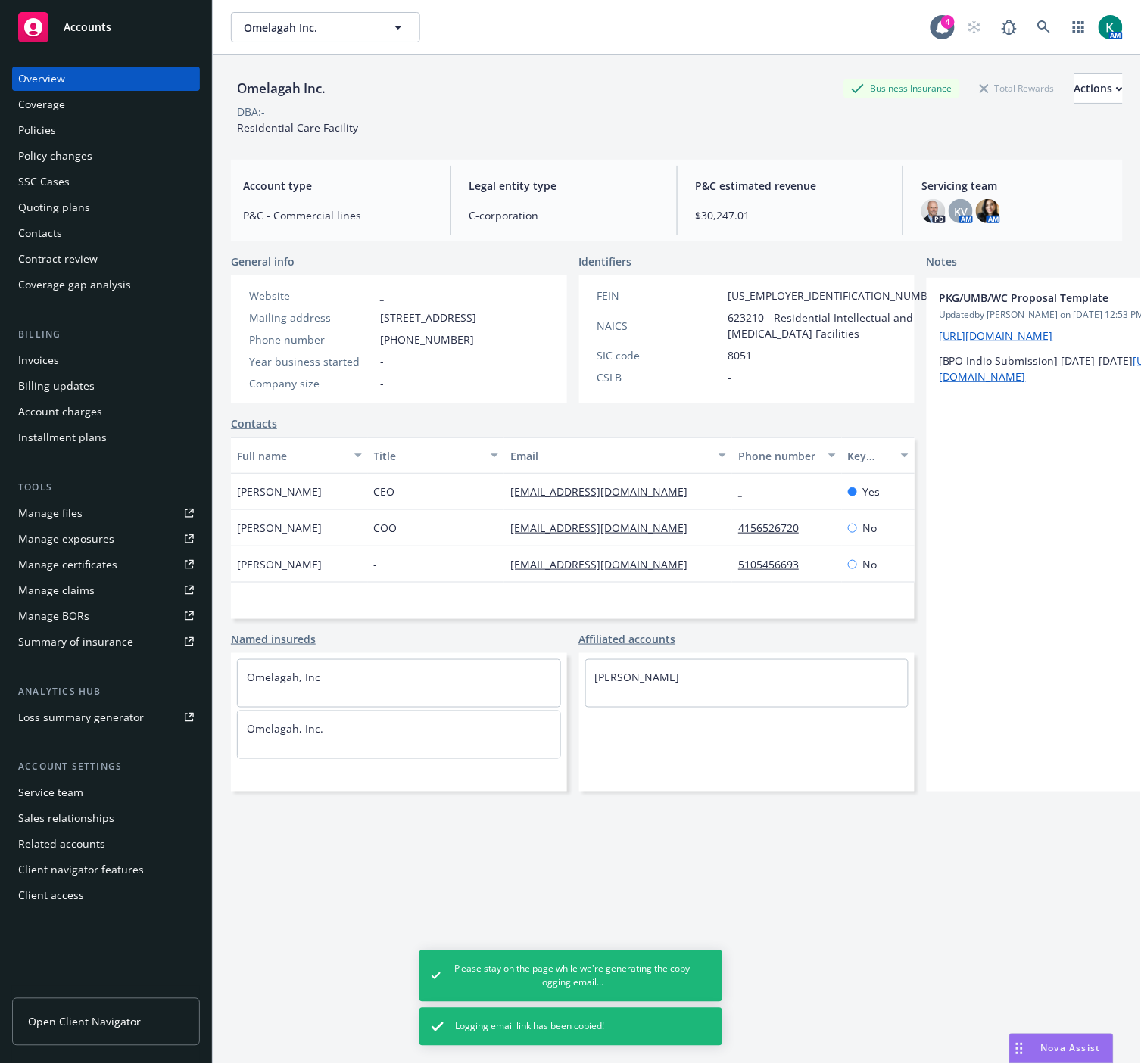
click at [77, 517] on div "Manage files" at bounding box center [50, 513] width 64 height 24
